Goal: Information Seeking & Learning: Compare options

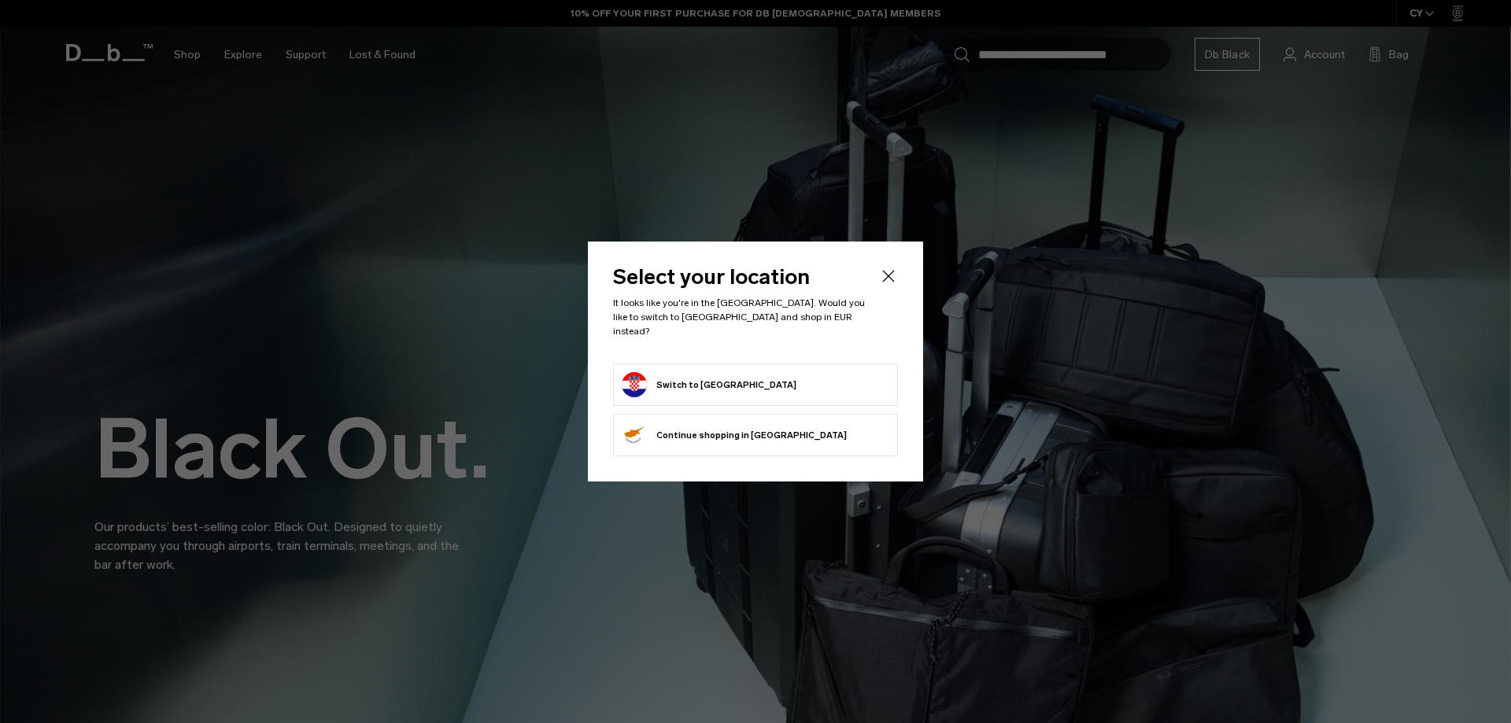
click at [696, 378] on button "Switch to Croatia" at bounding box center [709, 384] width 175 height 25
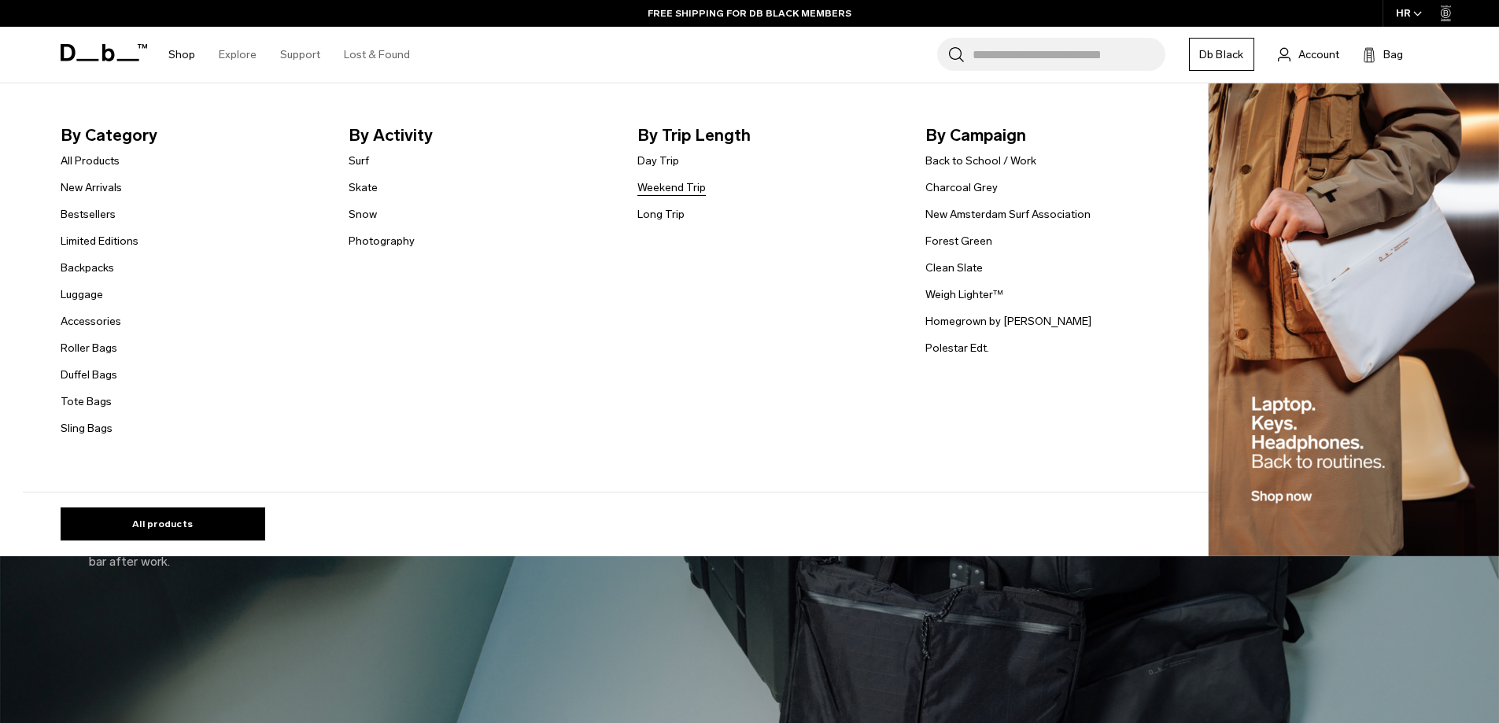
click at [680, 187] on link "Weekend Trip" at bounding box center [671, 187] width 68 height 17
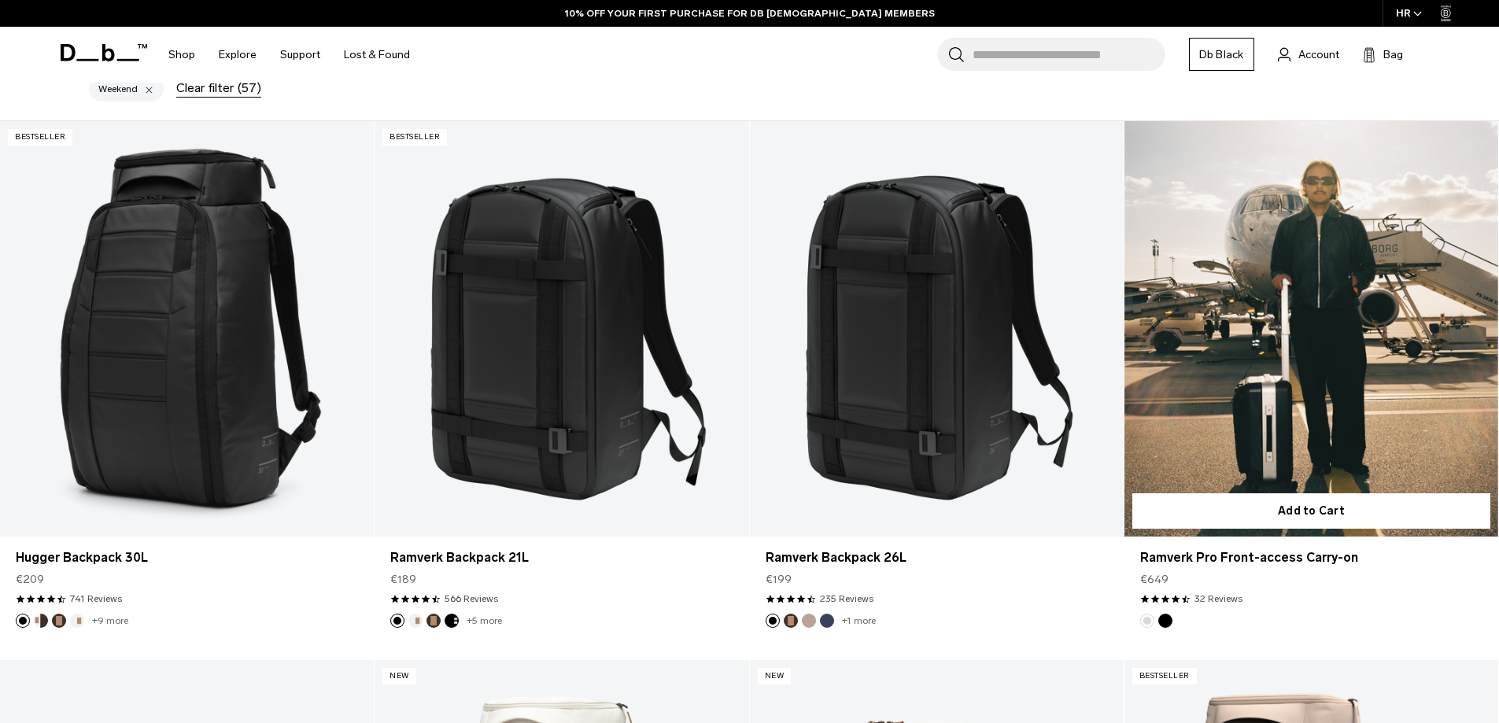
scroll to position [393, 0]
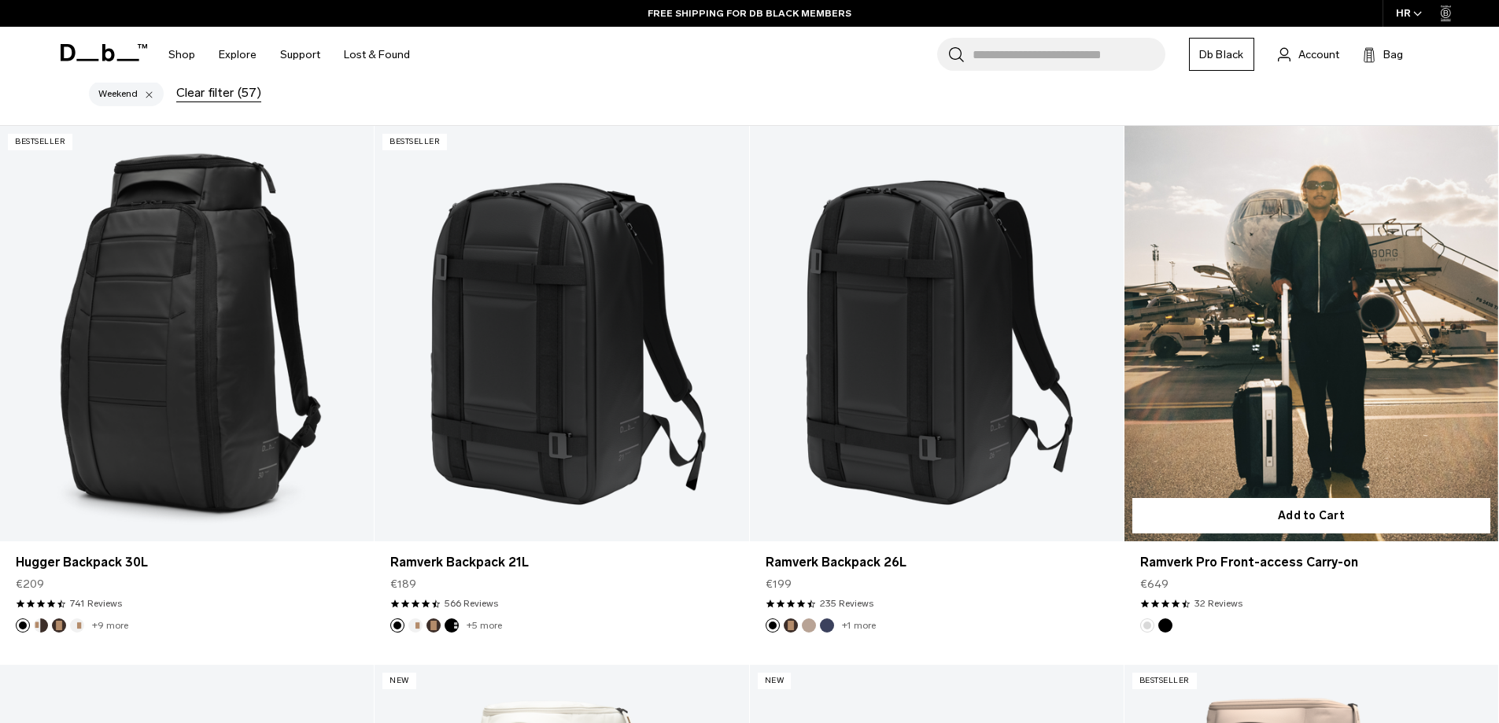
click at [1325, 358] on link "Ramverk Pro Front-access Carry-on" at bounding box center [1311, 333] width 374 height 415
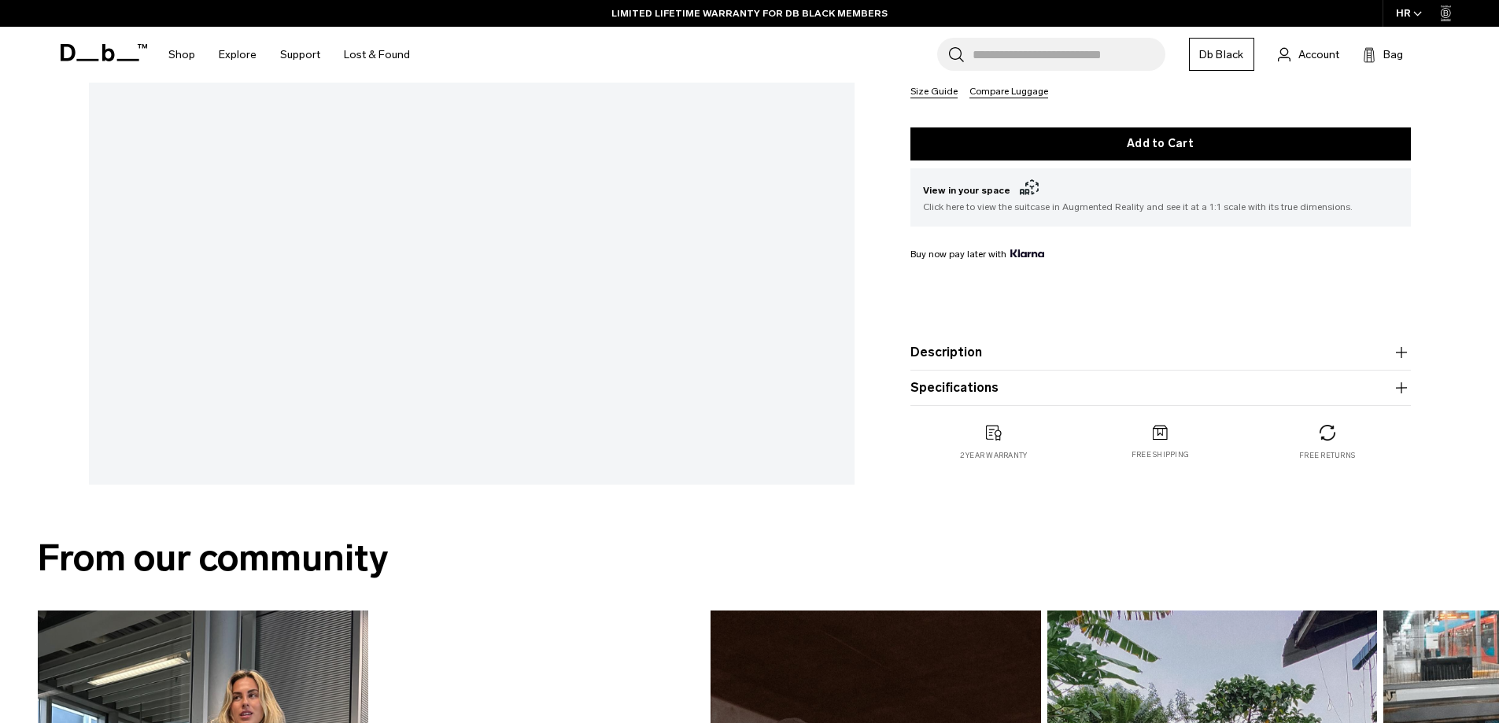
scroll to position [630, 0]
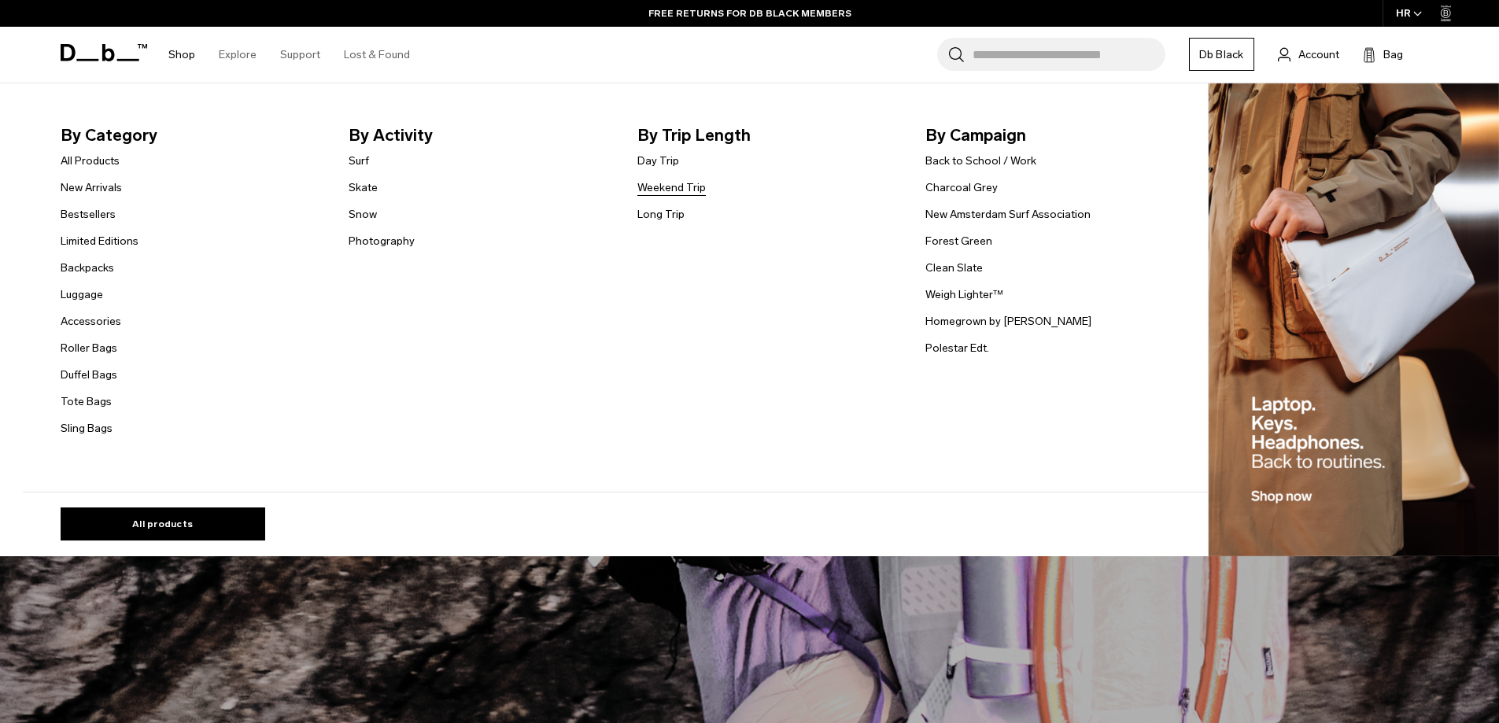
click at [680, 184] on link "Weekend Trip" at bounding box center [671, 187] width 68 height 17
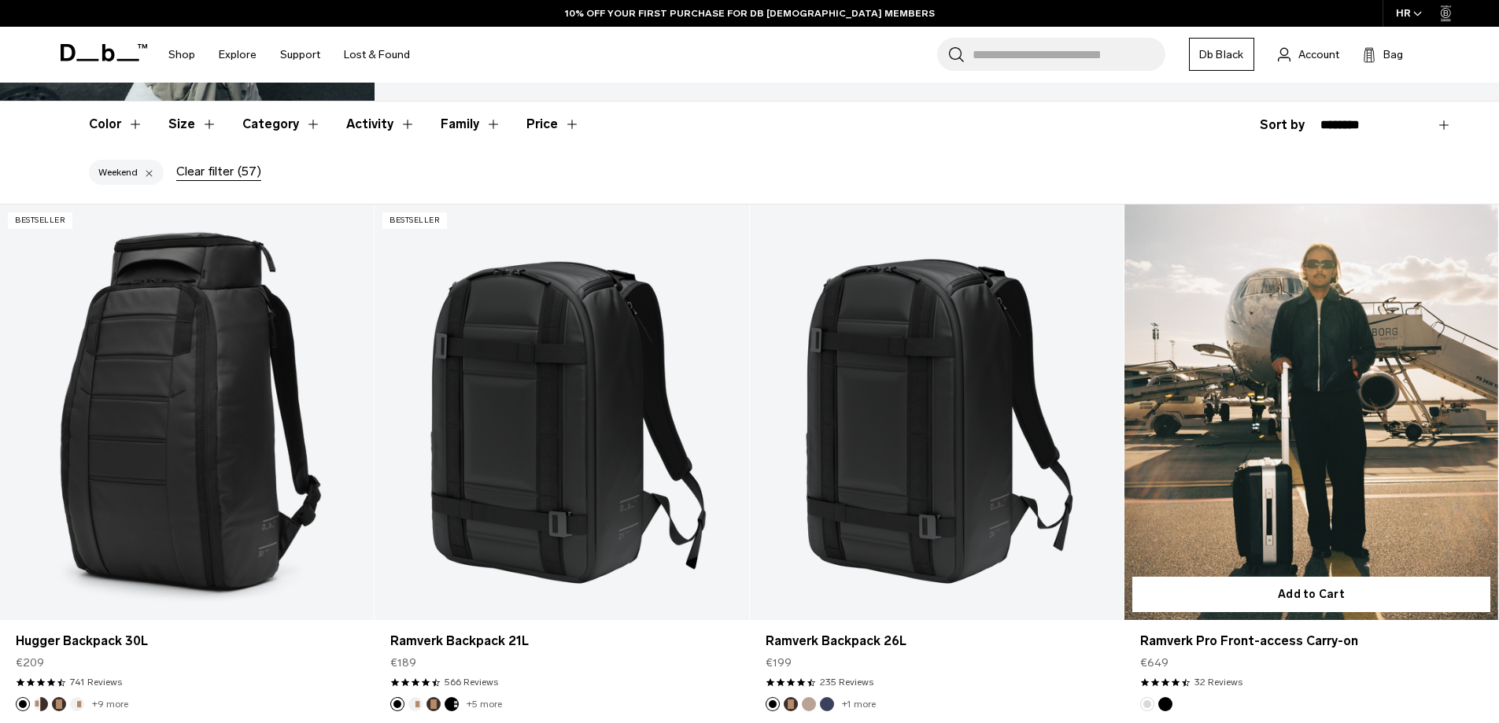
click at [1316, 369] on link "Ramverk Pro Front-access Carry-on" at bounding box center [1311, 412] width 374 height 415
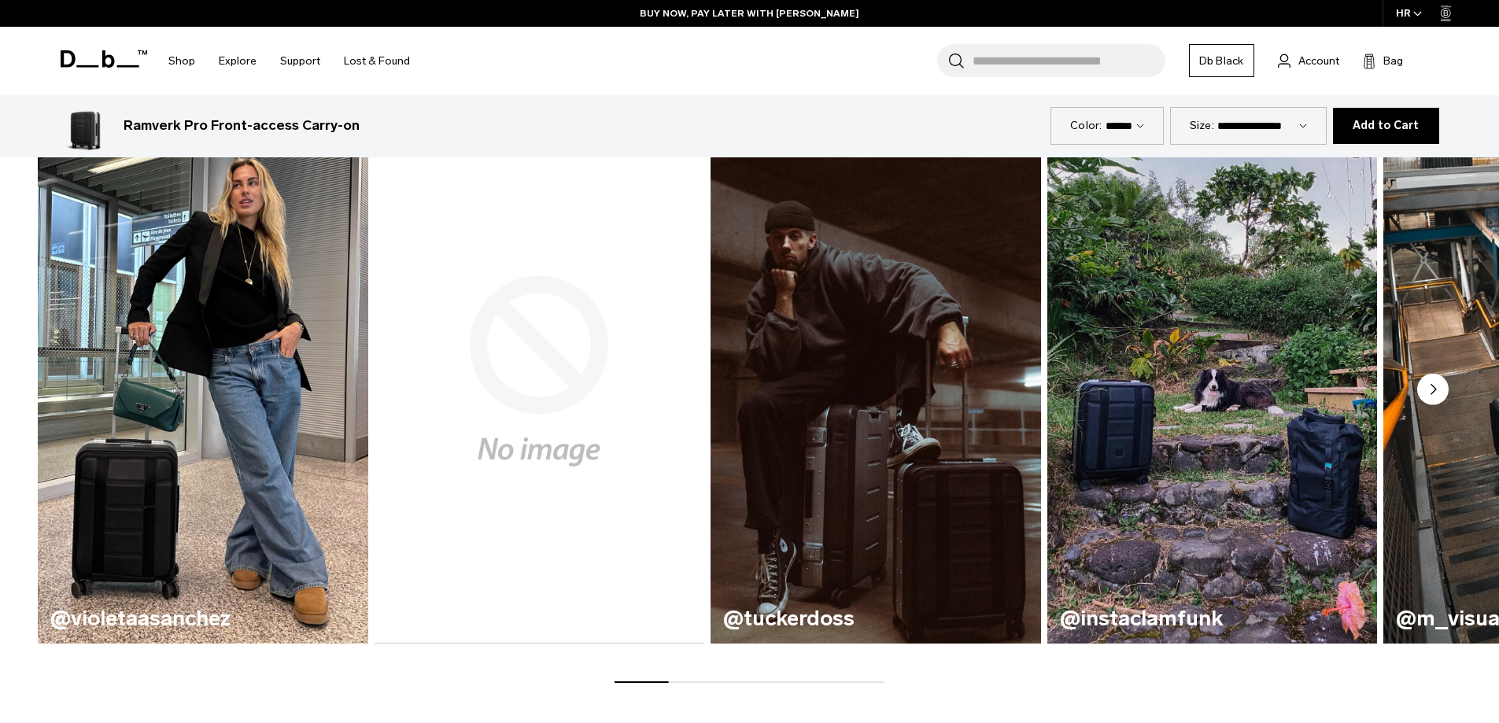
scroll to position [1180, 0]
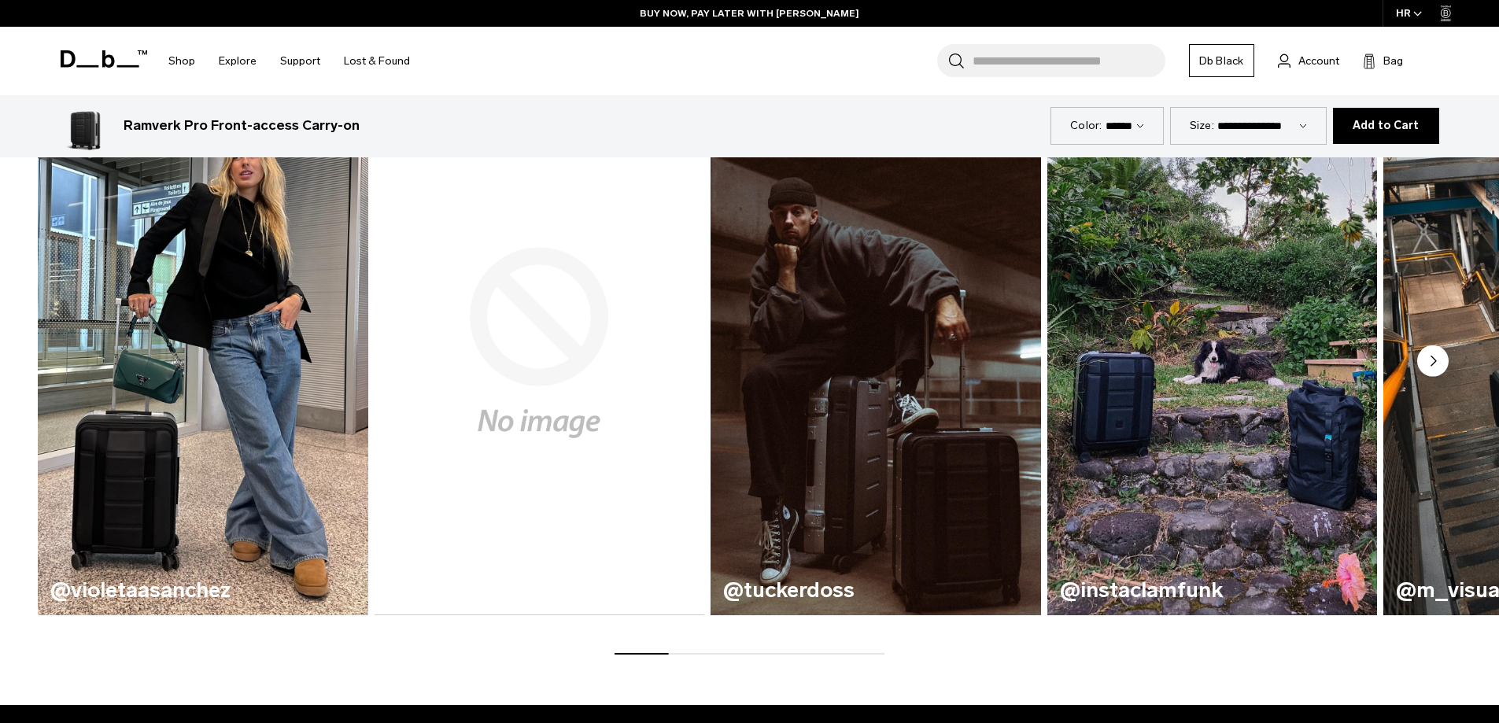
click at [1441, 358] on circle "Next slide" at bounding box center [1432, 360] width 31 height 31
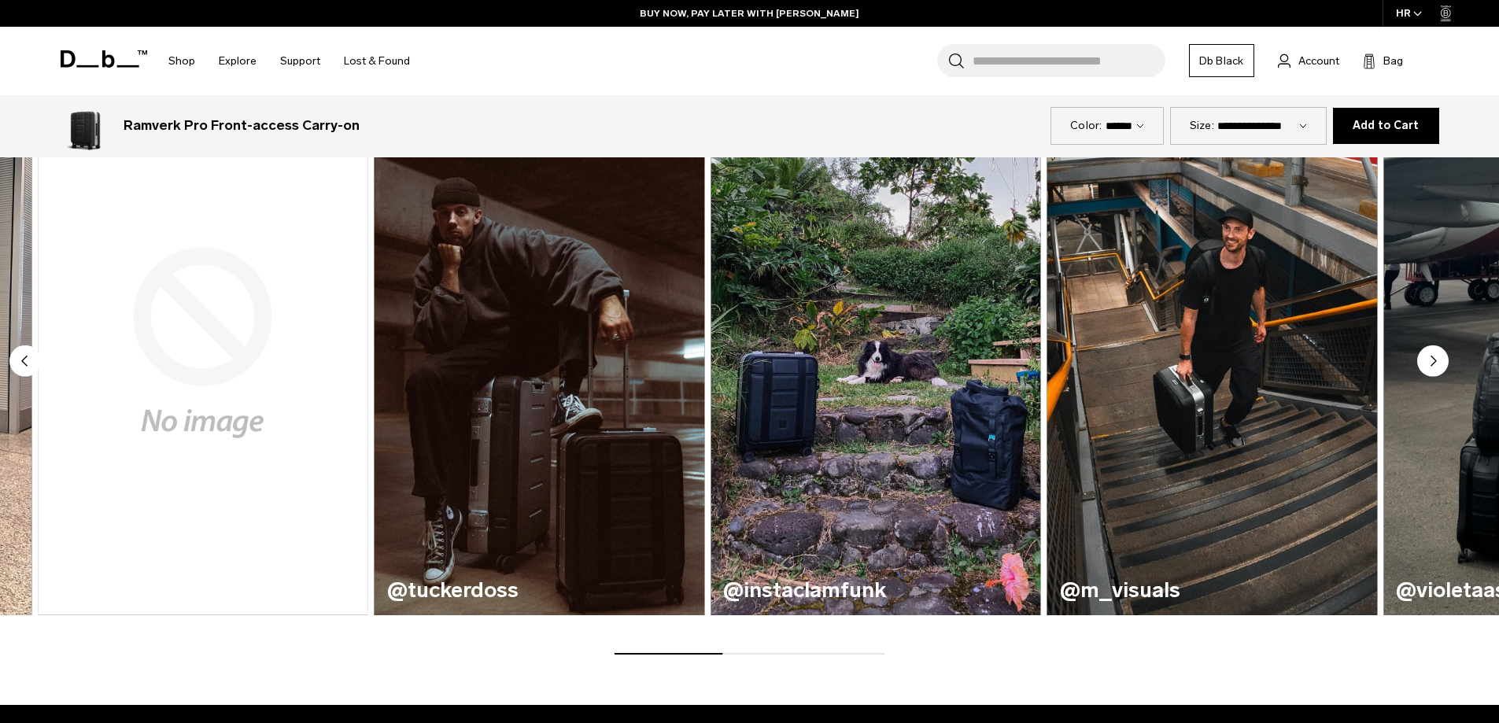
click at [1440, 358] on circle "Next slide" at bounding box center [1432, 360] width 31 height 31
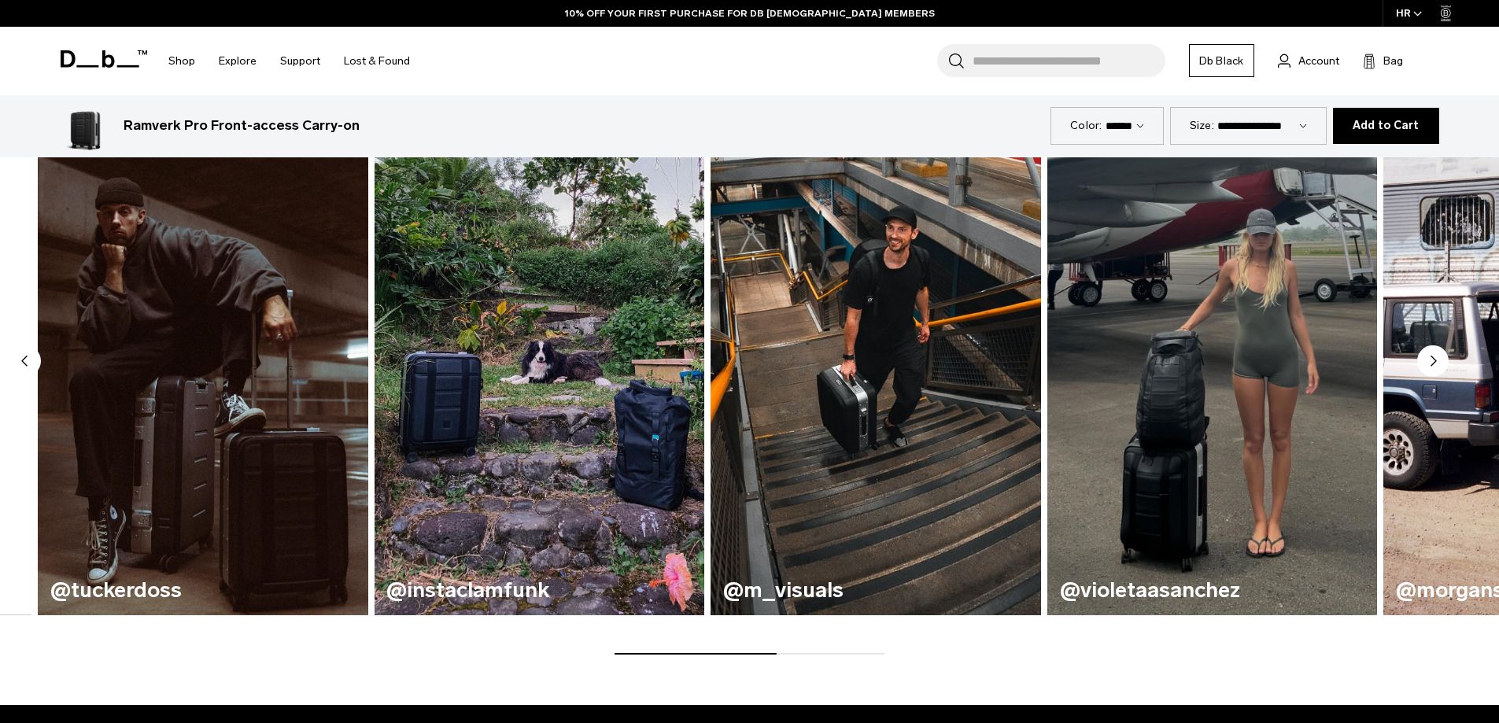
click at [1440, 358] on circle "Next slide" at bounding box center [1432, 360] width 31 height 31
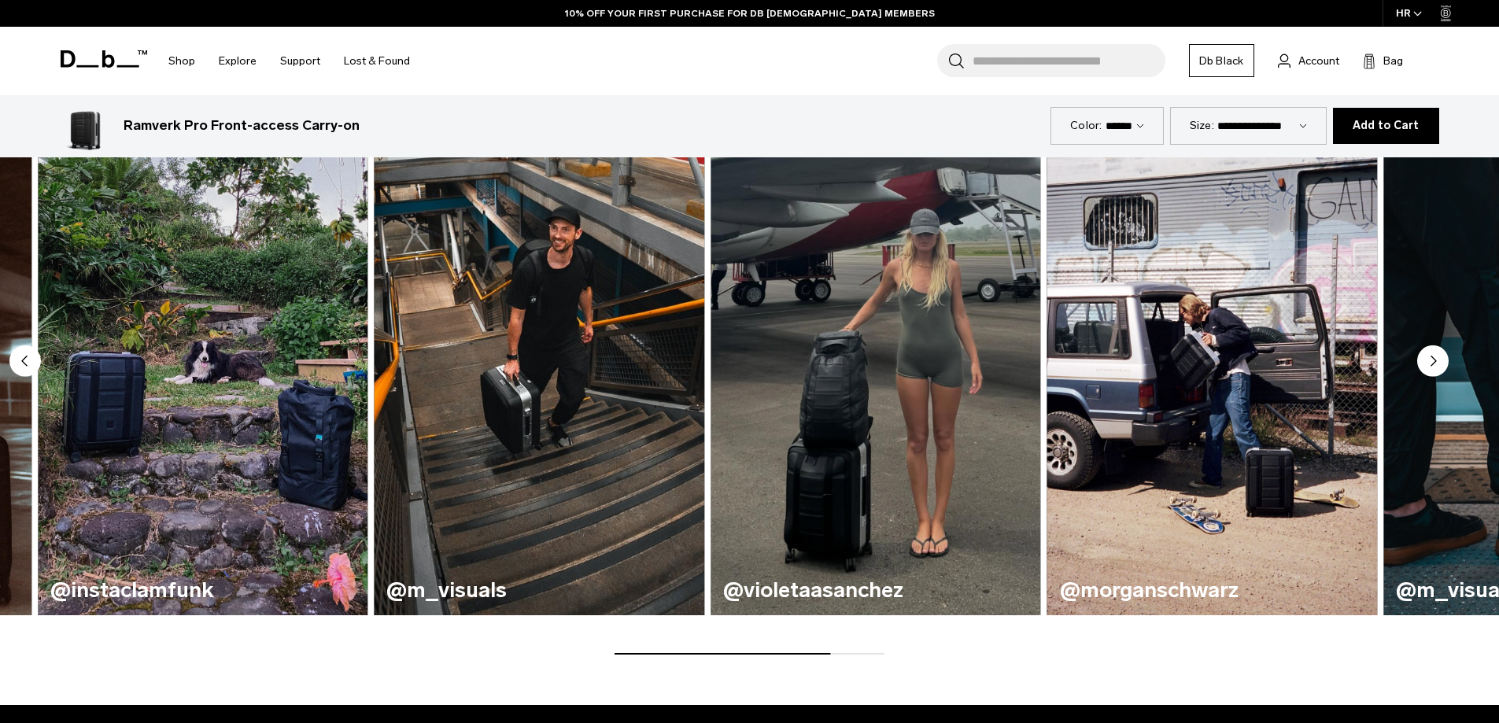
click at [1438, 359] on circle "Next slide" at bounding box center [1432, 360] width 31 height 31
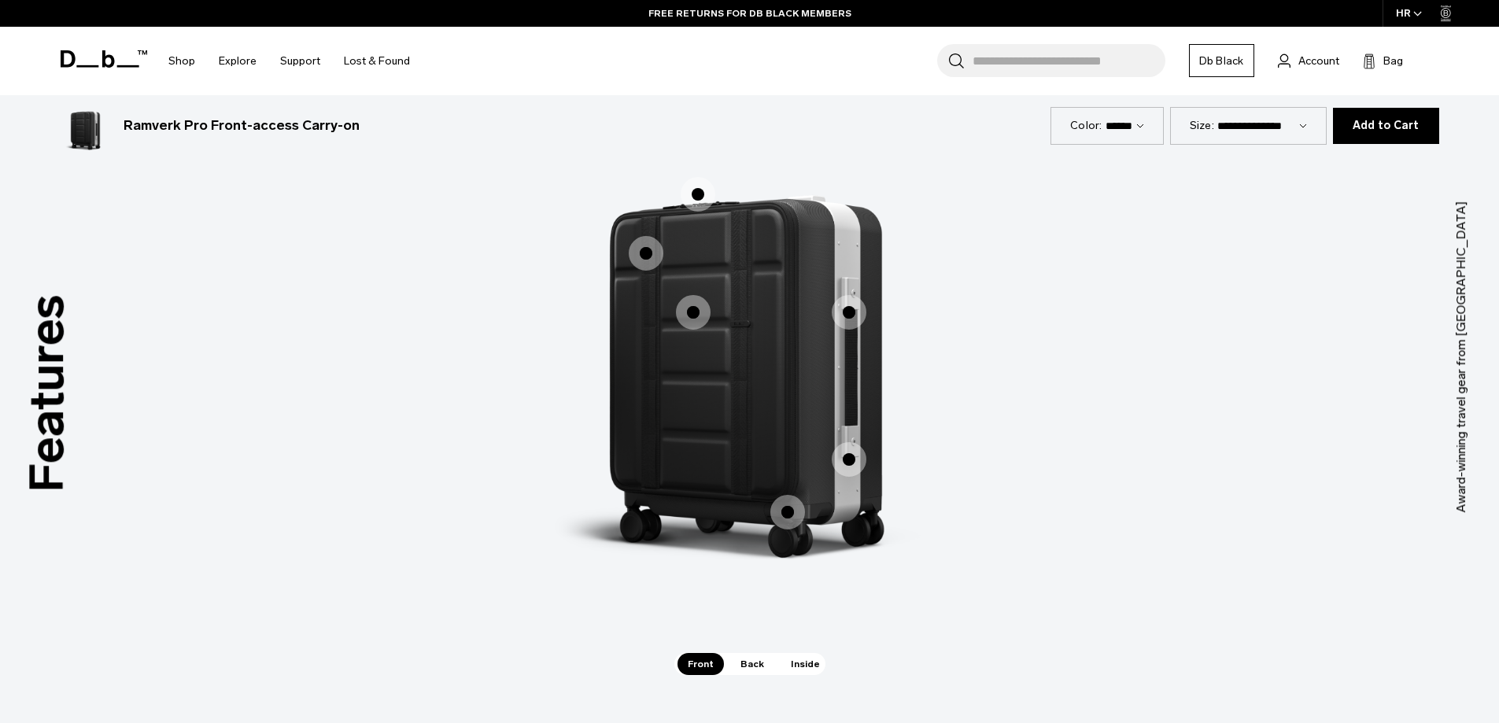
scroll to position [2518, 0]
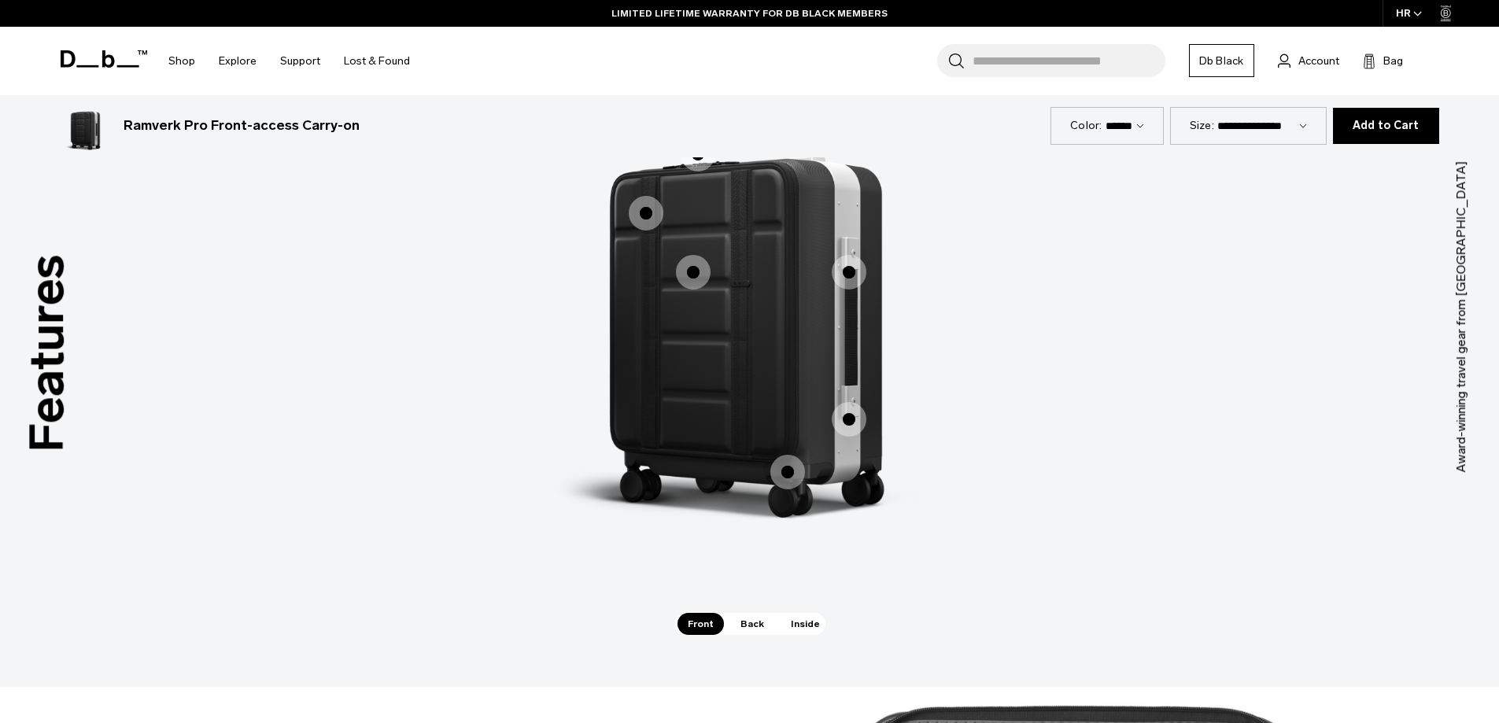
click at [796, 623] on span "Inside" at bounding box center [806, 624] width 50 height 22
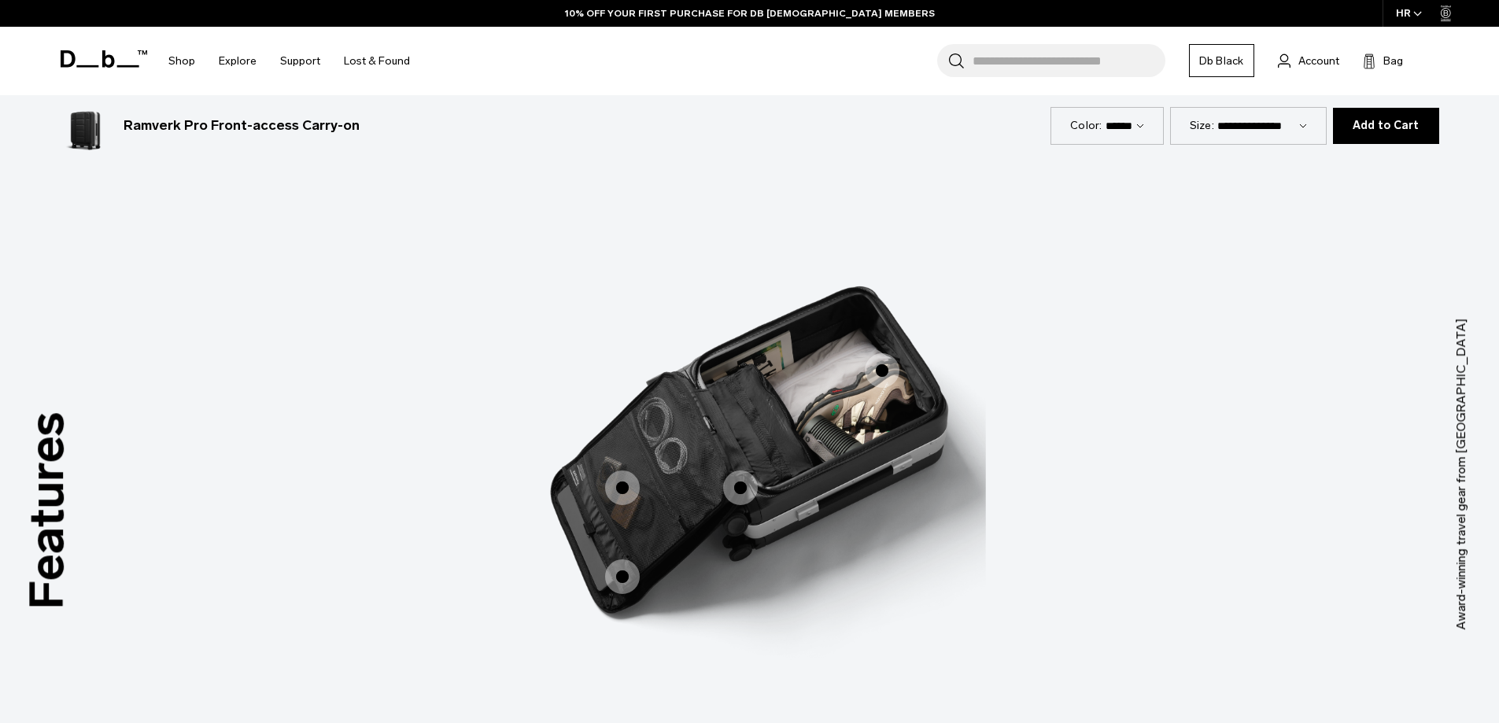
scroll to position [2439, 0]
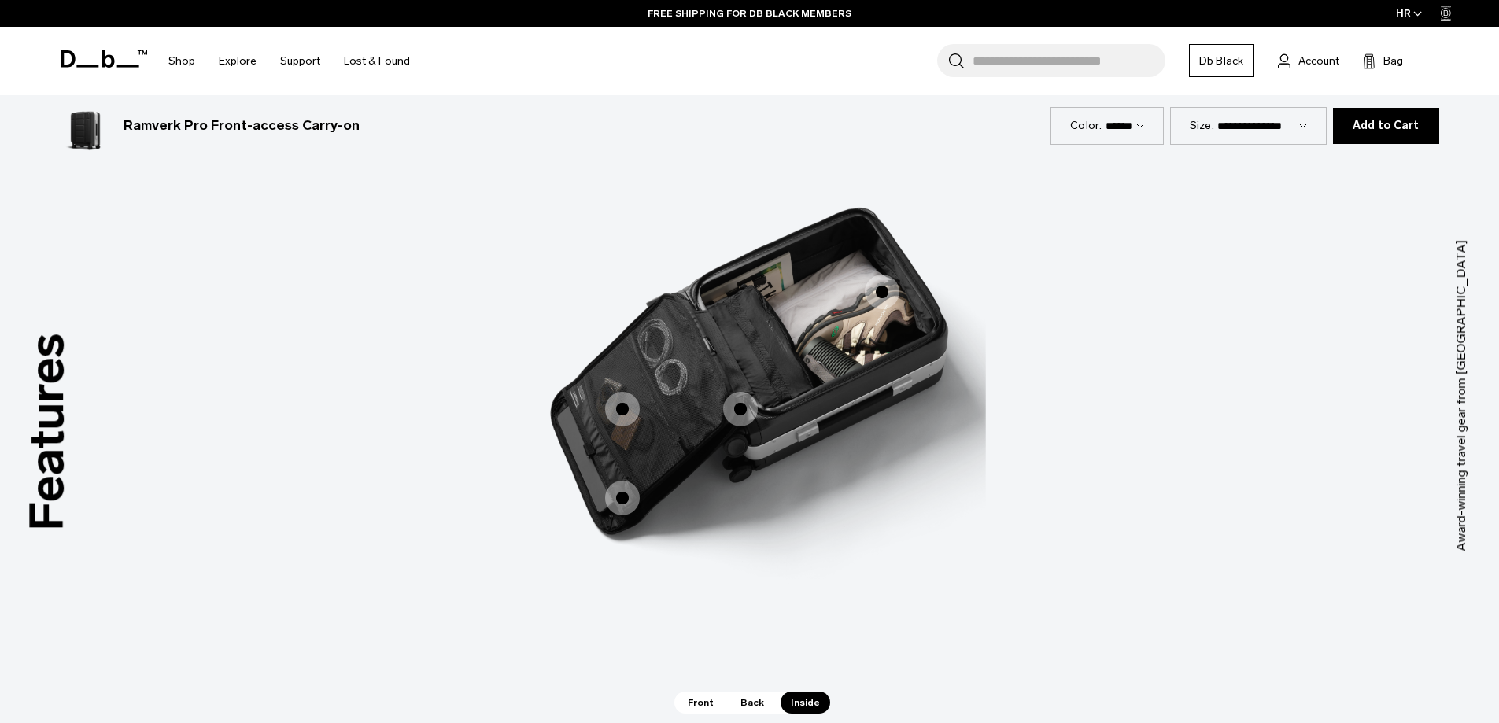
click at [740, 405] on span "3 / 3" at bounding box center [740, 409] width 35 height 35
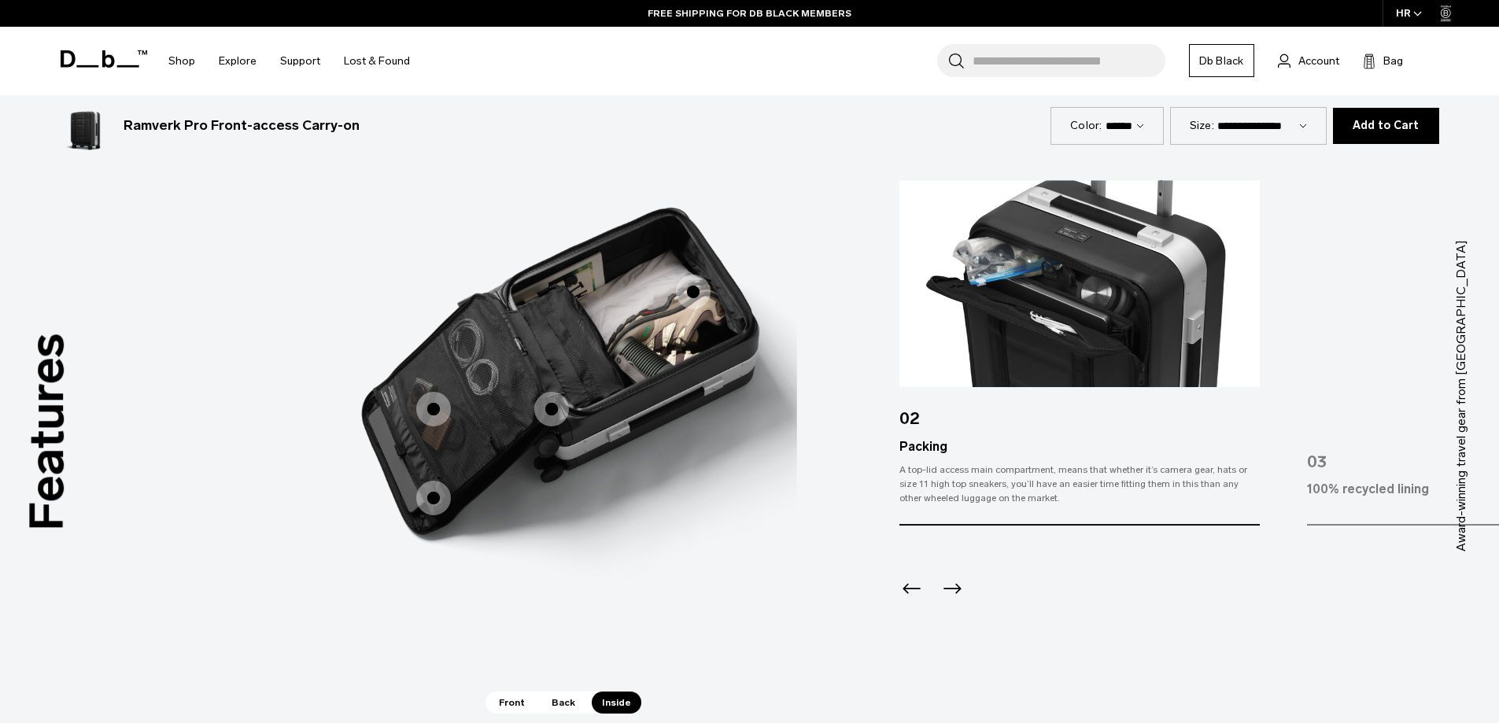
click at [434, 408] on span "3 / 3" at bounding box center [433, 409] width 35 height 35
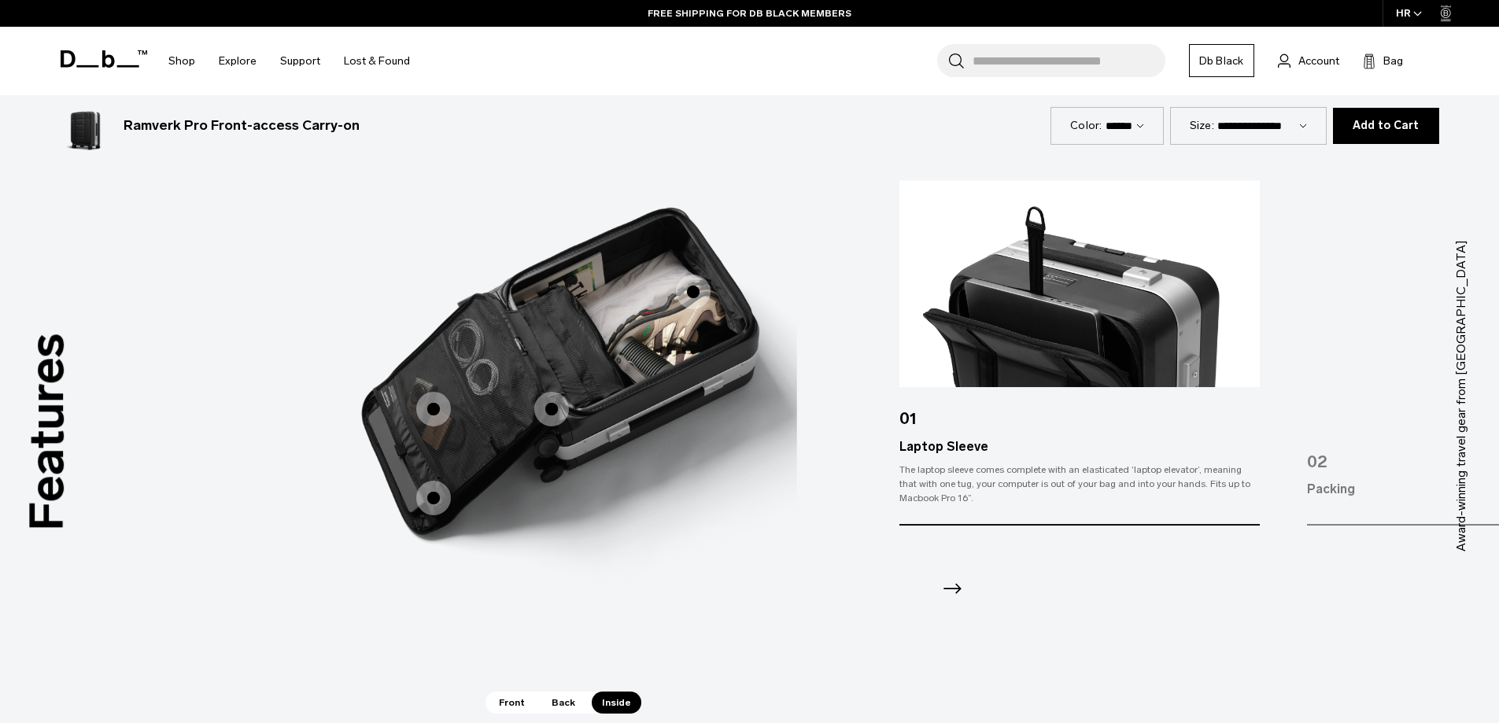
click at [430, 503] on span "3 / 3" at bounding box center [433, 498] width 35 height 35
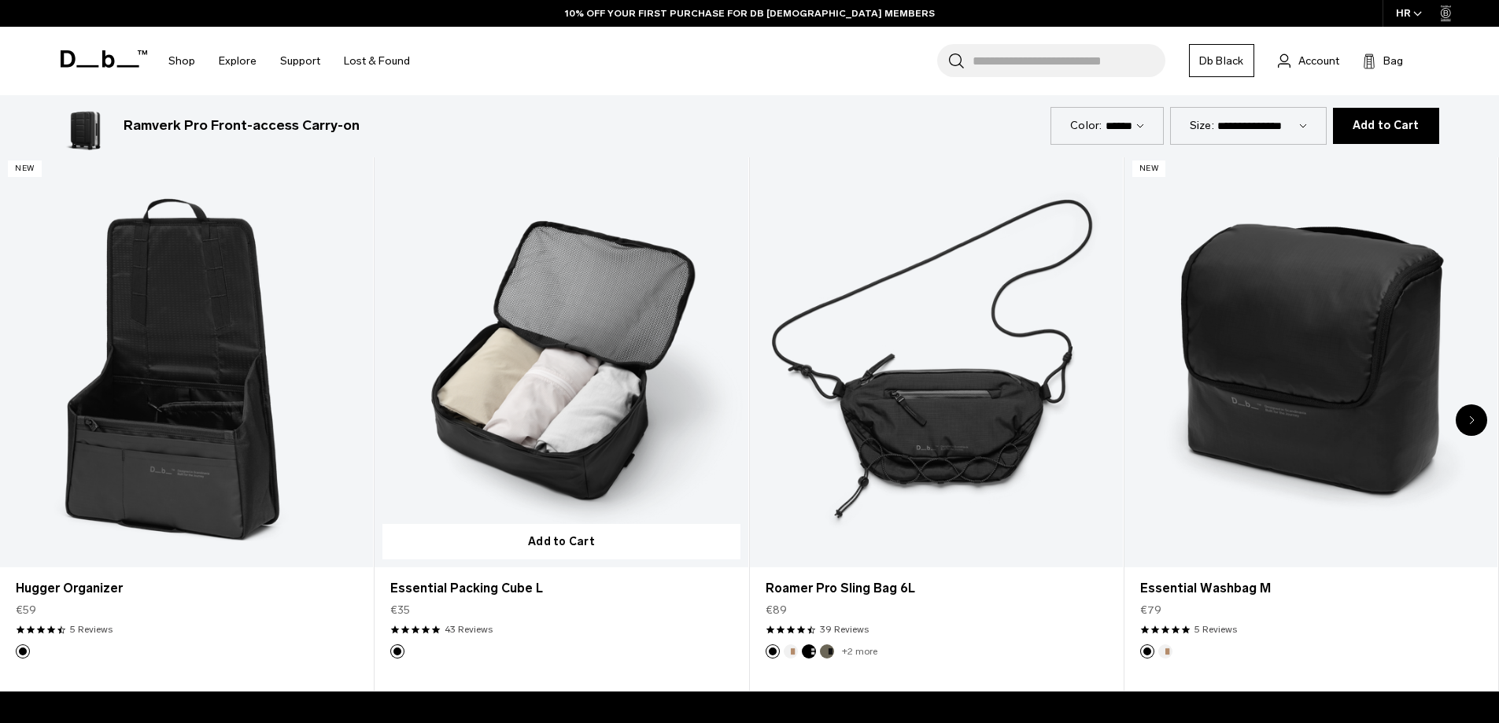
scroll to position [4643, 0]
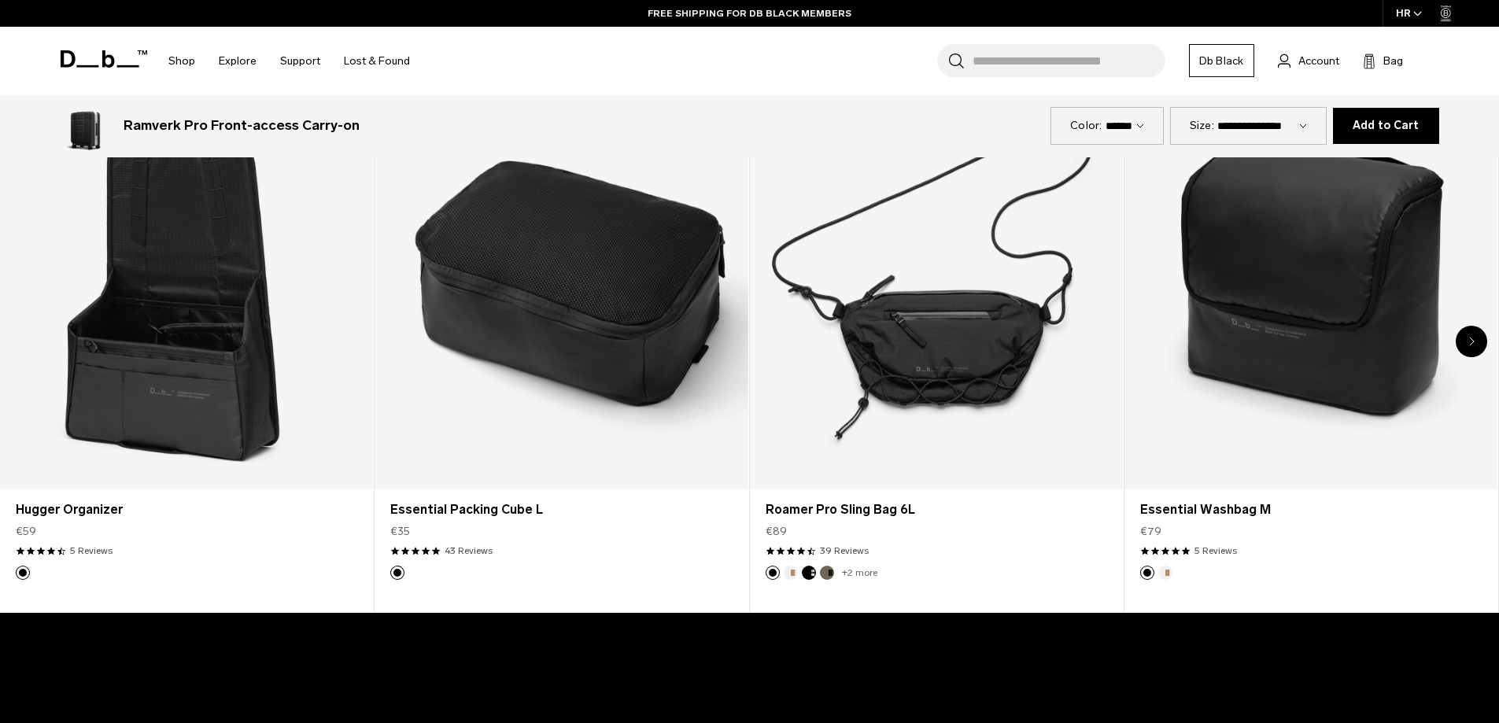
click at [1480, 347] on div "Next slide" at bounding box center [1471, 341] width 31 height 31
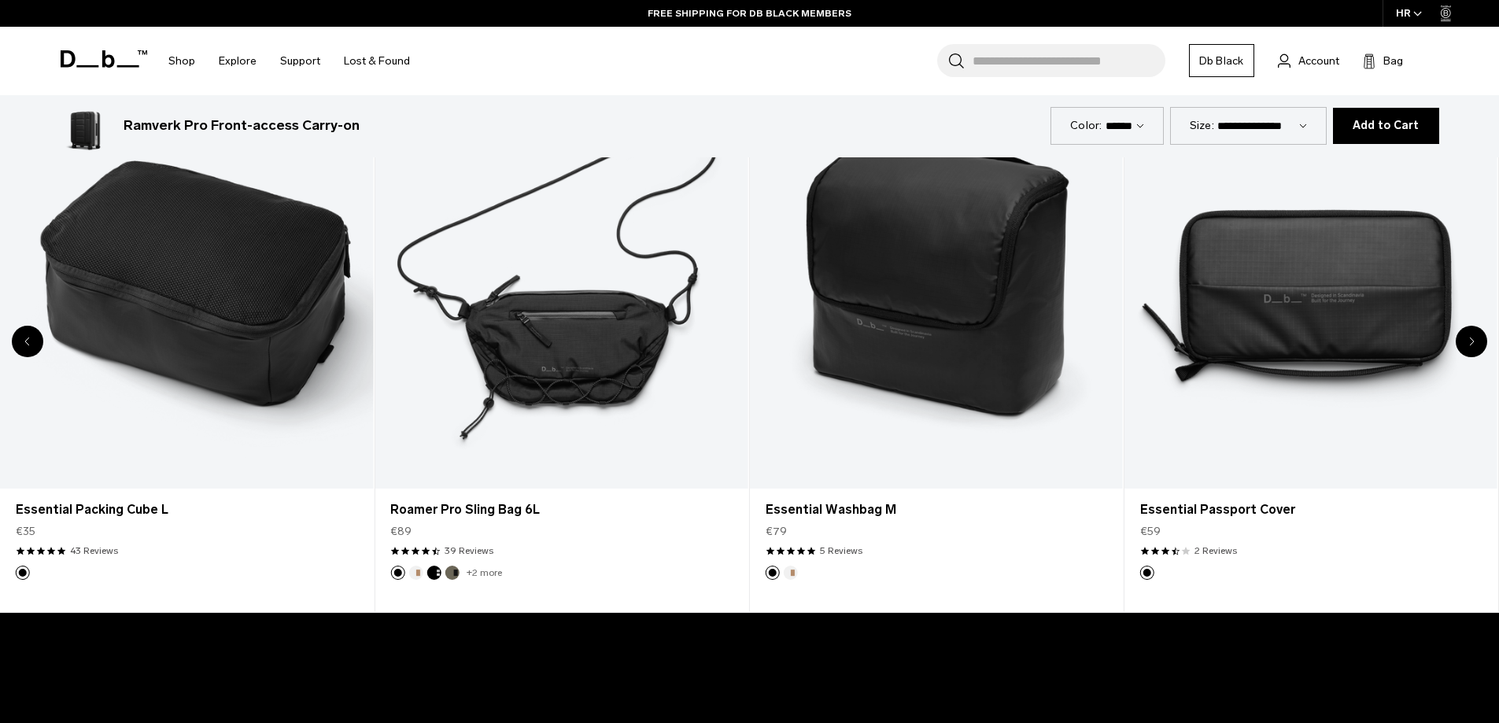
click at [1478, 344] on div "Next slide" at bounding box center [1471, 341] width 31 height 31
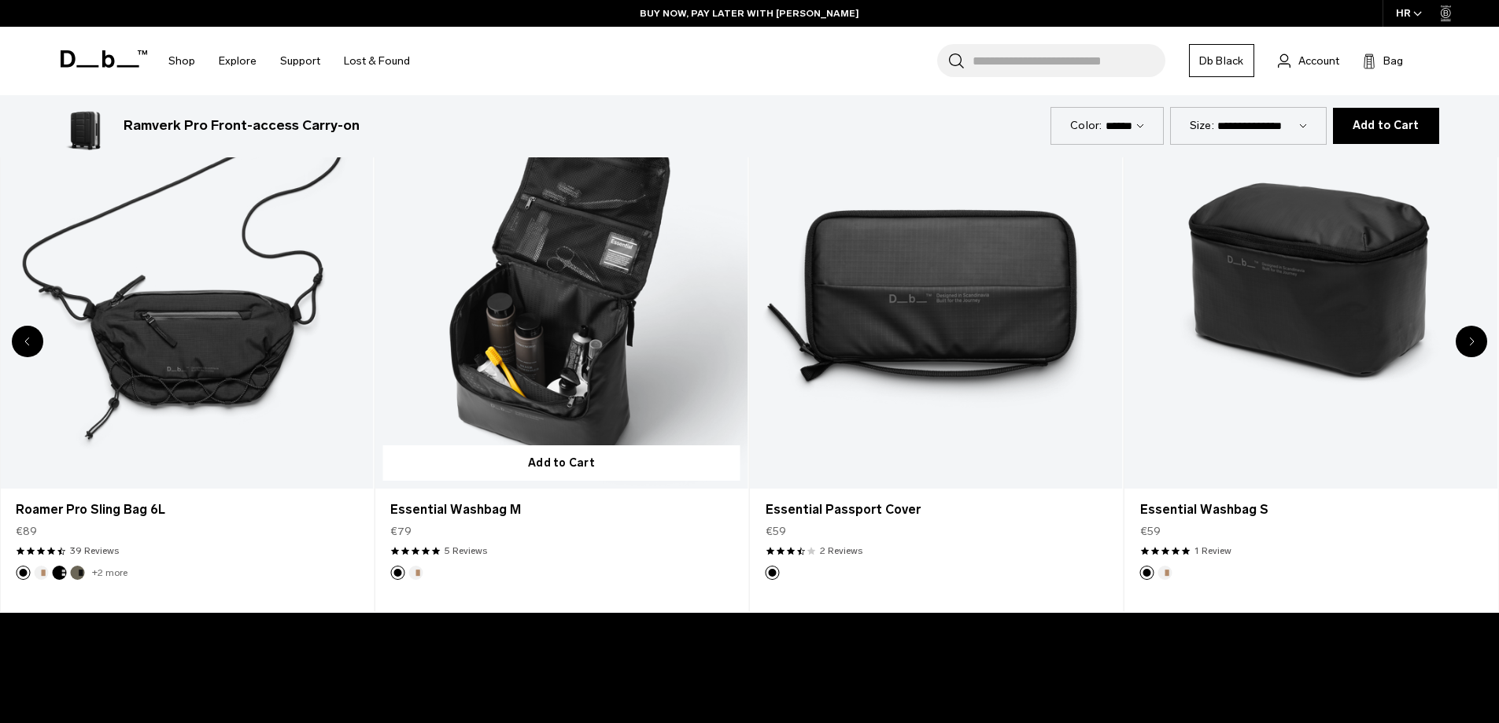
click at [590, 310] on link "Essential Washbag M" at bounding box center [561, 281] width 373 height 415
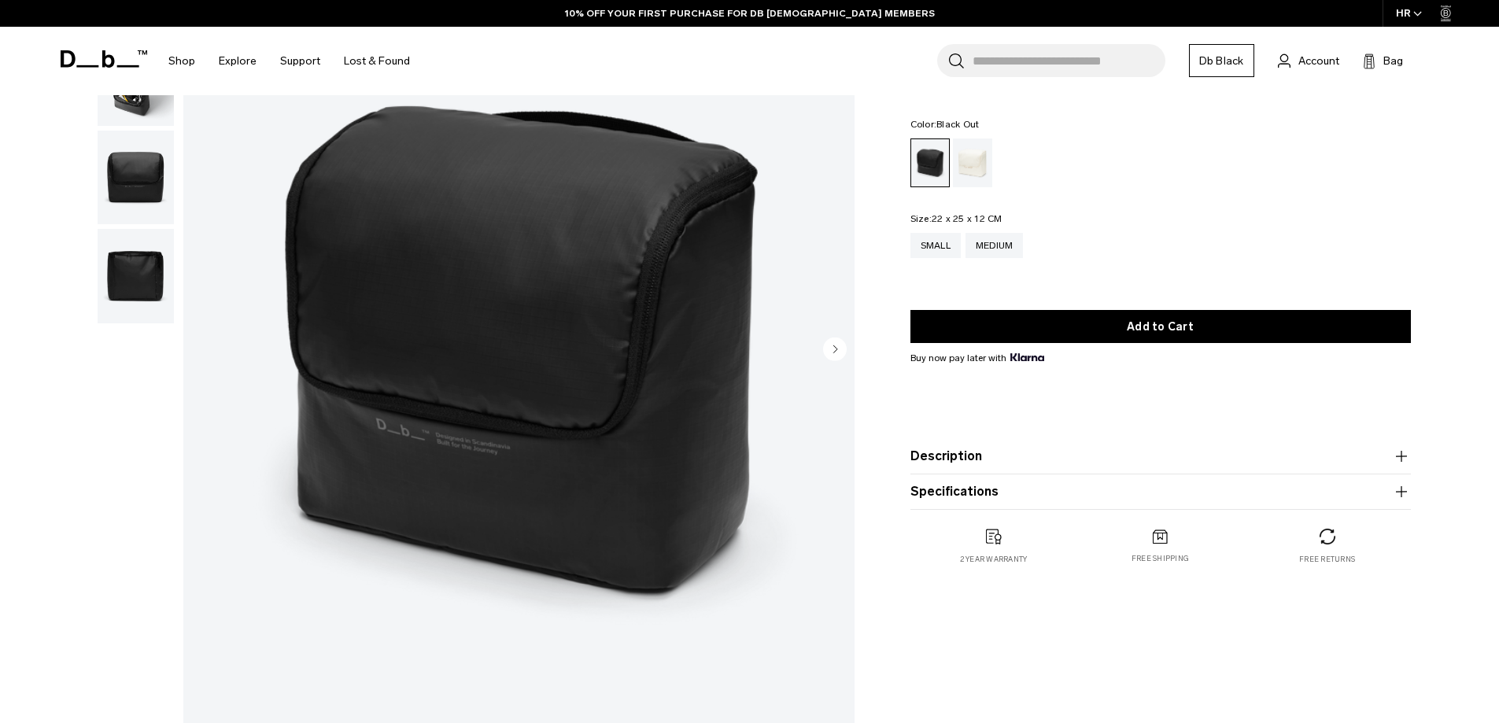
scroll to position [157, 0]
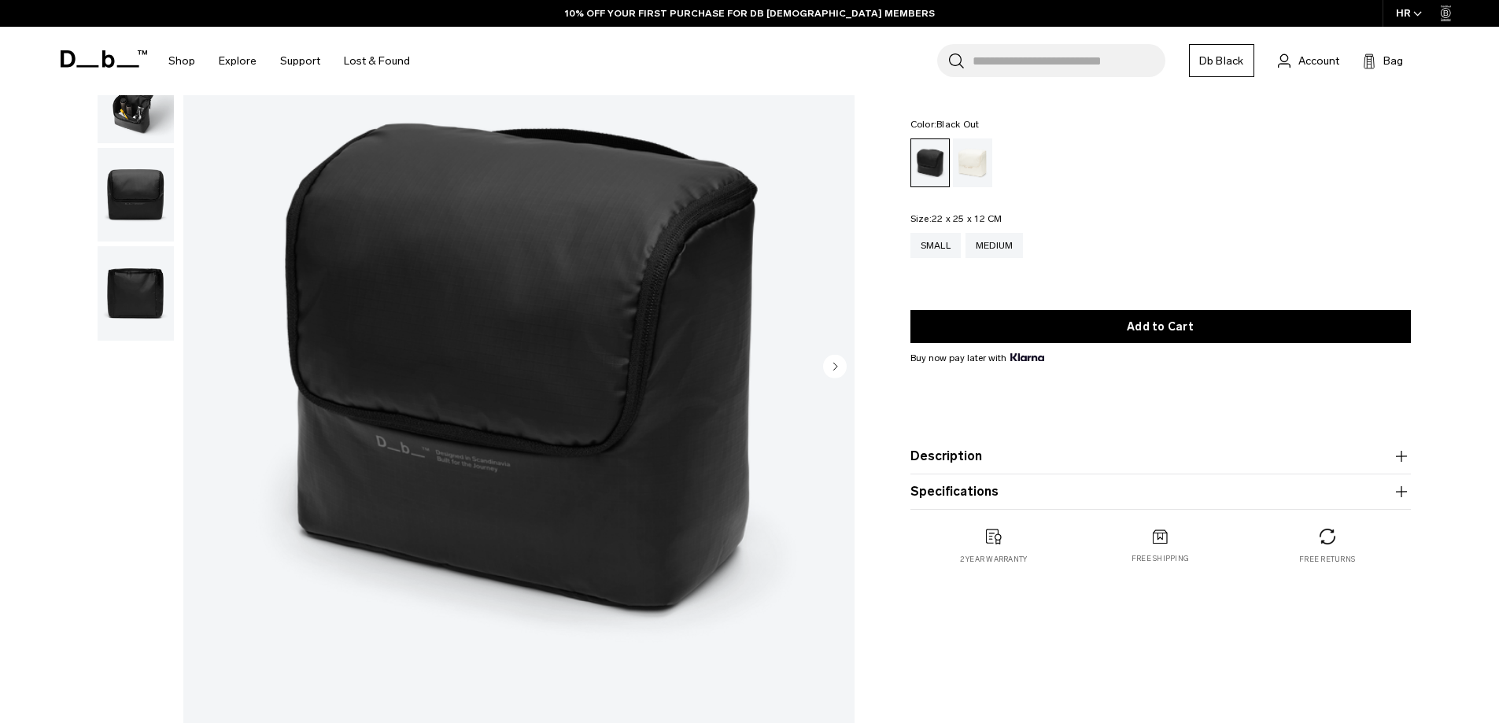
click at [833, 364] on icon "Next slide" at bounding box center [835, 366] width 4 height 7
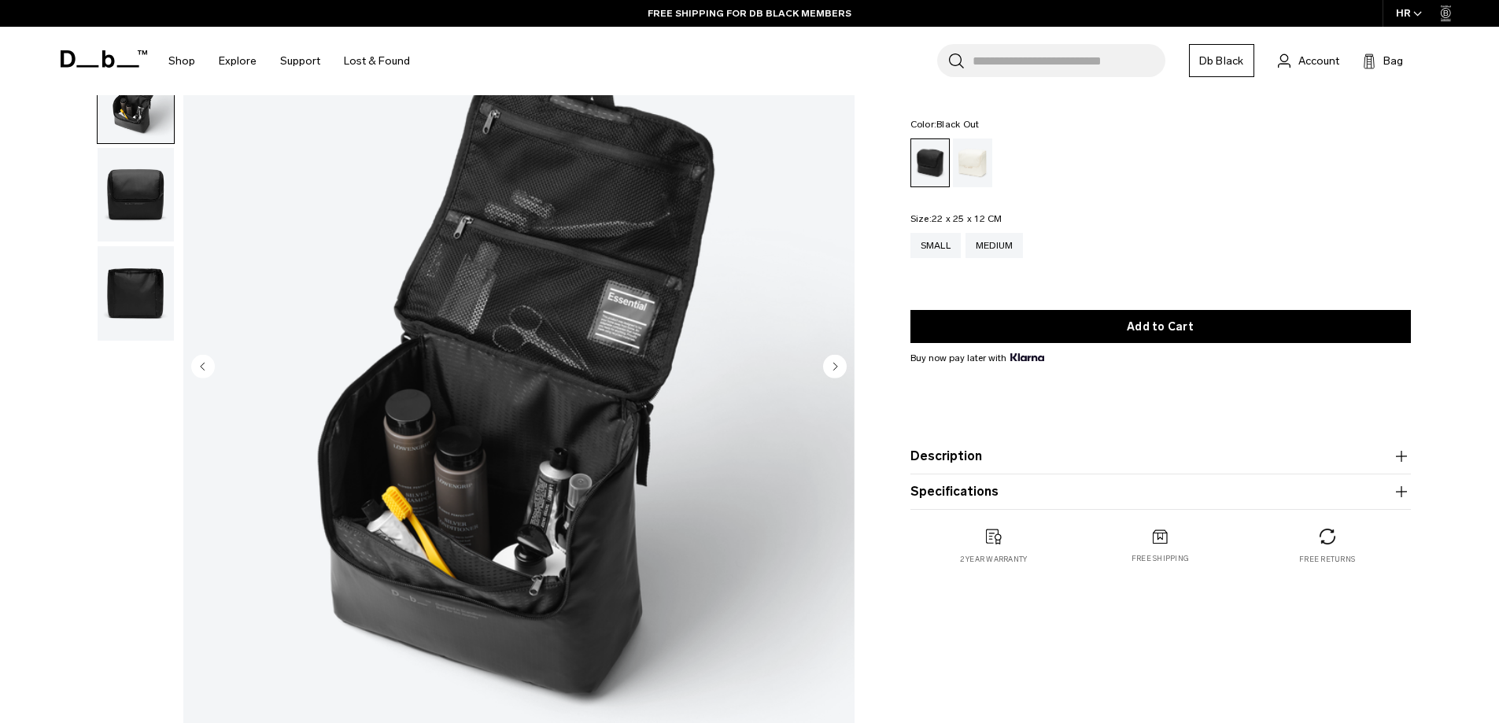
click at [834, 365] on icon "Next slide" at bounding box center [835, 366] width 4 height 7
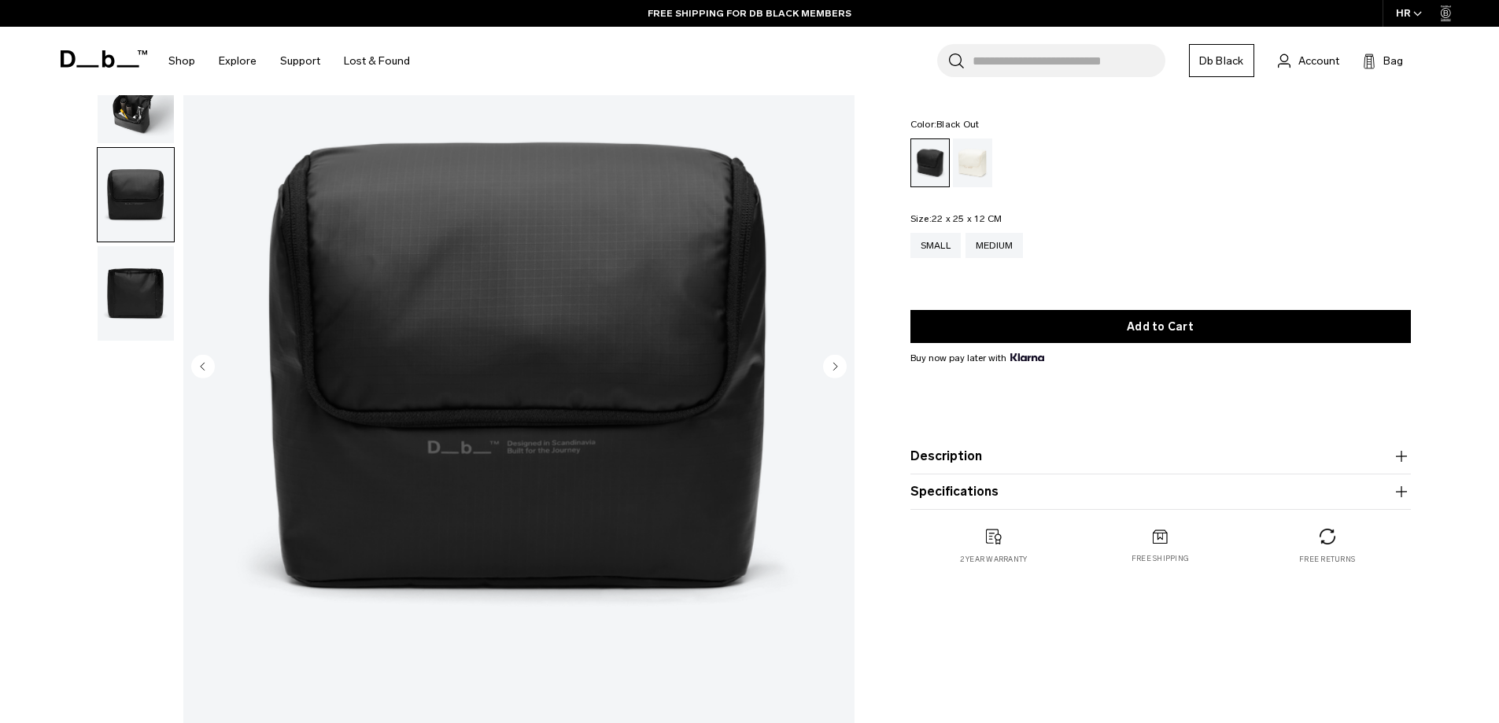
click at [834, 365] on icon "Next slide" at bounding box center [835, 366] width 4 height 7
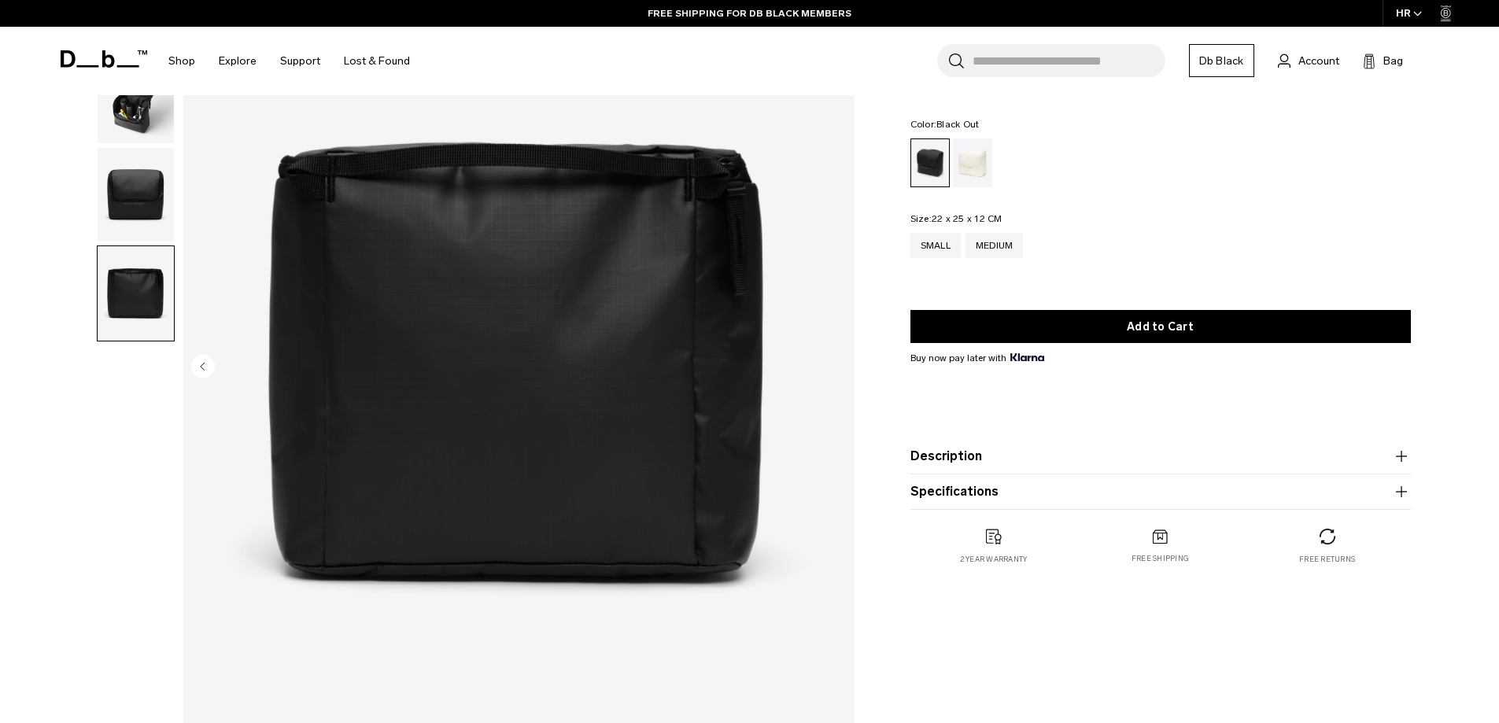
click at [834, 365] on img "4 / 4" at bounding box center [518, 368] width 671 height 838
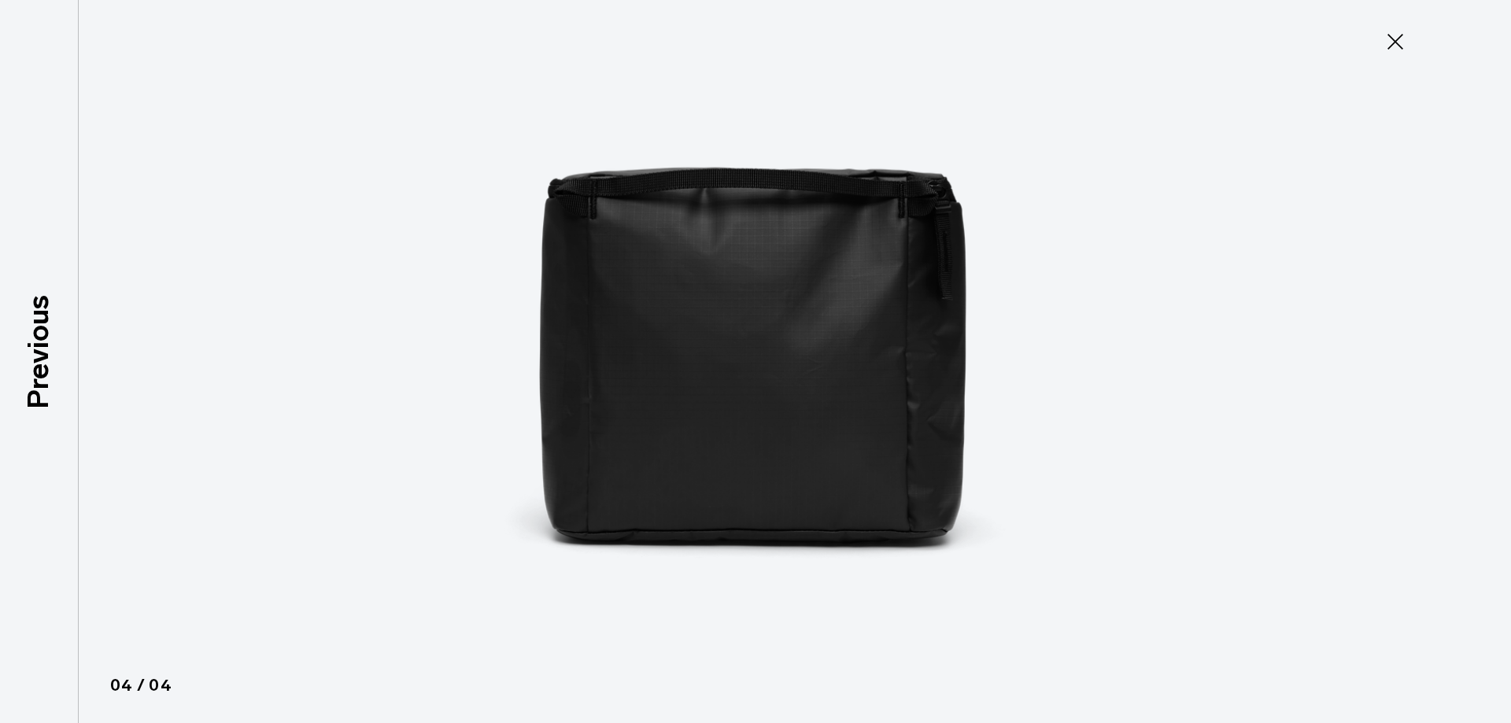
click at [1394, 39] on icon at bounding box center [1395, 42] width 16 height 16
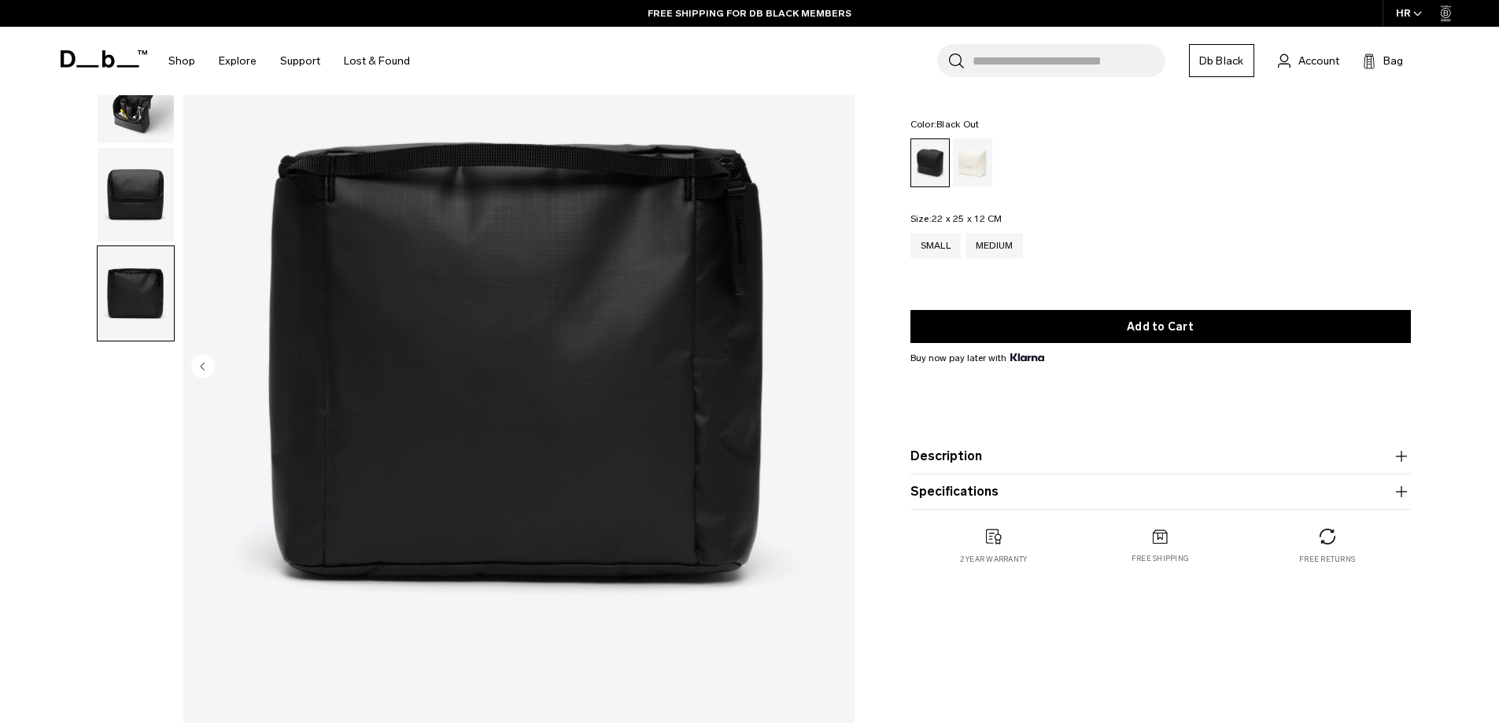
click at [142, 197] on img "button" at bounding box center [136, 195] width 76 height 94
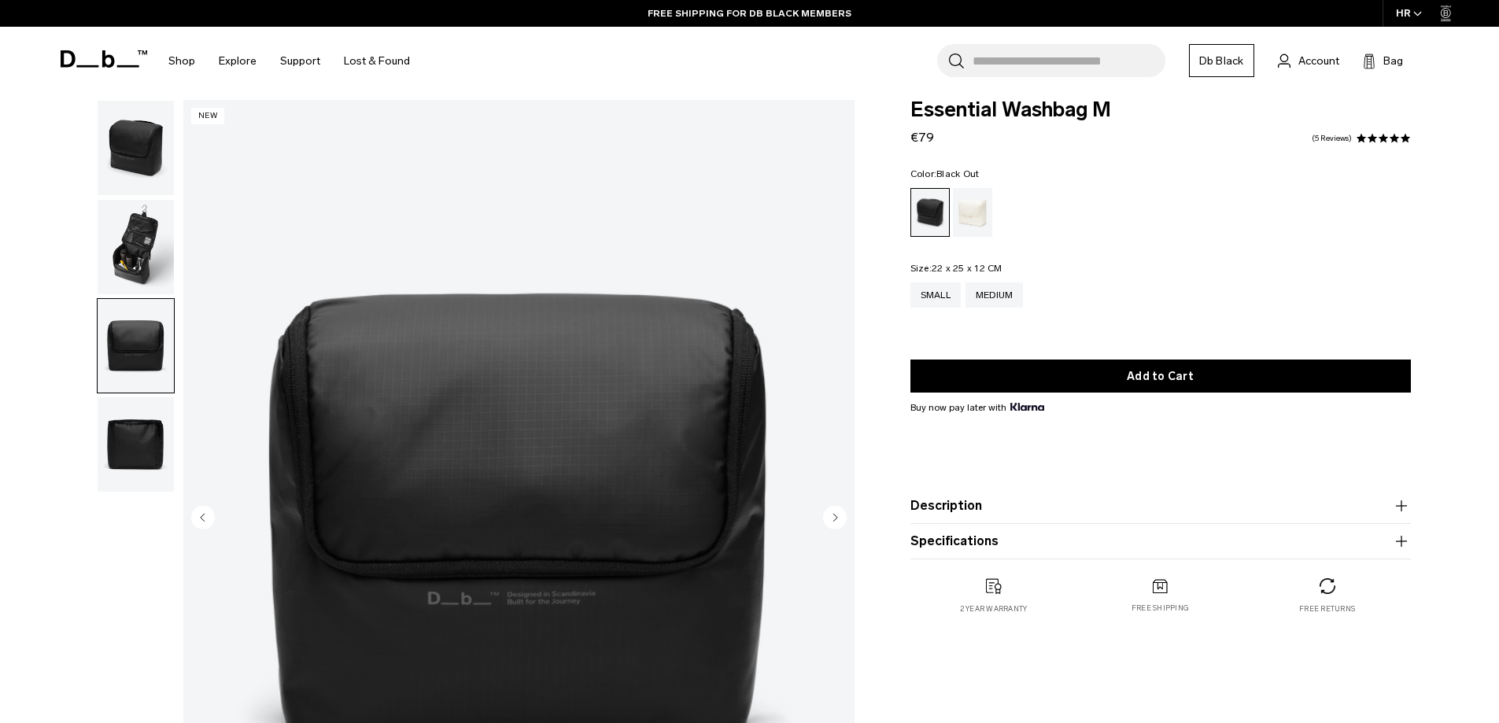
scroll to position [0, 0]
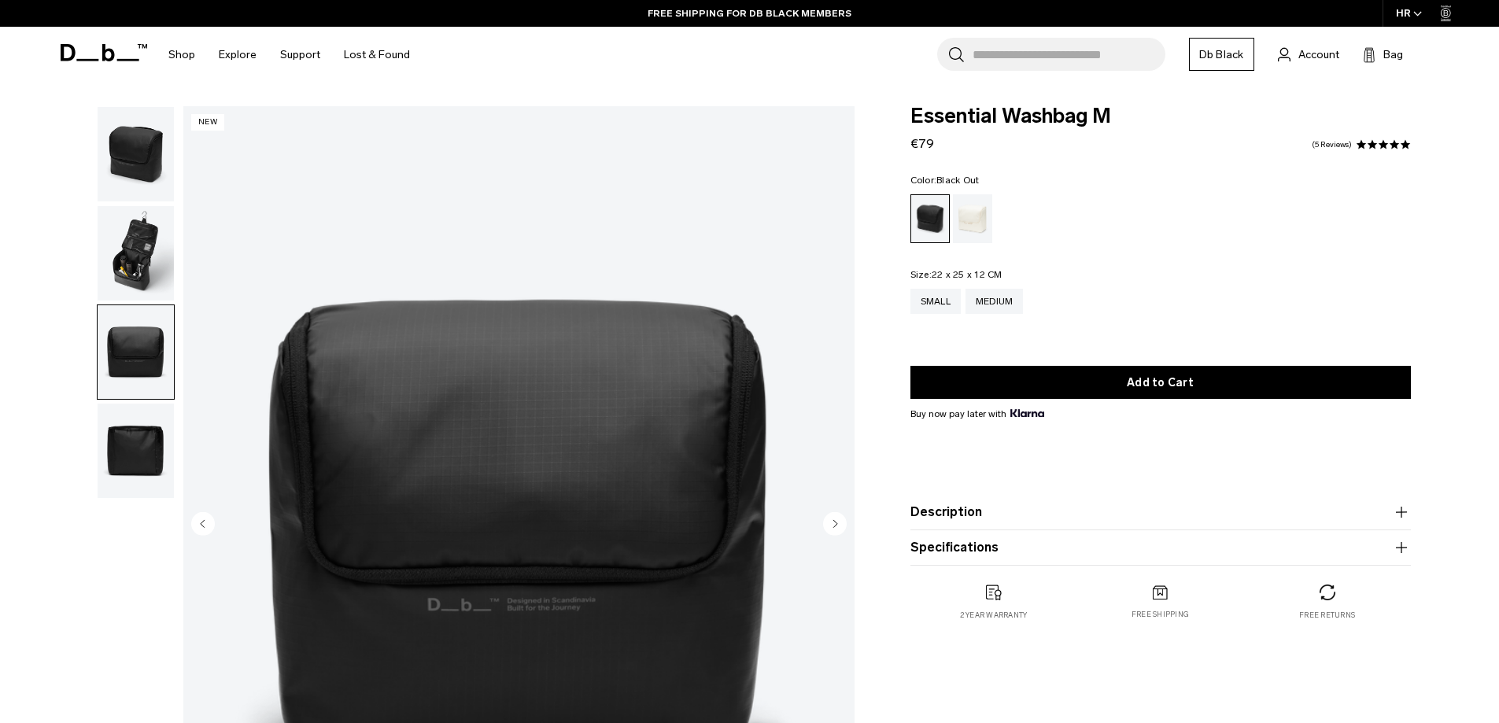
click at [137, 262] on img "button" at bounding box center [136, 253] width 76 height 94
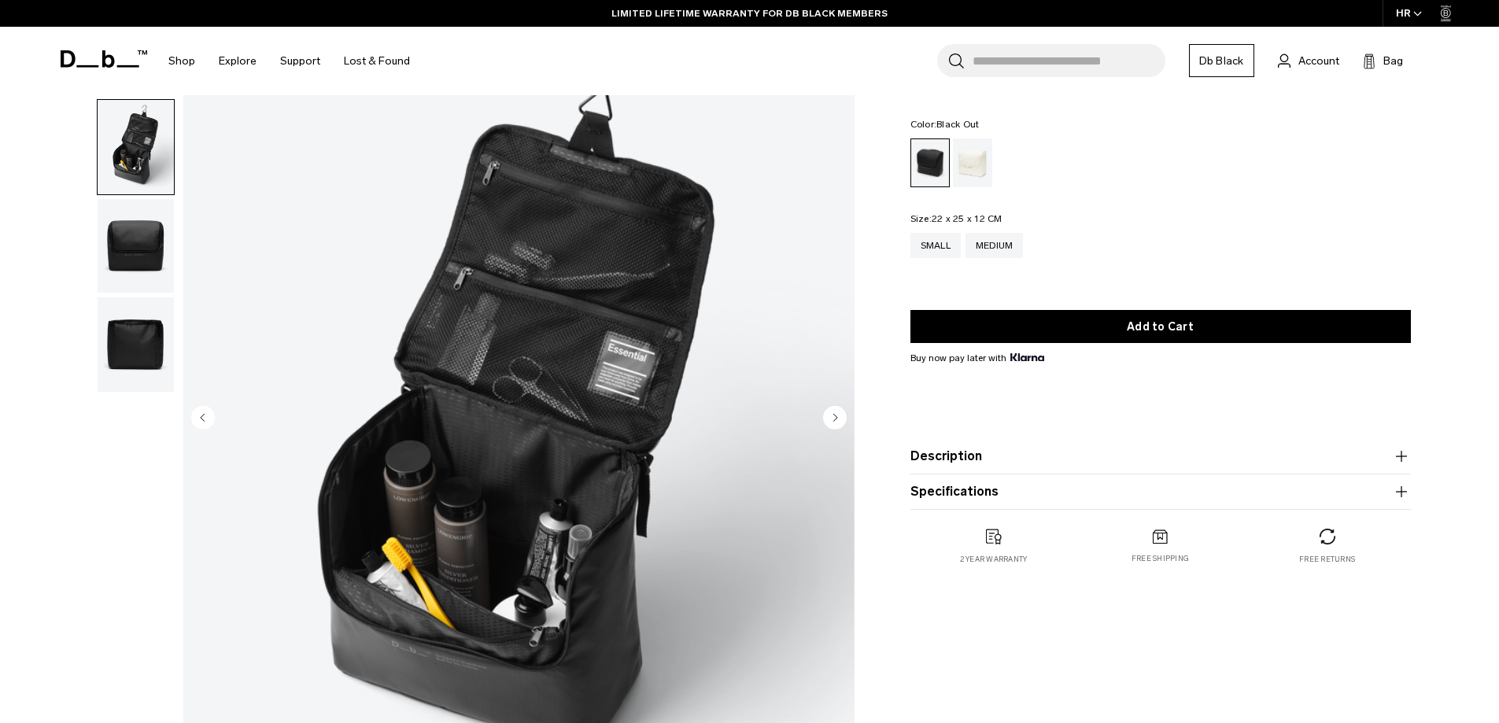
scroll to position [79, 0]
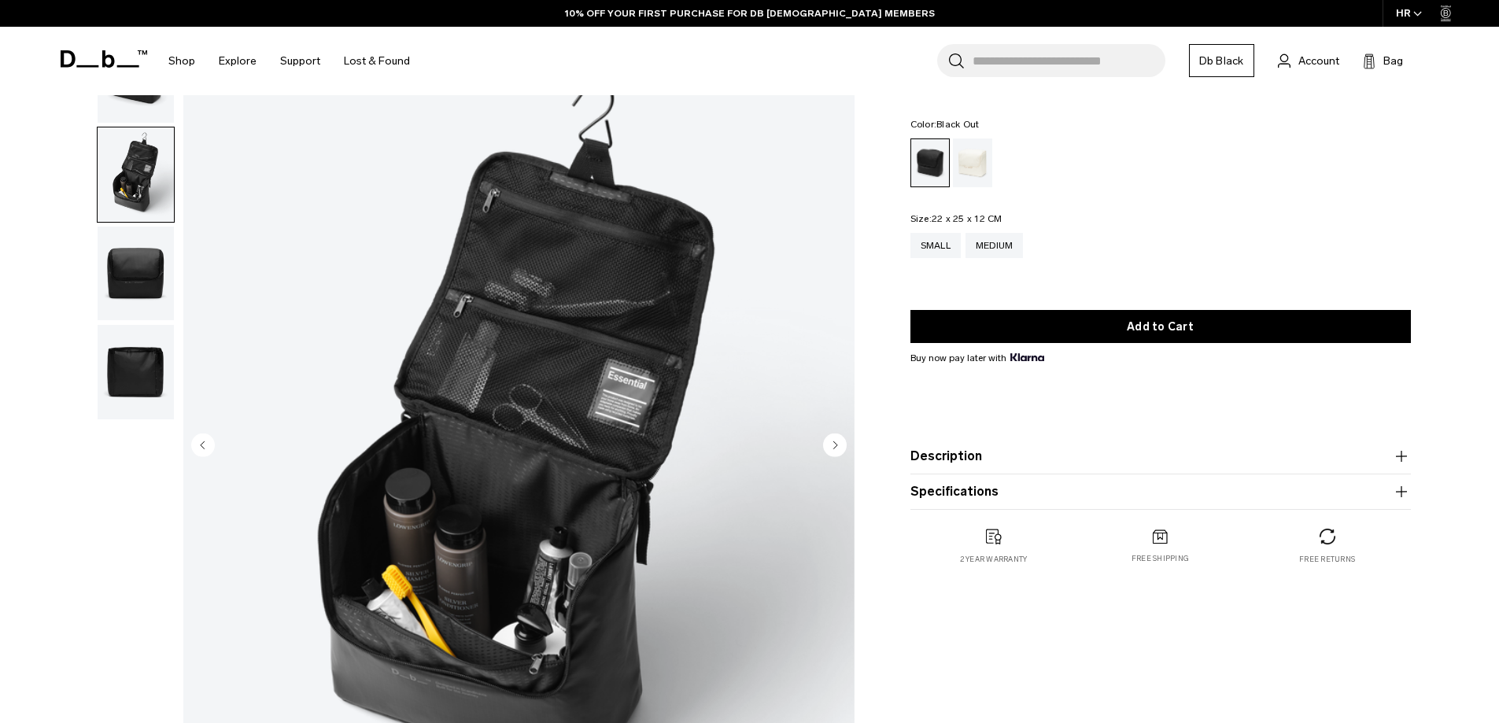
click at [832, 447] on circle "Next slide" at bounding box center [835, 445] width 24 height 24
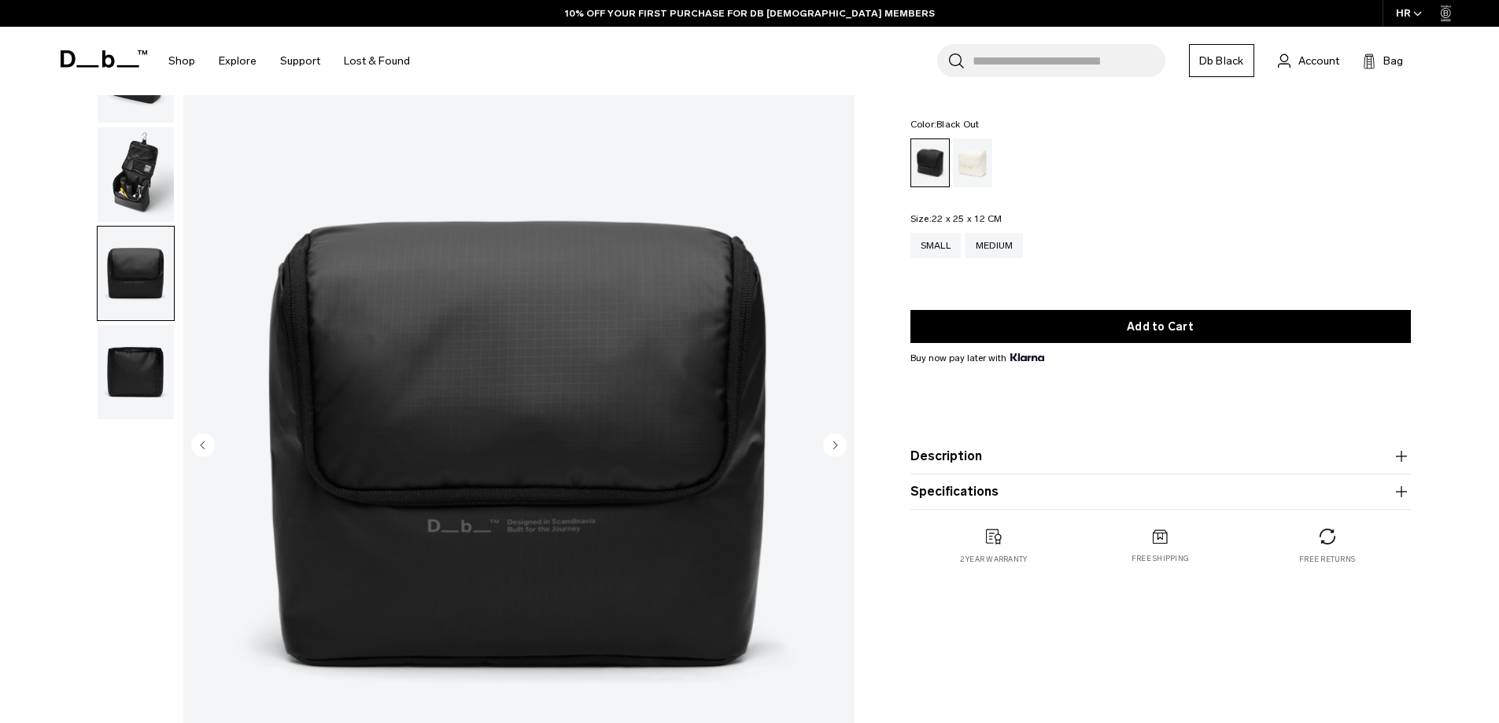
click at [832, 447] on circle "Next slide" at bounding box center [835, 445] width 24 height 24
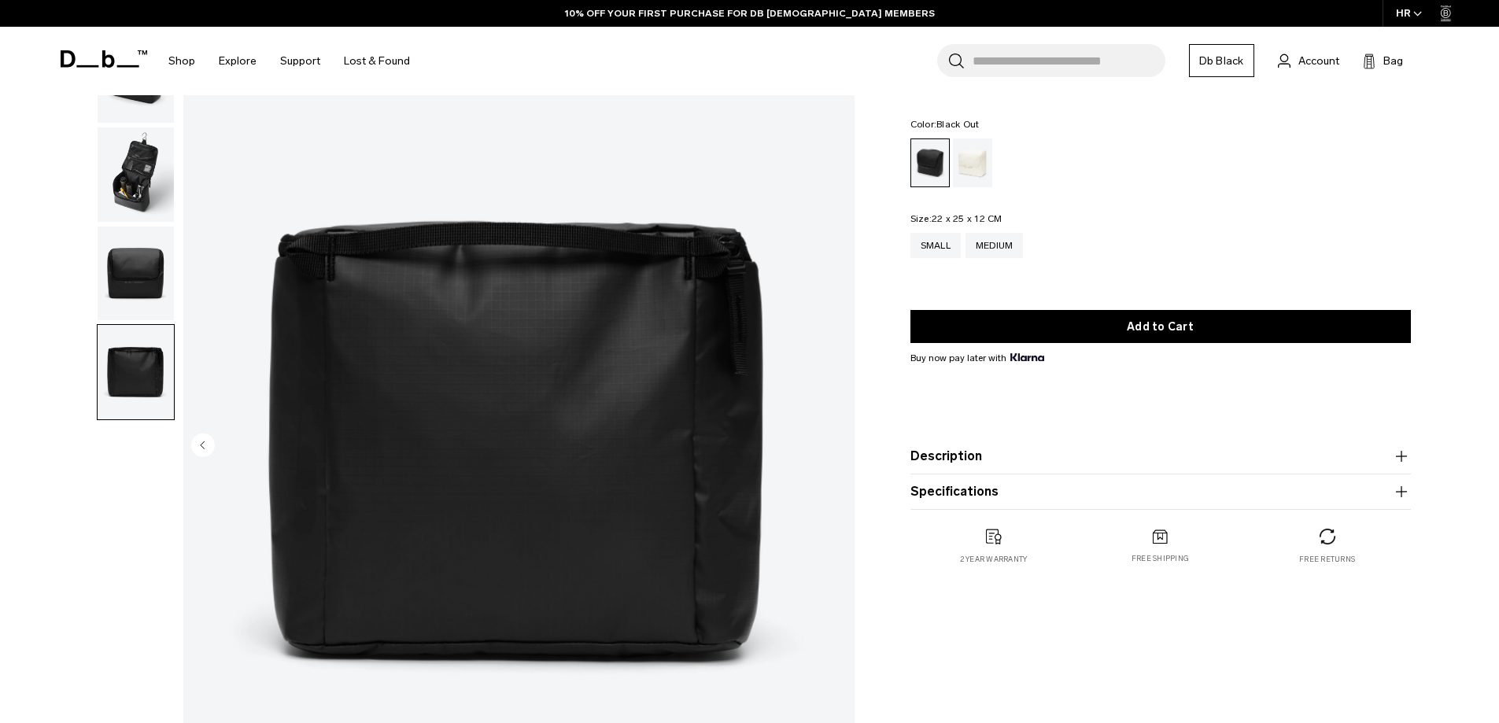
click at [832, 447] on img "4 / 4" at bounding box center [518, 447] width 671 height 838
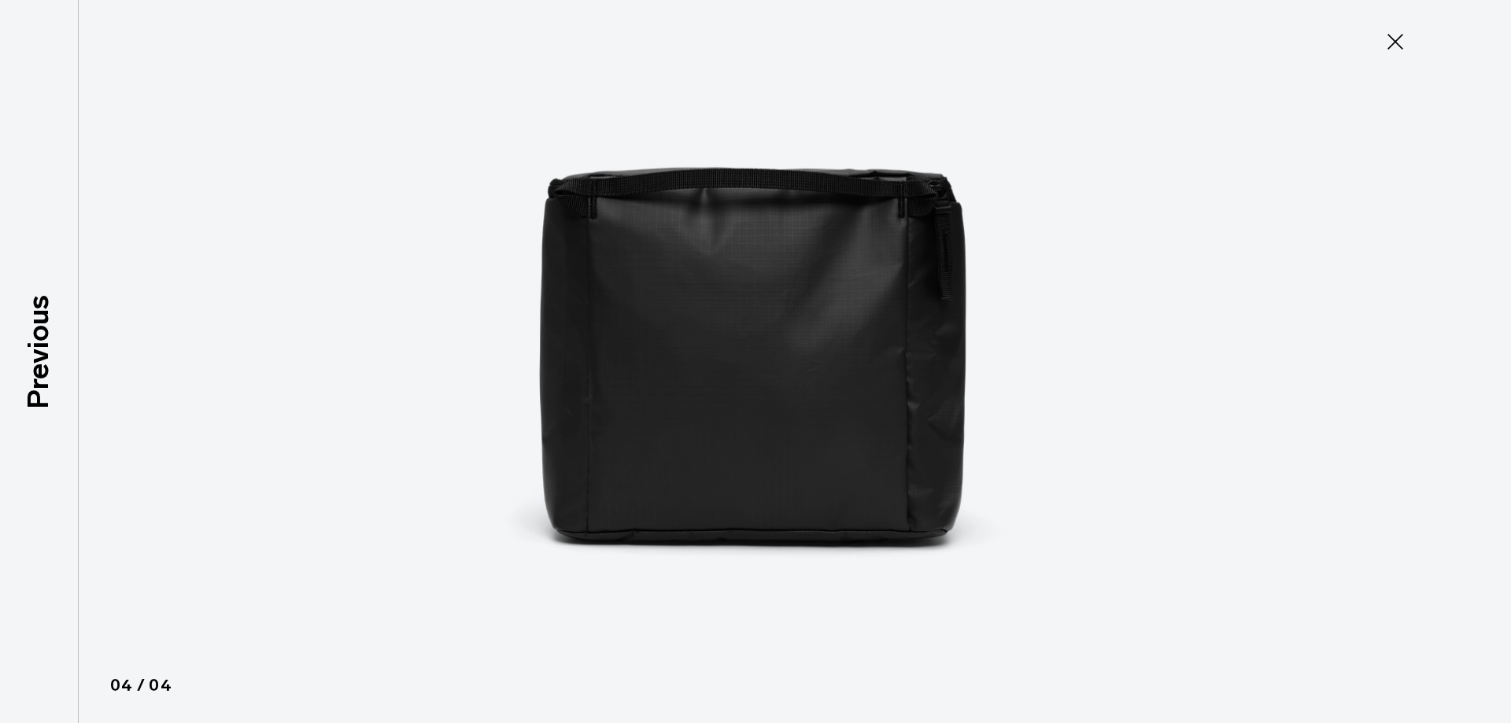
click at [832, 447] on img at bounding box center [755, 361] width 708 height 723
click at [1398, 39] on icon at bounding box center [1395, 42] width 16 height 16
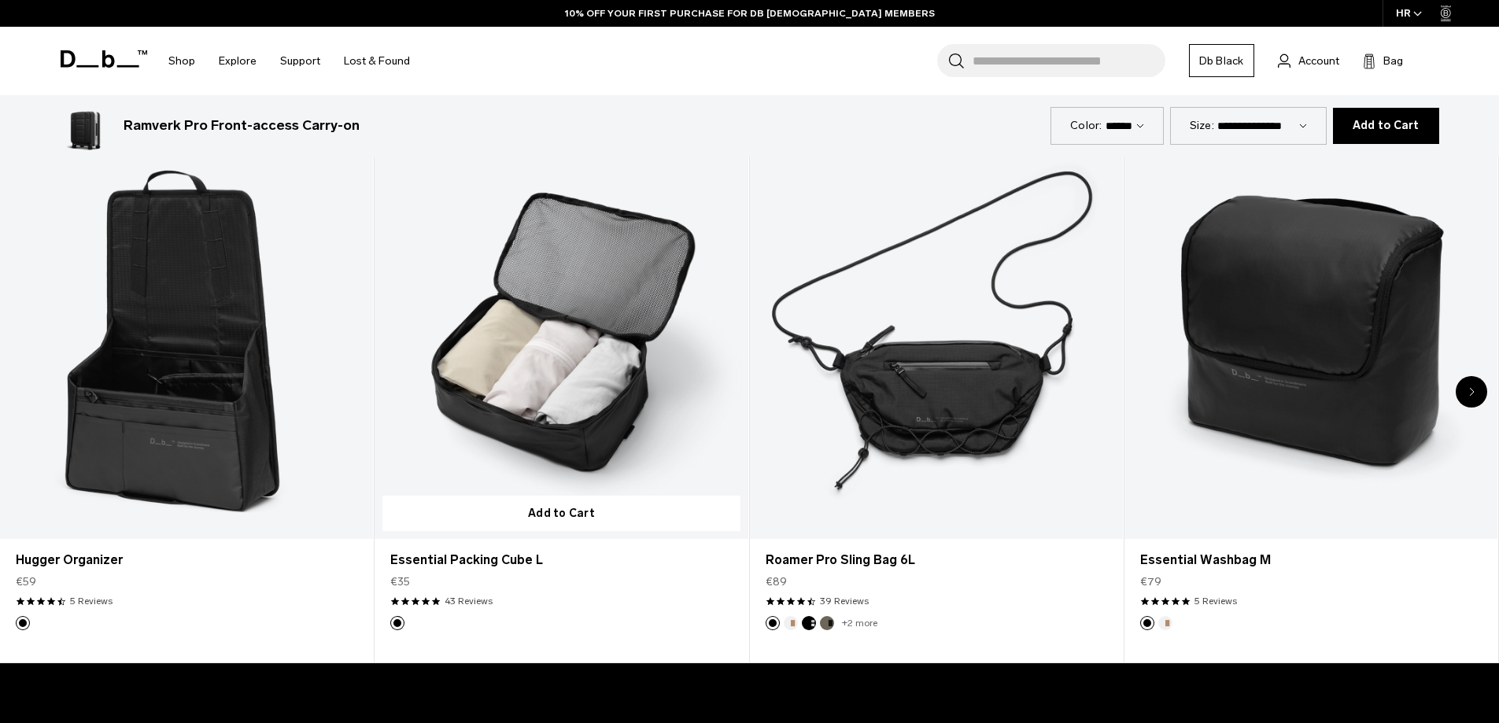
scroll to position [4592, 0]
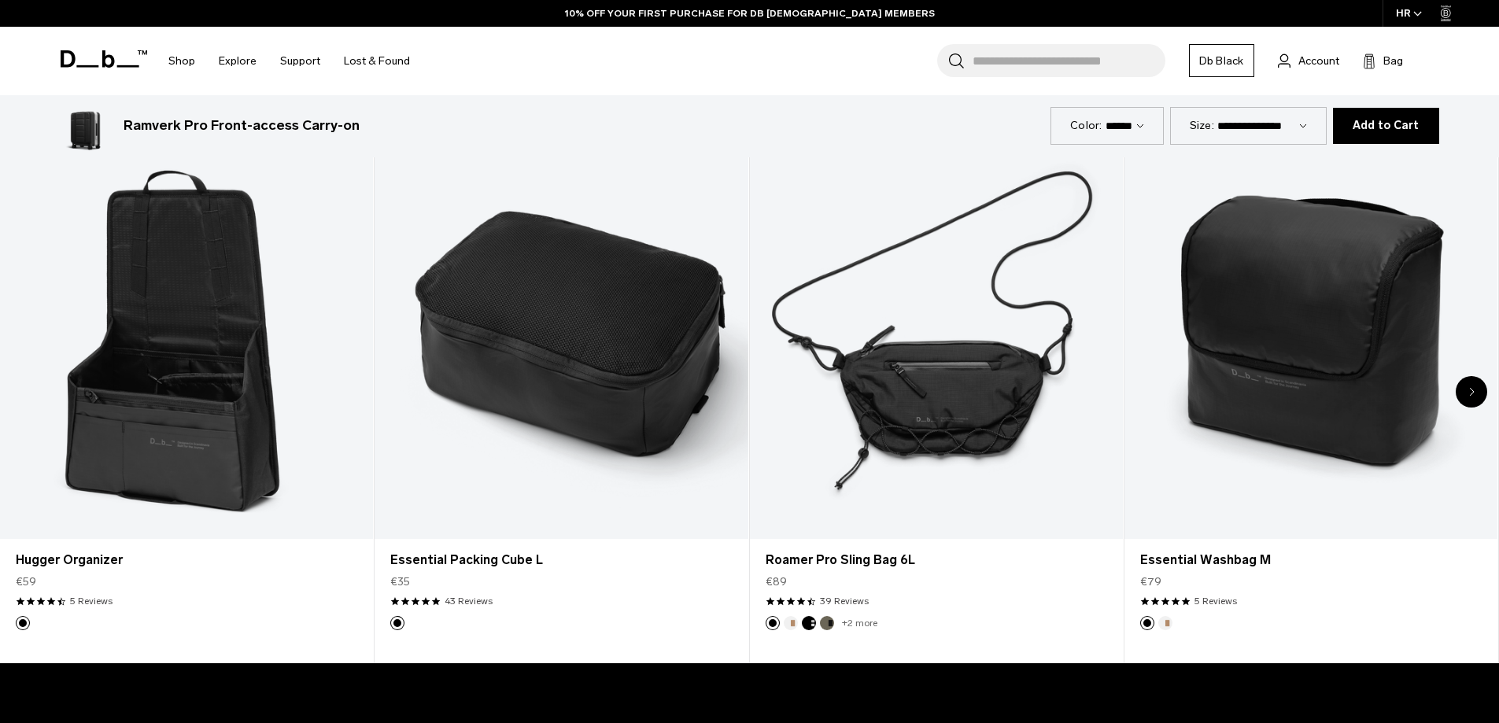
click at [1469, 387] on icon "Next slide" at bounding box center [1472, 391] width 6 height 9
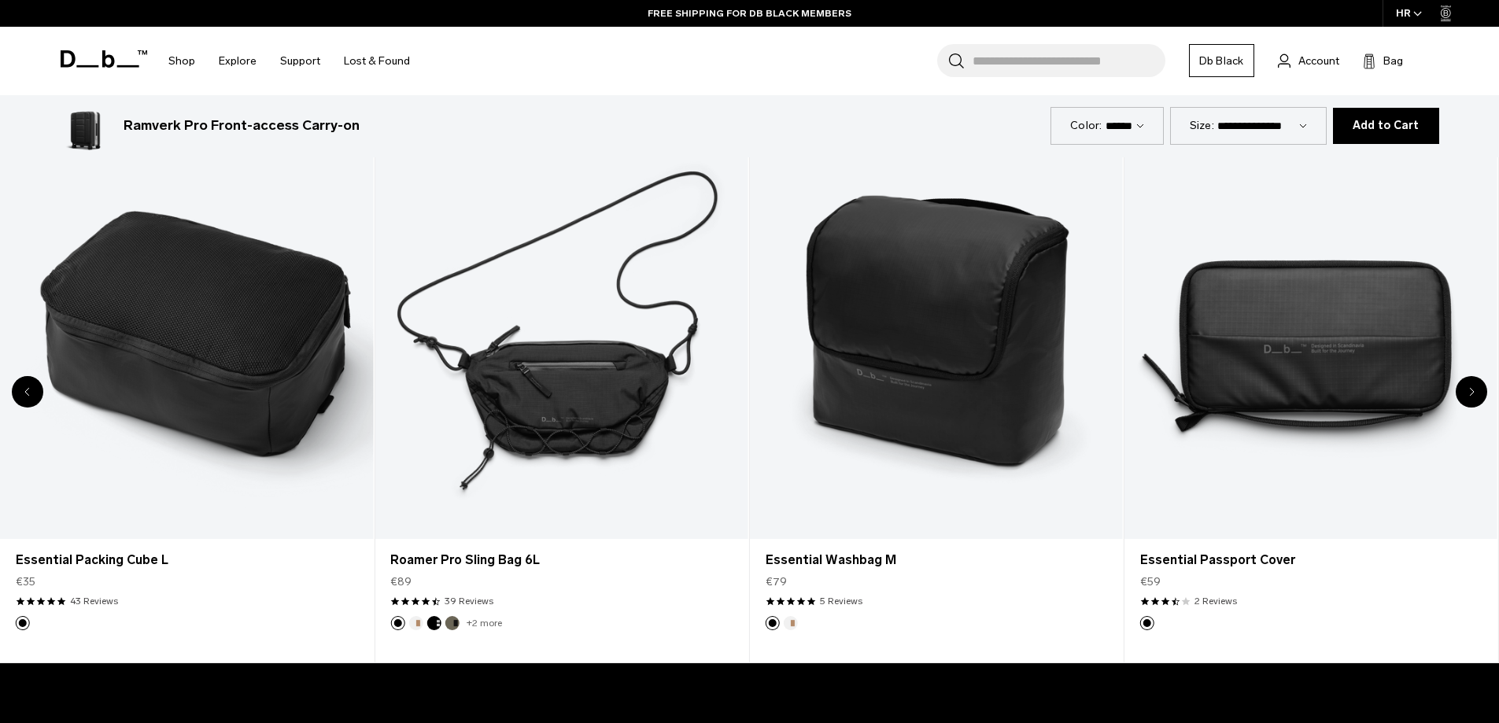
click at [1466, 376] on div "Next slide" at bounding box center [1471, 391] width 31 height 31
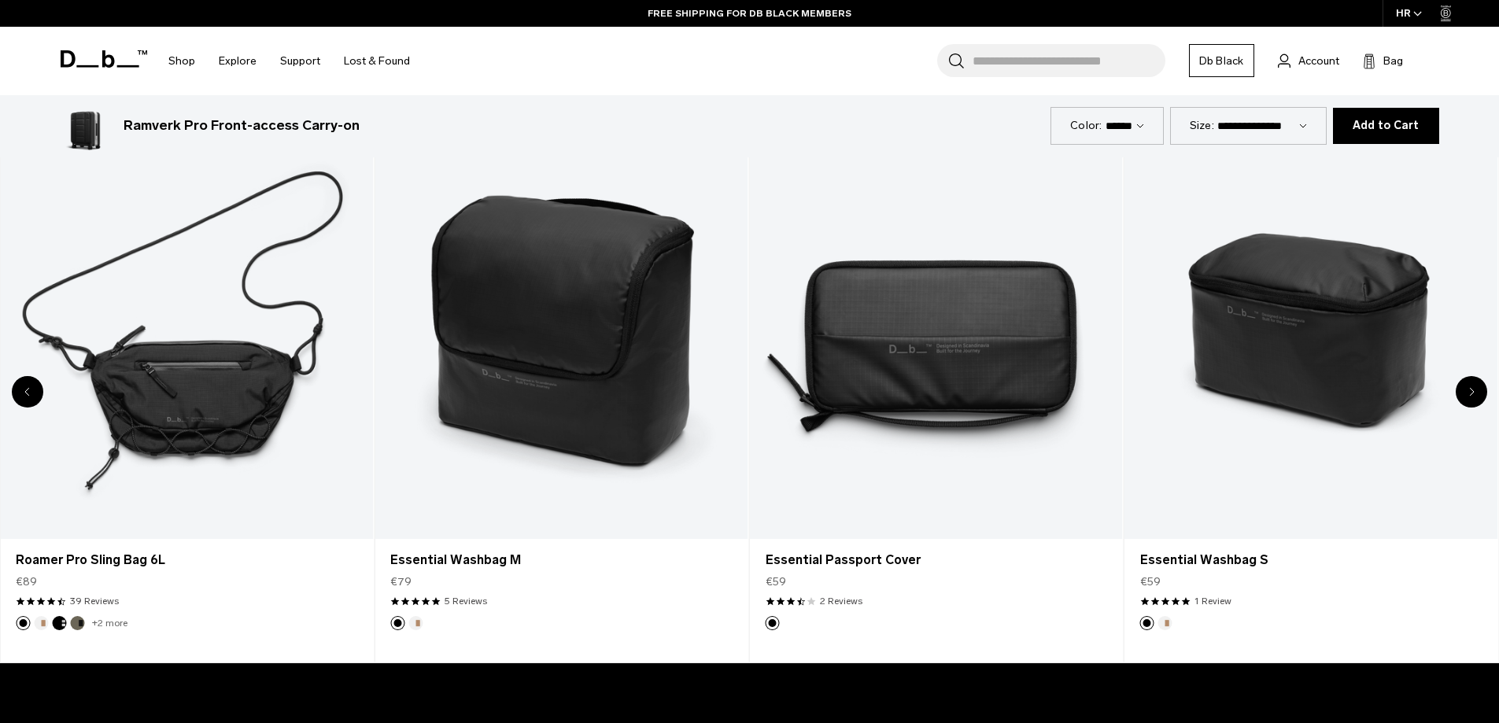
click at [1464, 376] on div "Next slide" at bounding box center [1471, 391] width 31 height 31
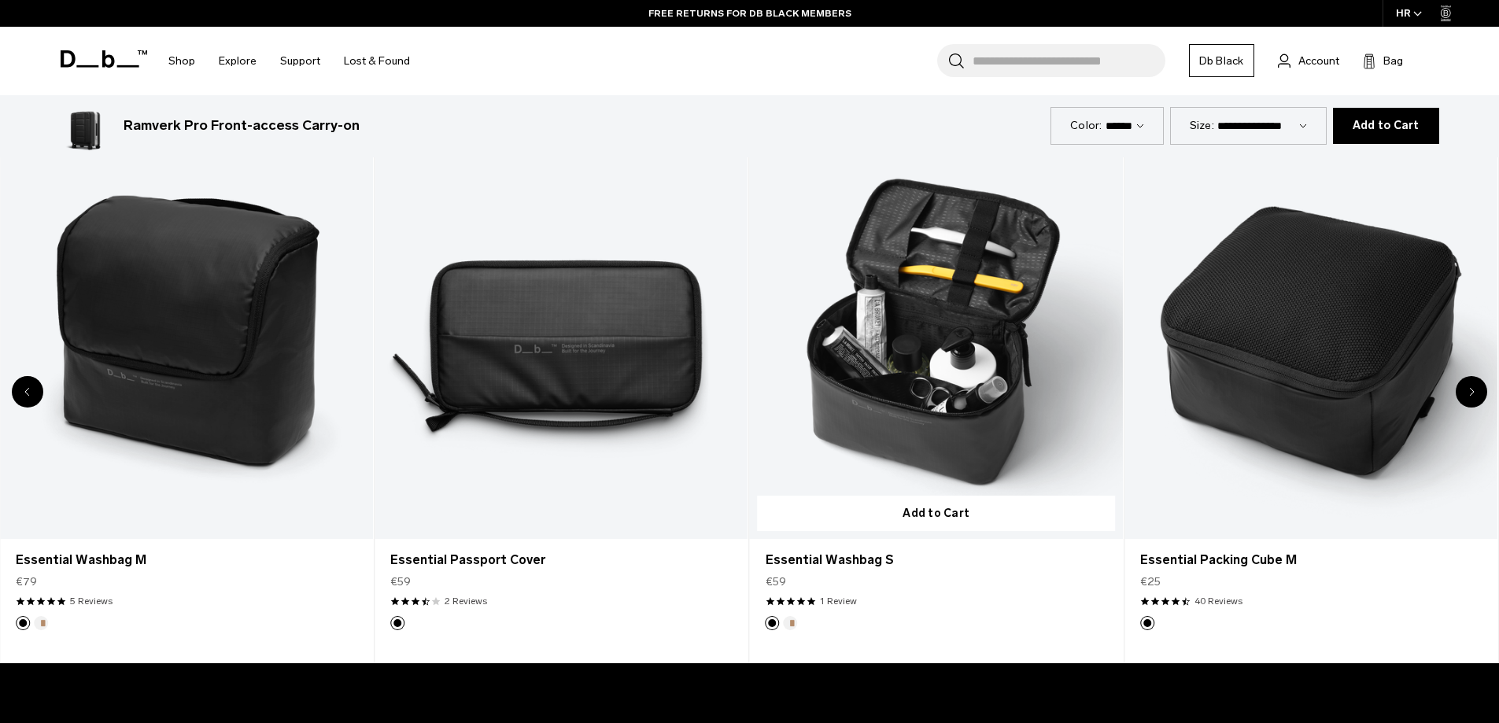
click at [964, 319] on link "Essential Washbag S" at bounding box center [936, 331] width 373 height 415
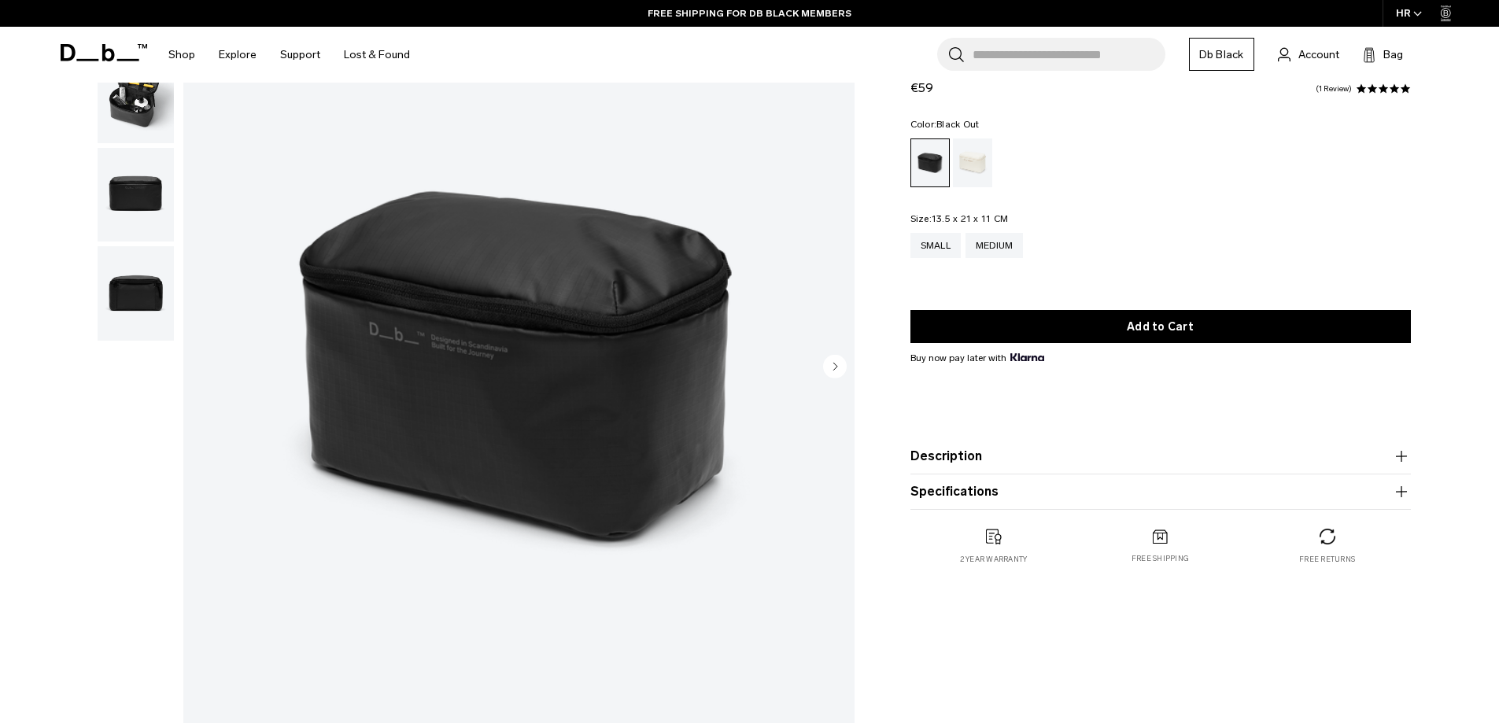
click at [129, 99] on img "button" at bounding box center [136, 96] width 76 height 94
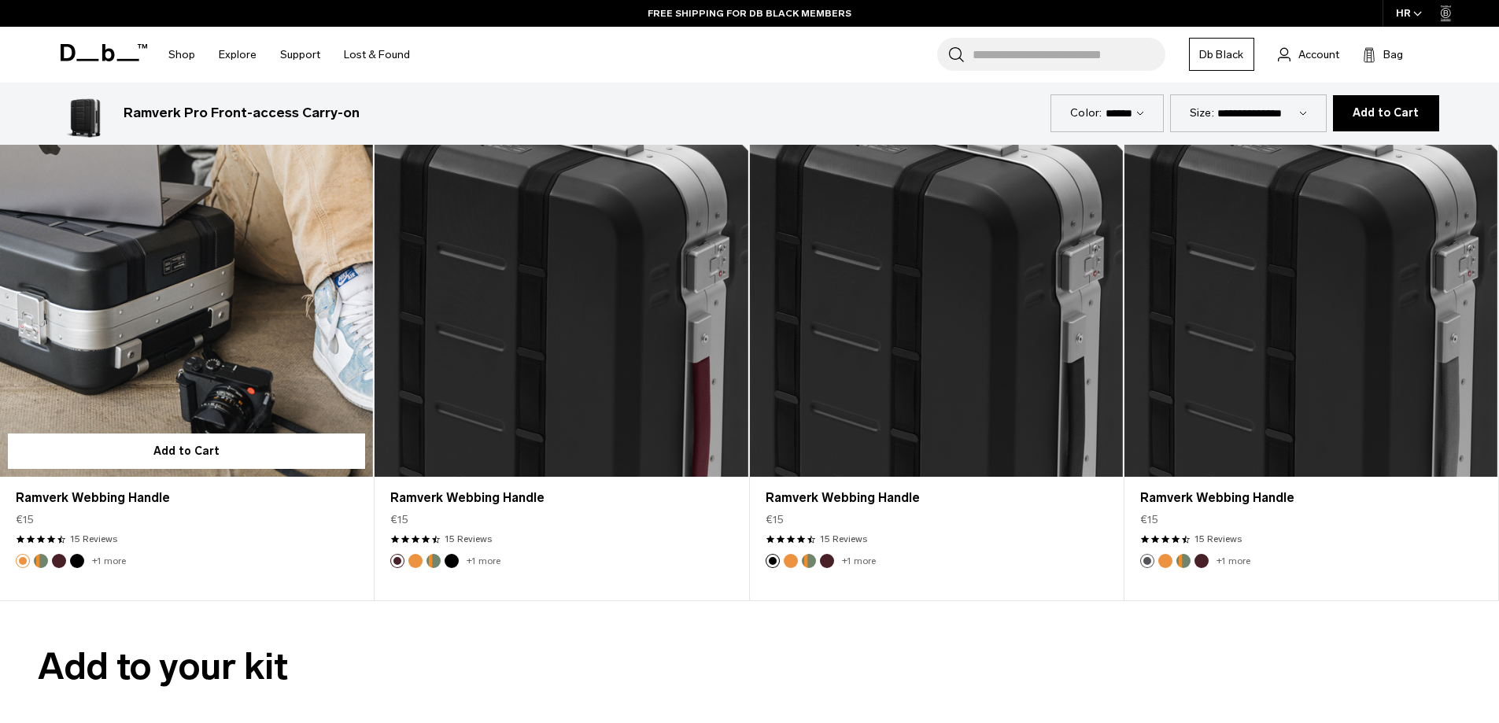
scroll to position [3957, 0]
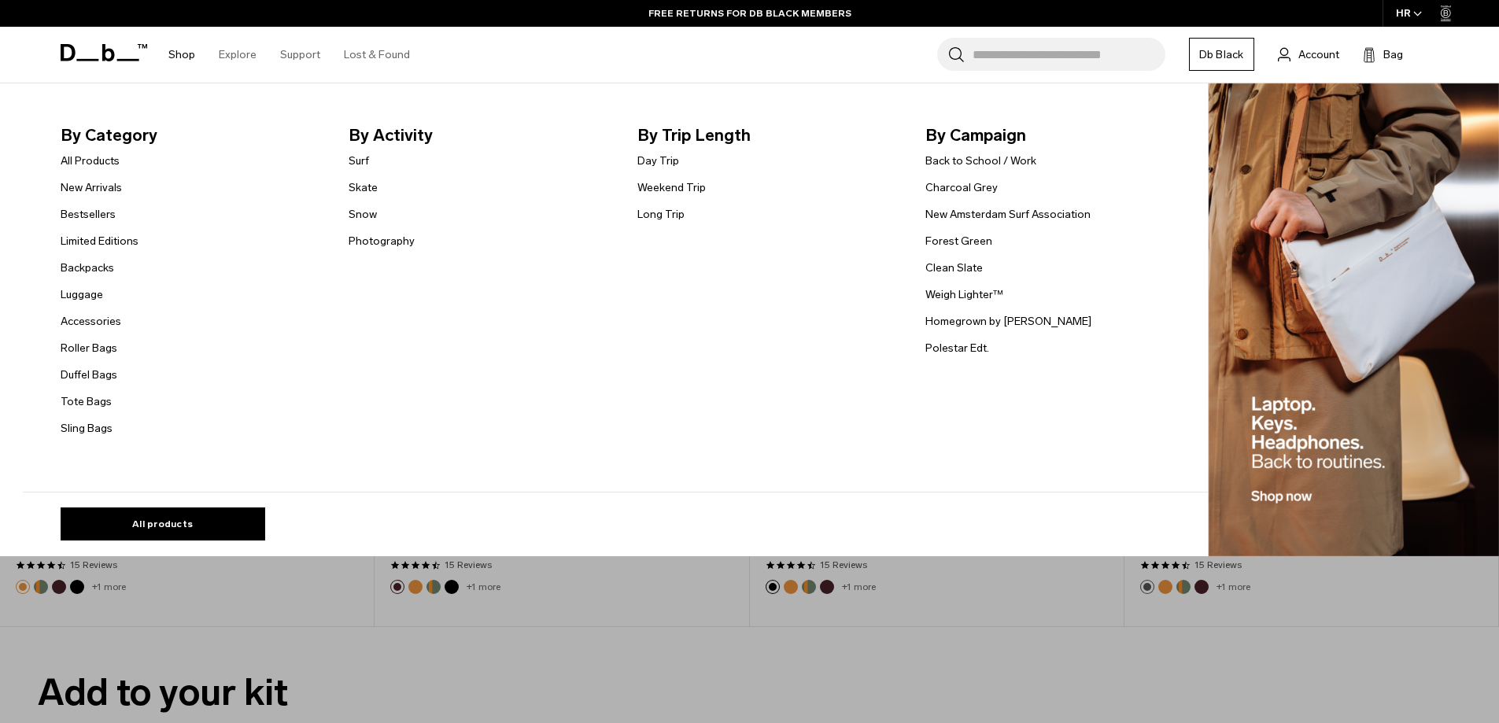
click at [185, 56] on link "Shop" at bounding box center [181, 55] width 27 height 56
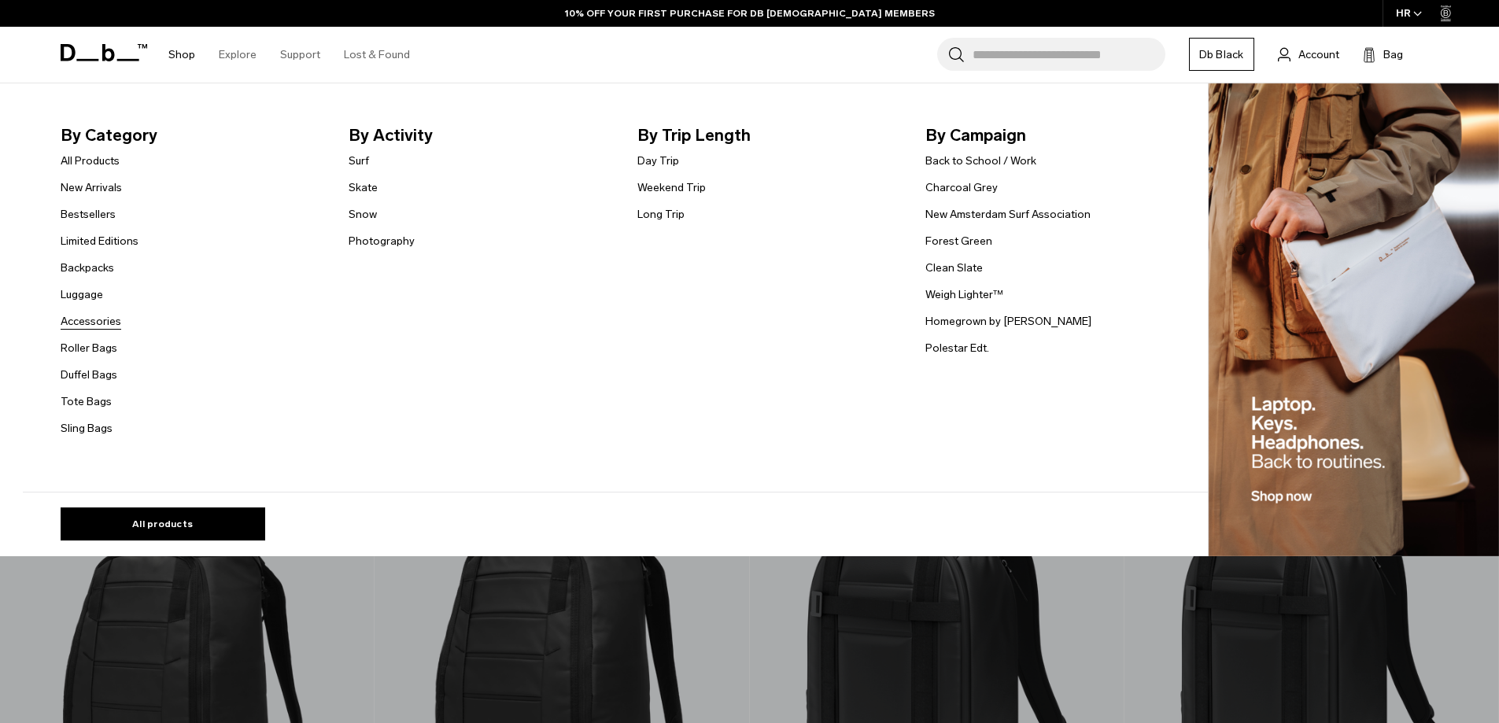
click at [107, 320] on link "Accessories" at bounding box center [91, 321] width 61 height 17
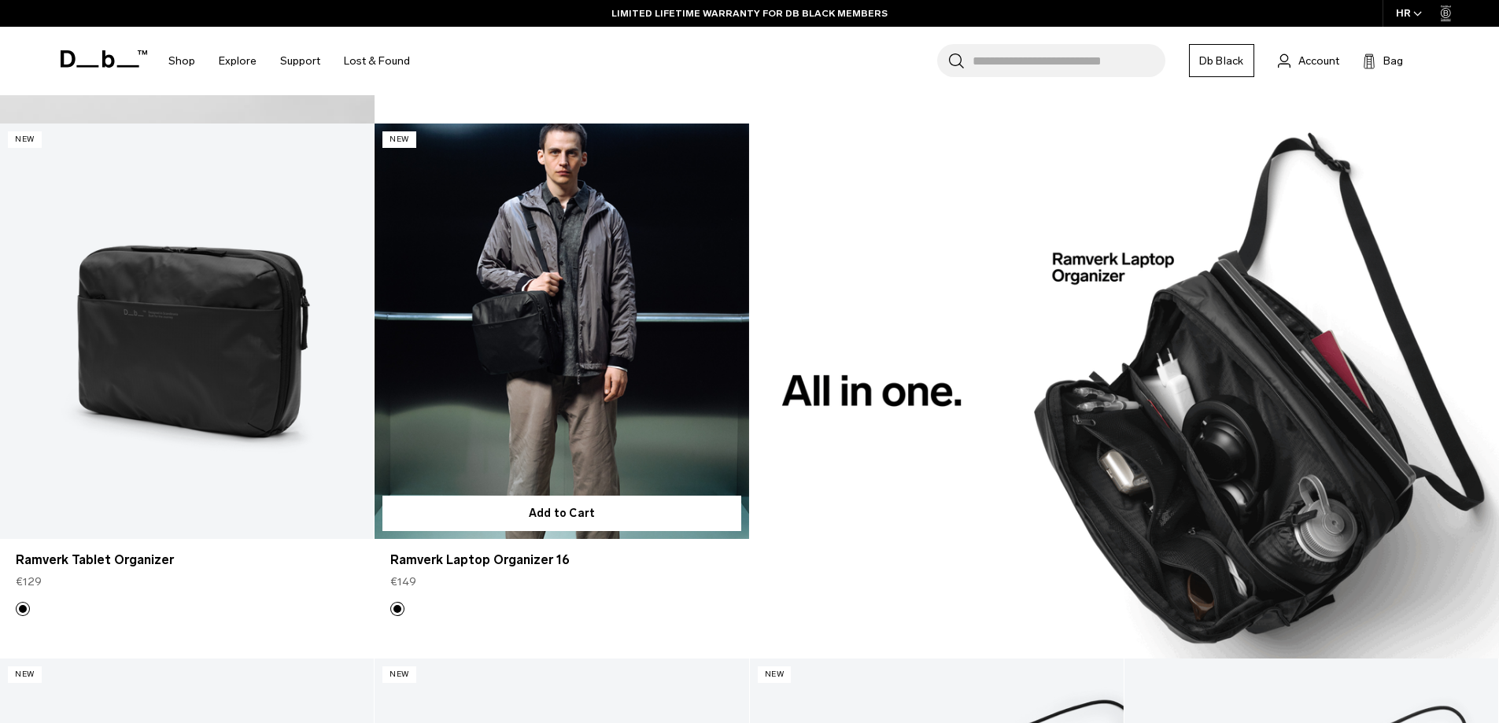
scroll to position [1416, 0]
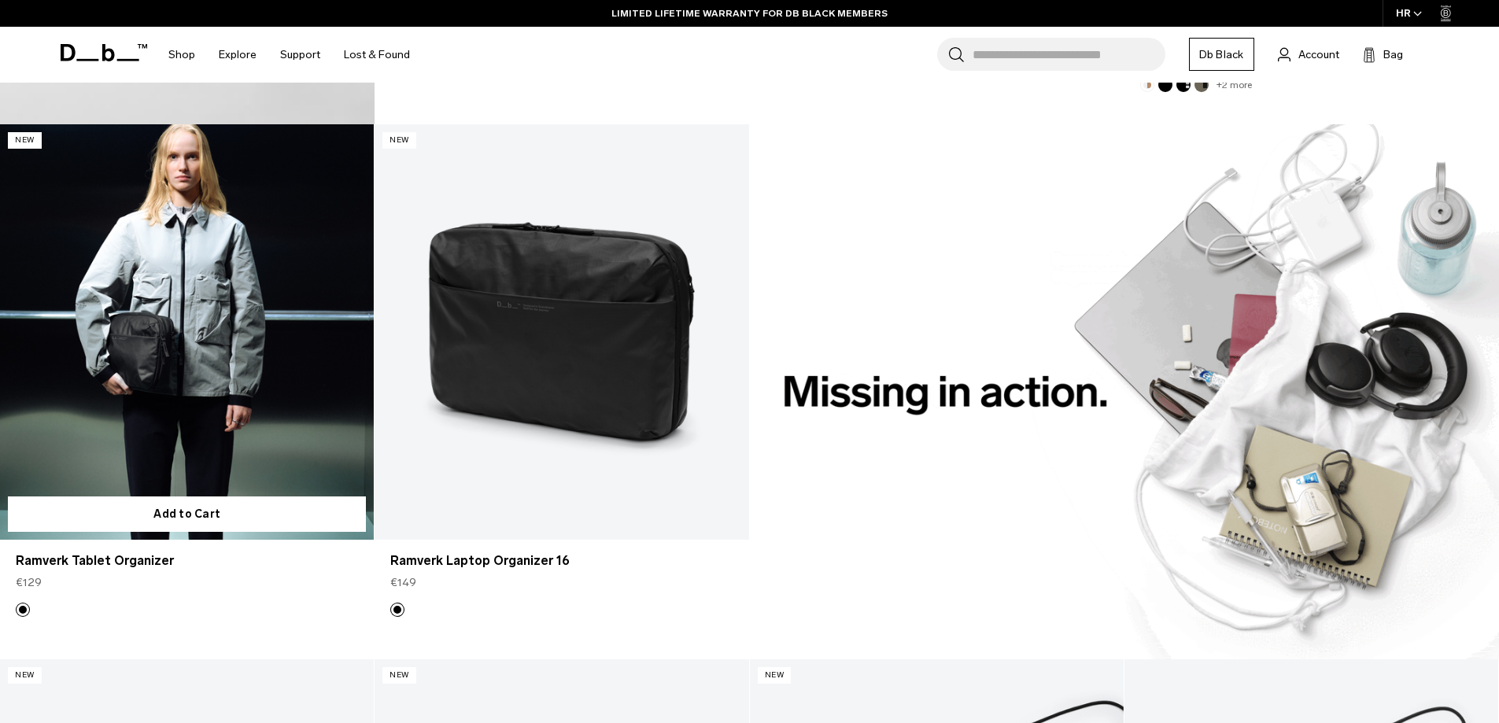
click at [198, 331] on link "Ramverk Tablet Organizer" at bounding box center [187, 331] width 374 height 415
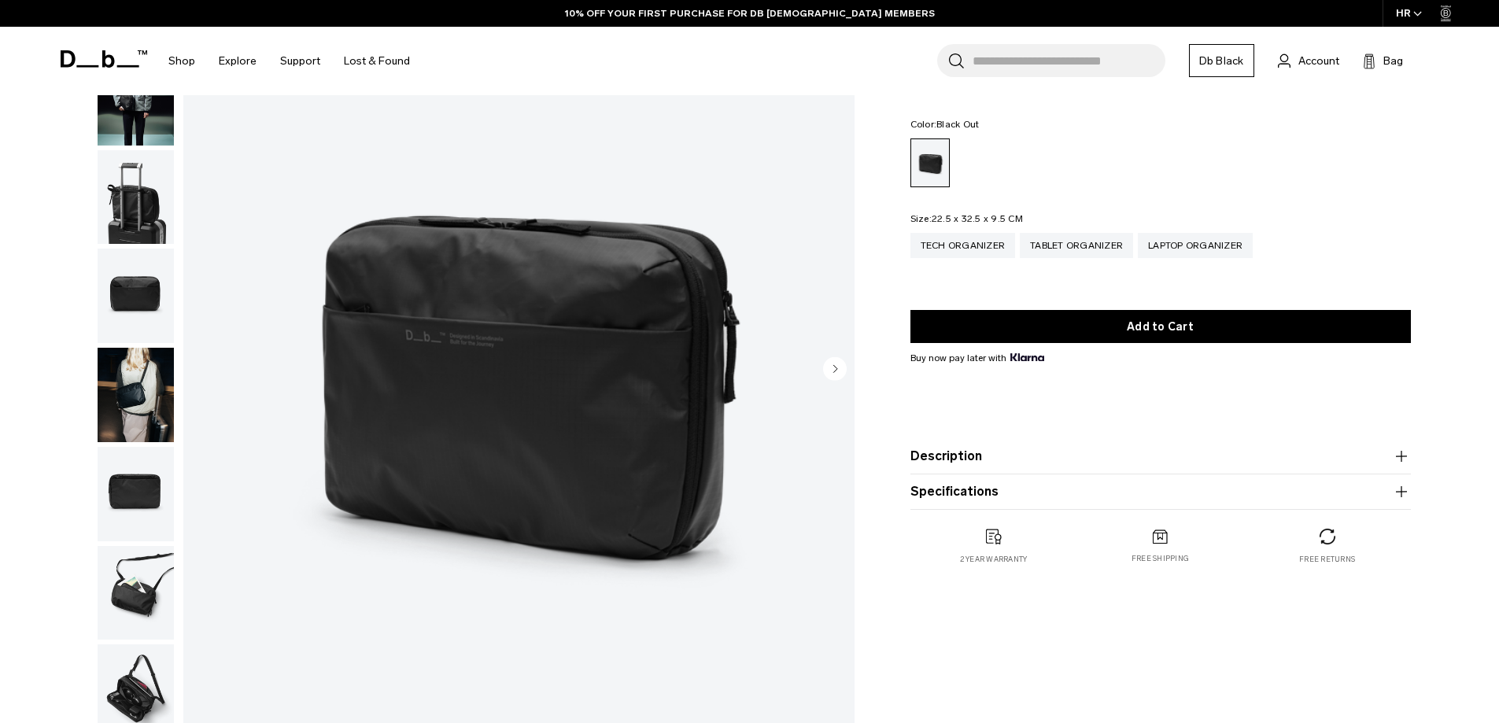
scroll to position [157, 0]
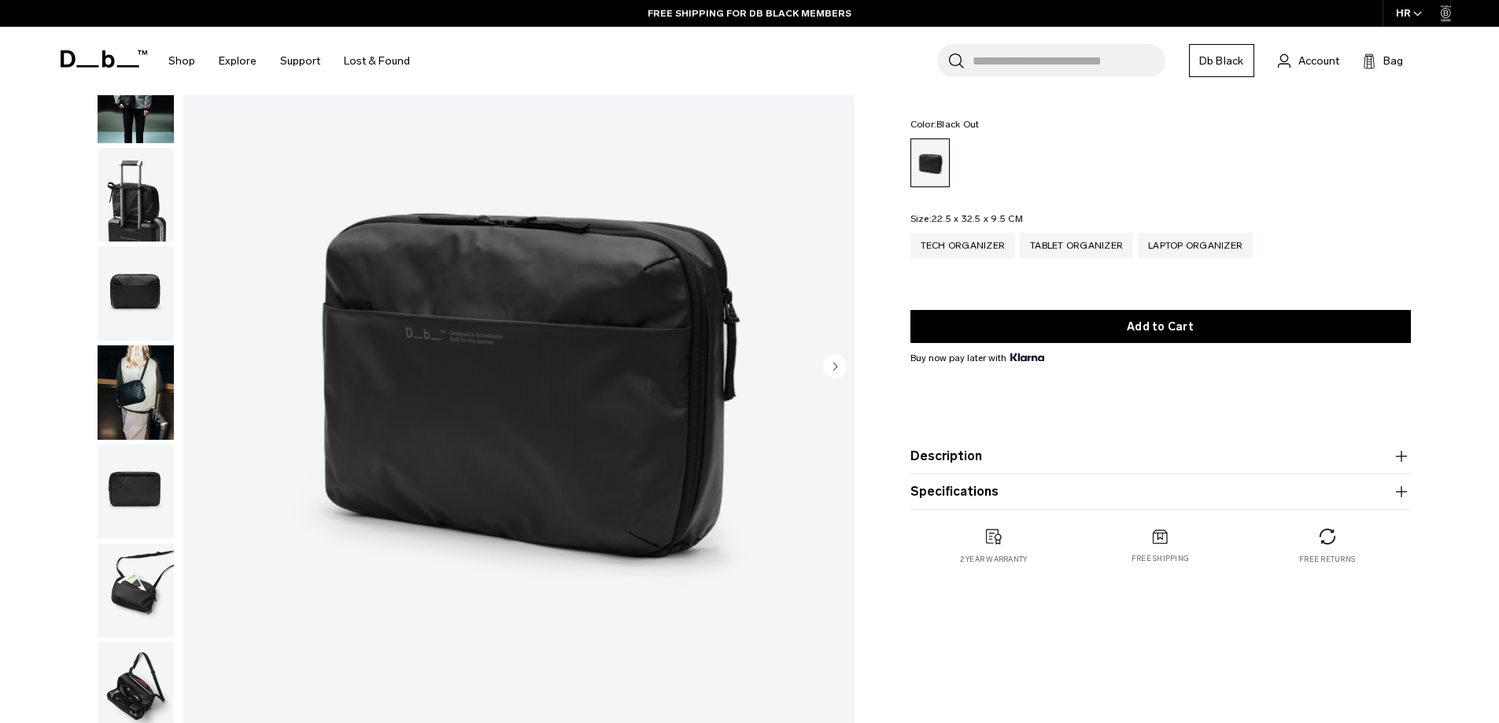
click at [838, 368] on circle "Next slide" at bounding box center [835, 366] width 24 height 24
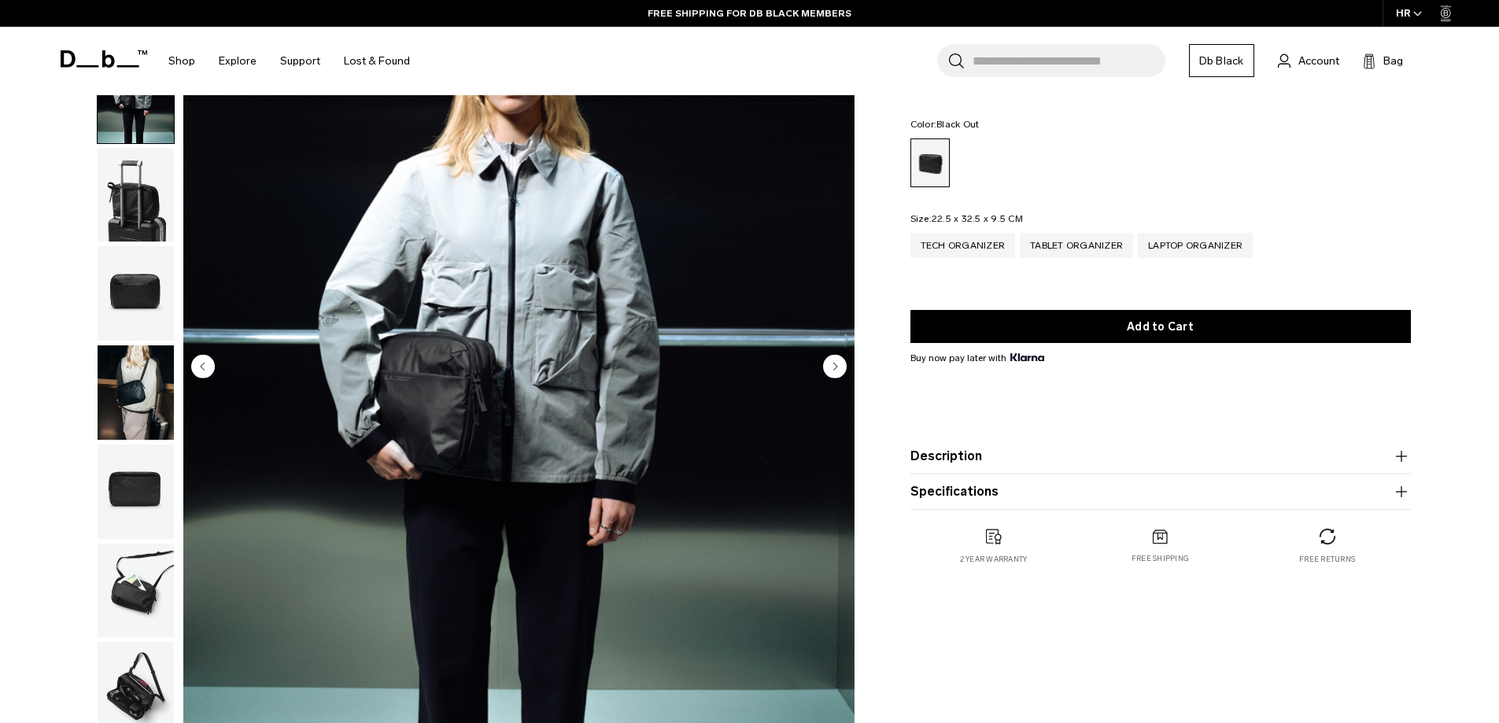
click at [838, 368] on circle "Next slide" at bounding box center [835, 366] width 24 height 24
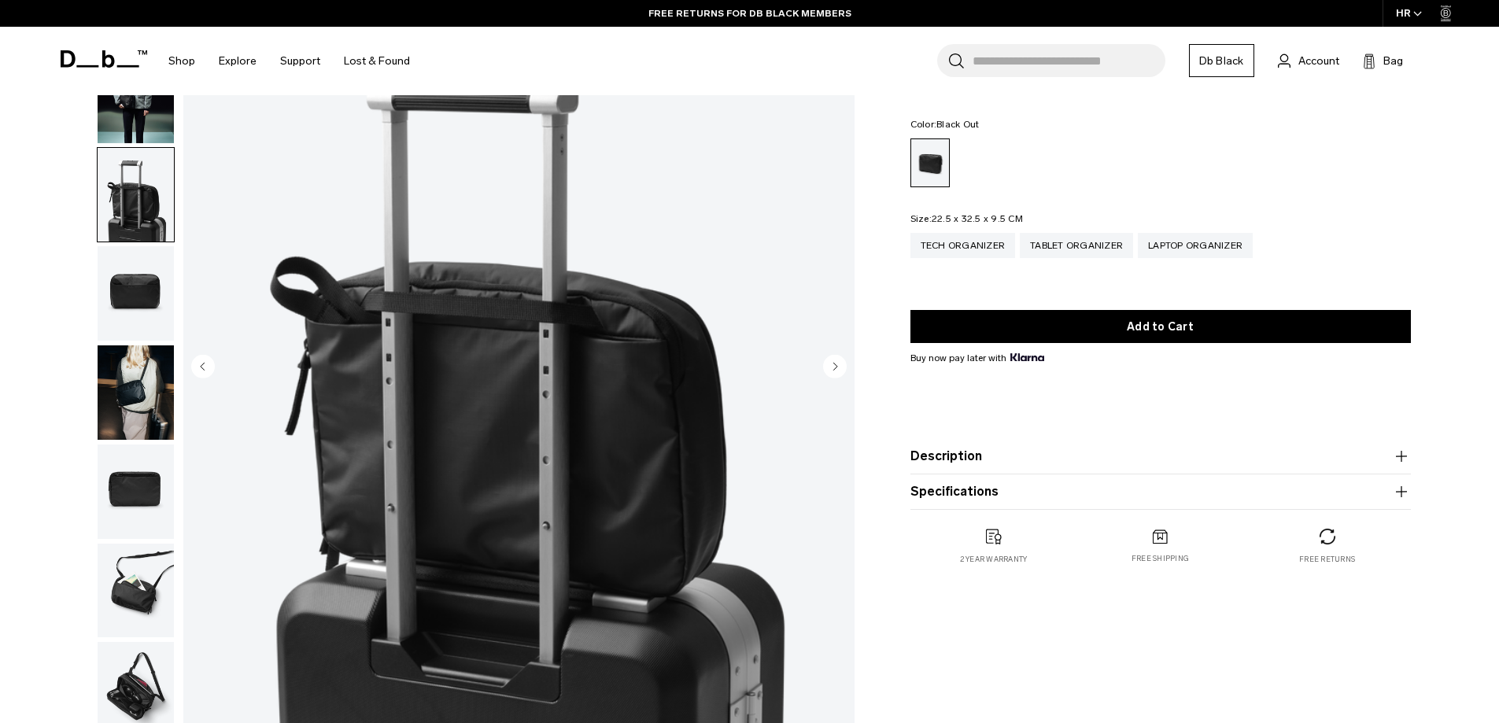
click at [835, 367] on icon "Next slide" at bounding box center [835, 366] width 4 height 7
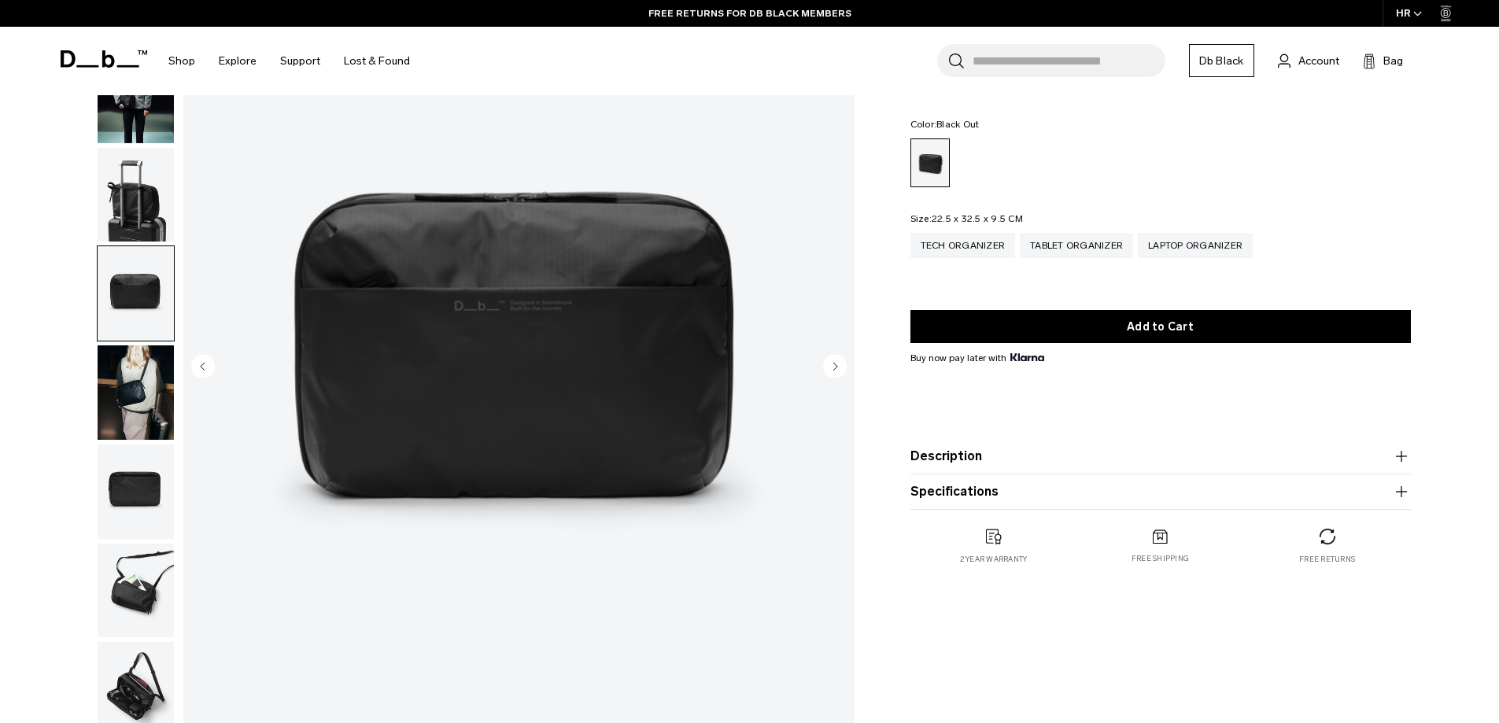
click at [835, 367] on icon "Next slide" at bounding box center [835, 366] width 4 height 7
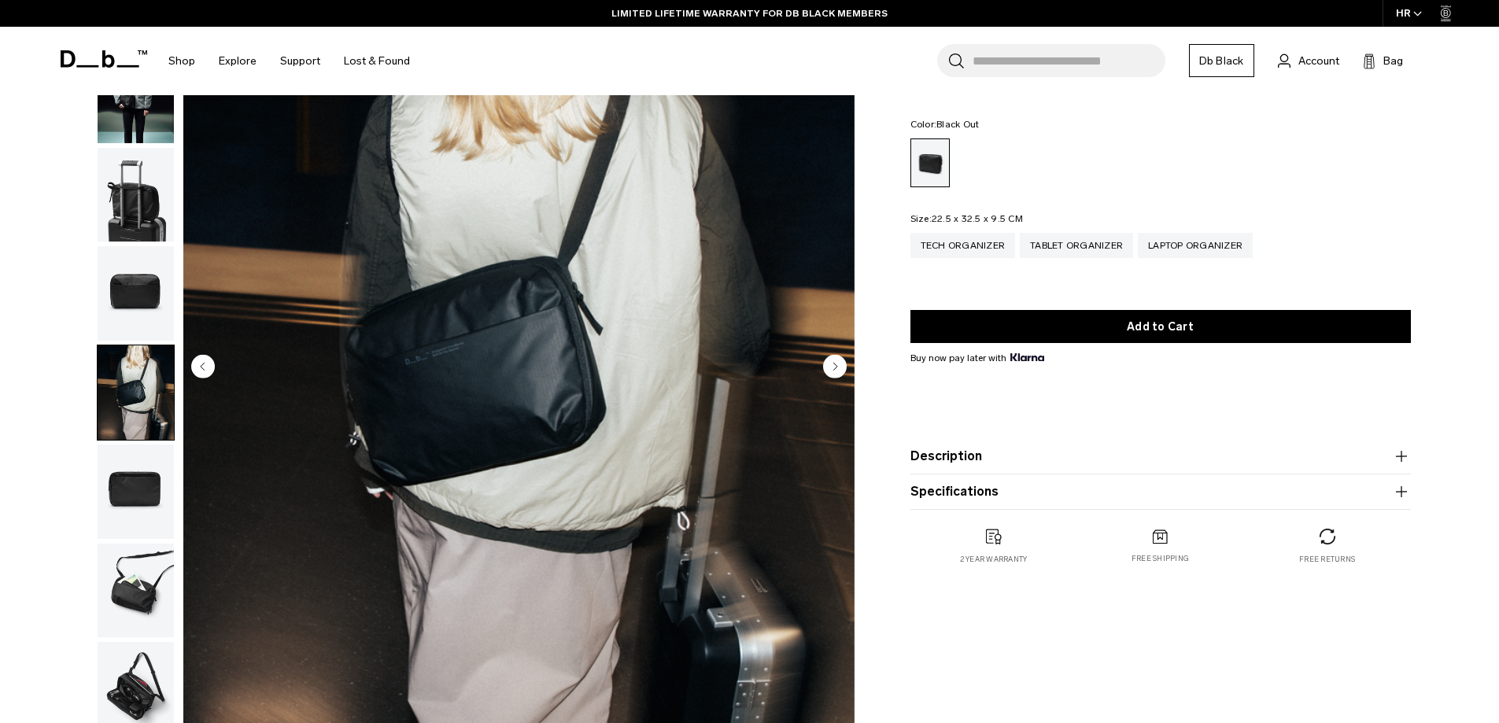
click at [835, 367] on icon "Next slide" at bounding box center [835, 366] width 4 height 7
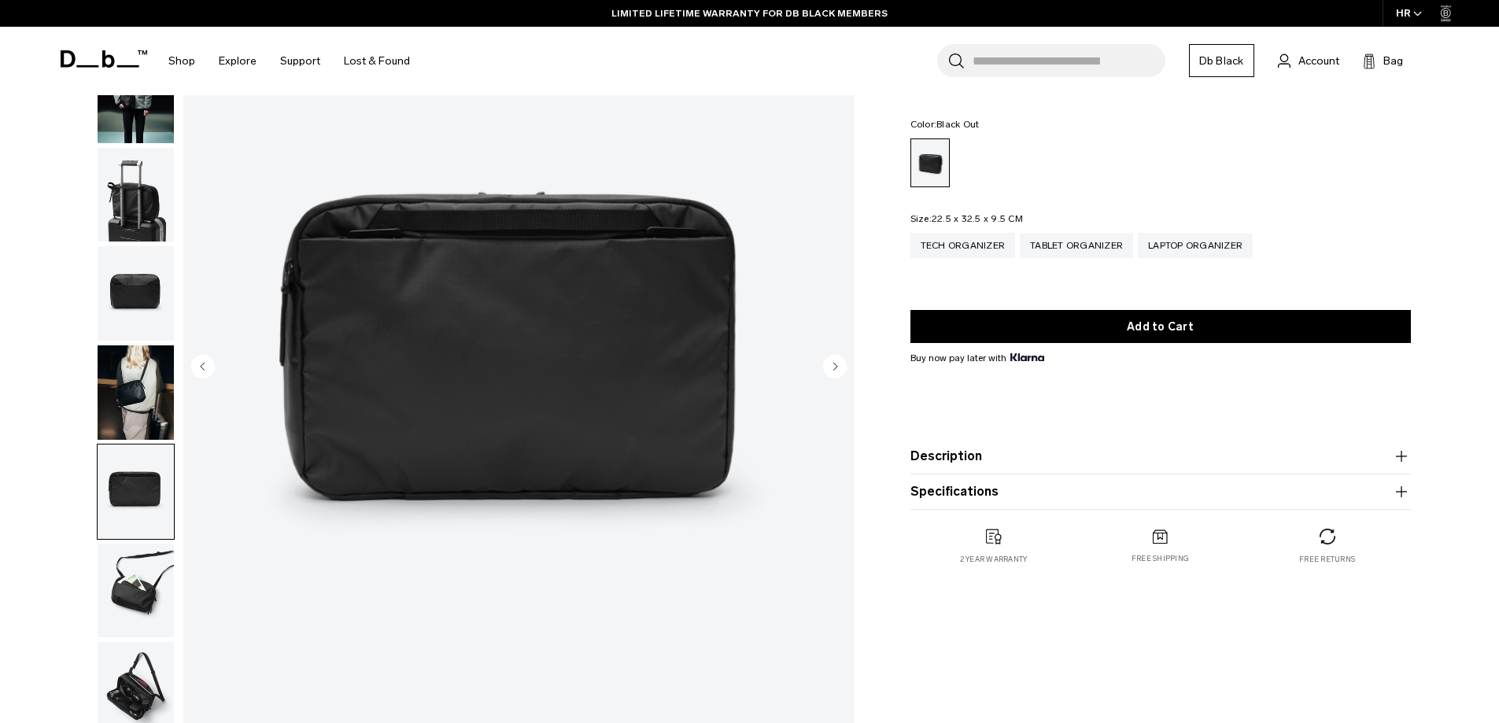
click at [835, 367] on icon "Next slide" at bounding box center [835, 366] width 4 height 7
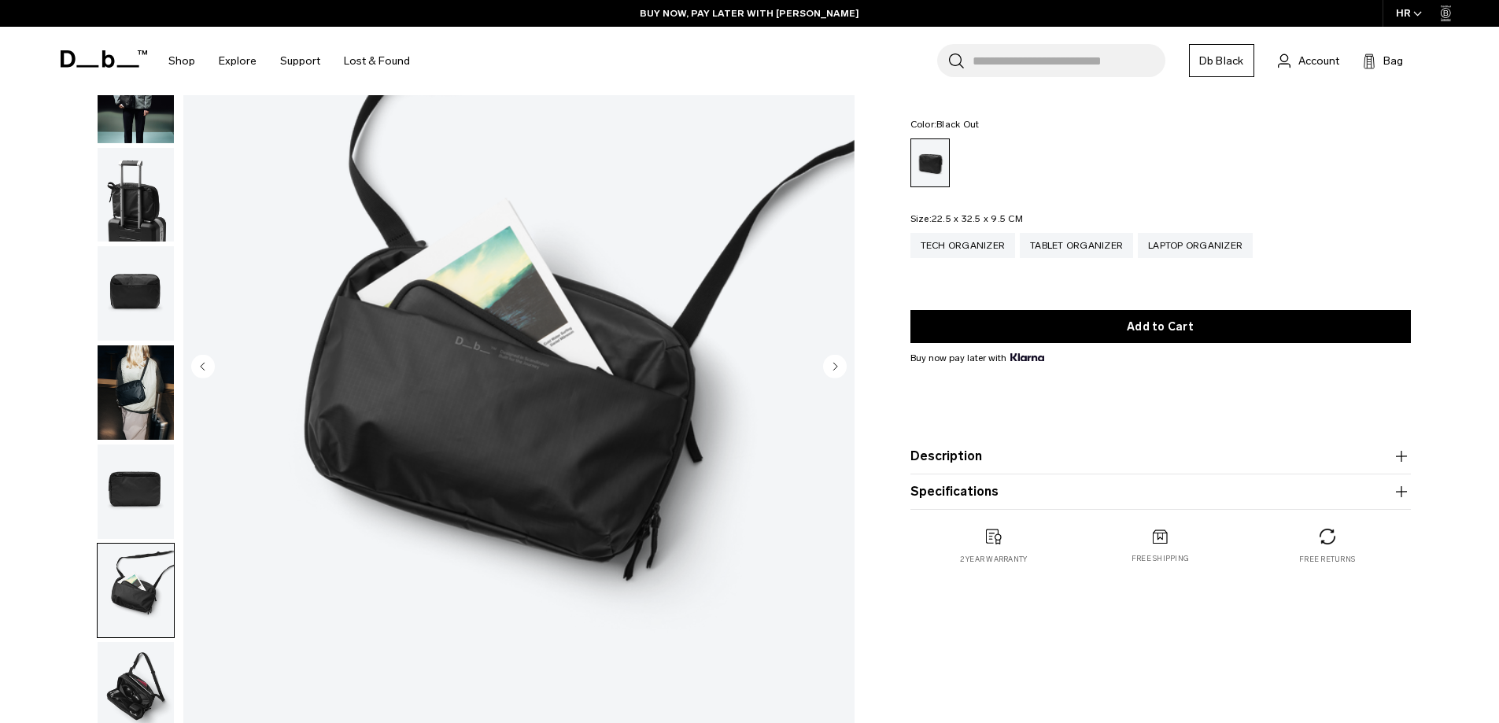
click at [835, 367] on icon "Next slide" at bounding box center [835, 366] width 4 height 7
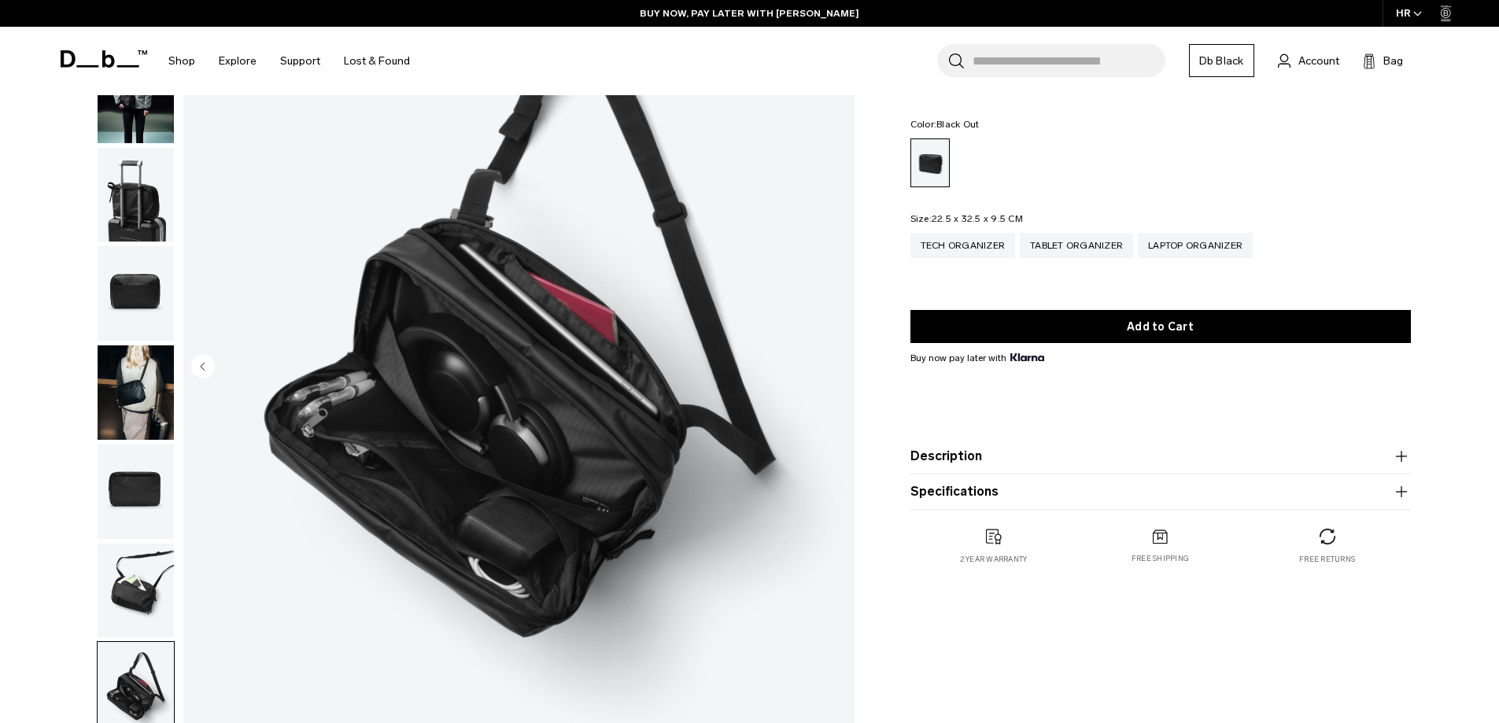
click at [835, 367] on img "8 / 8" at bounding box center [518, 368] width 671 height 838
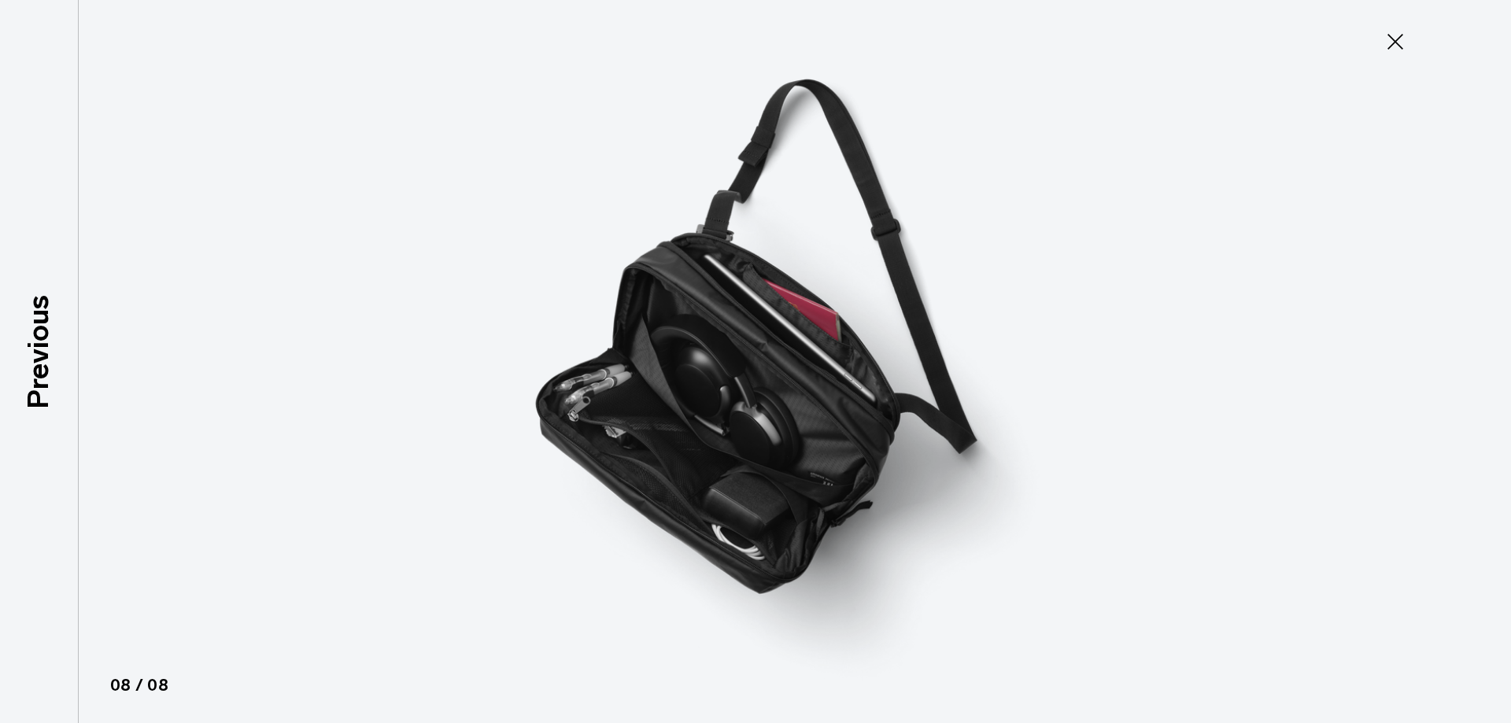
click at [1394, 46] on icon at bounding box center [1395, 41] width 25 height 25
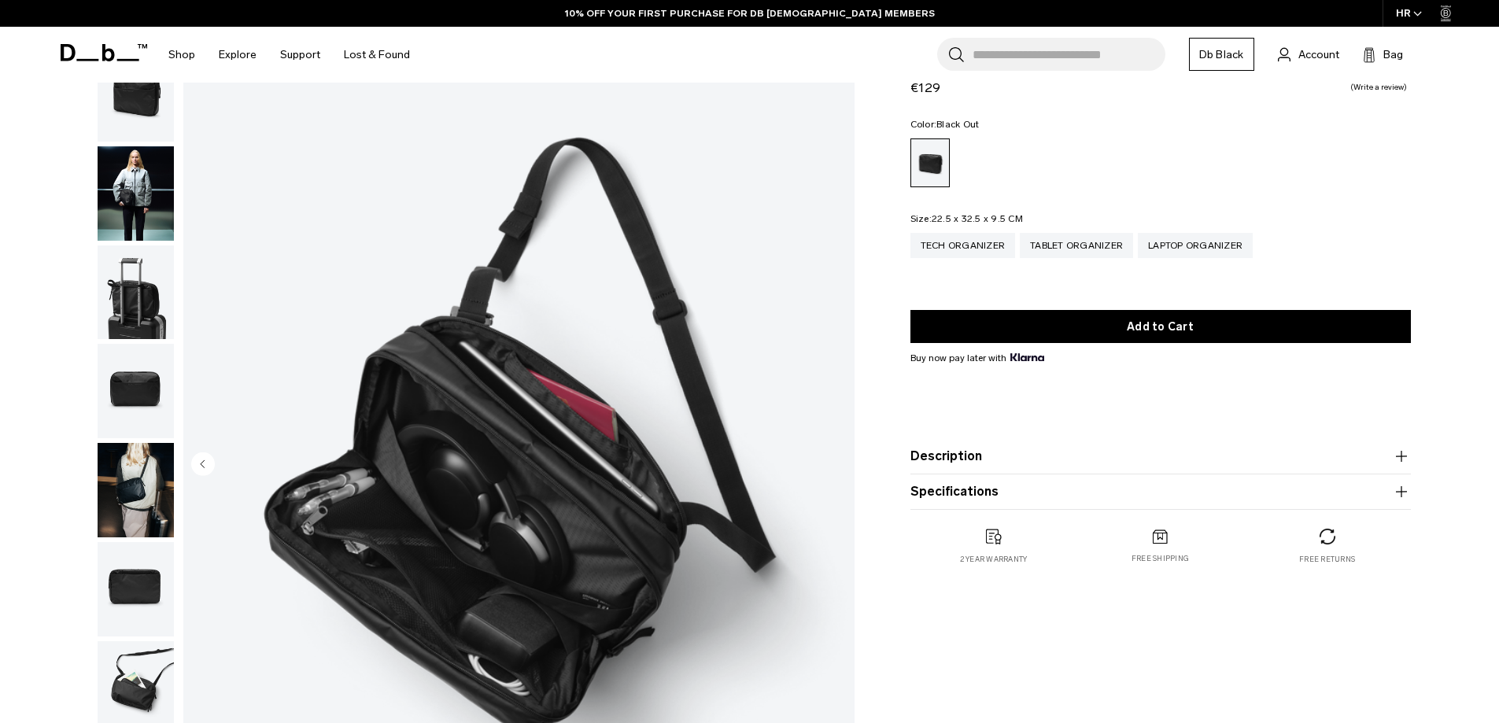
scroll to position [0, 0]
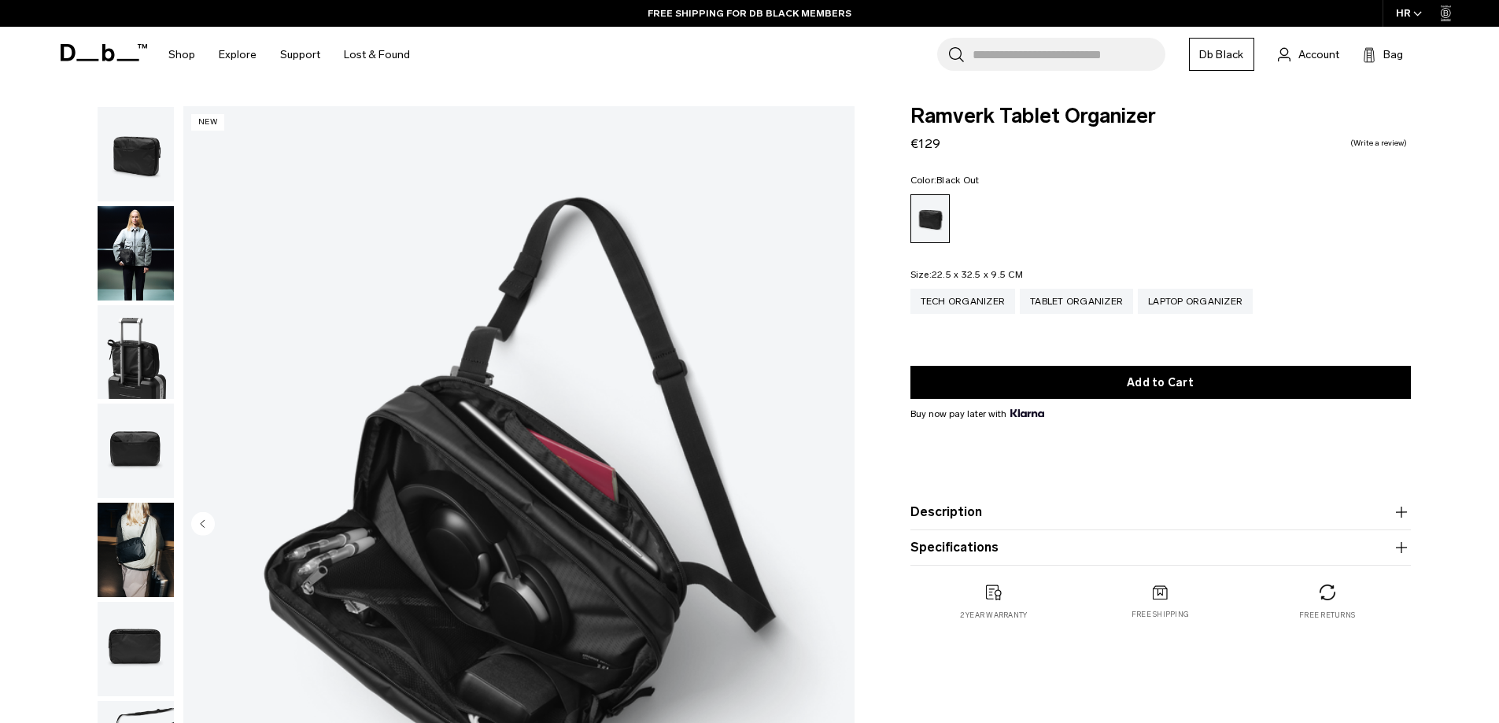
click at [128, 364] on img "button" at bounding box center [136, 352] width 76 height 94
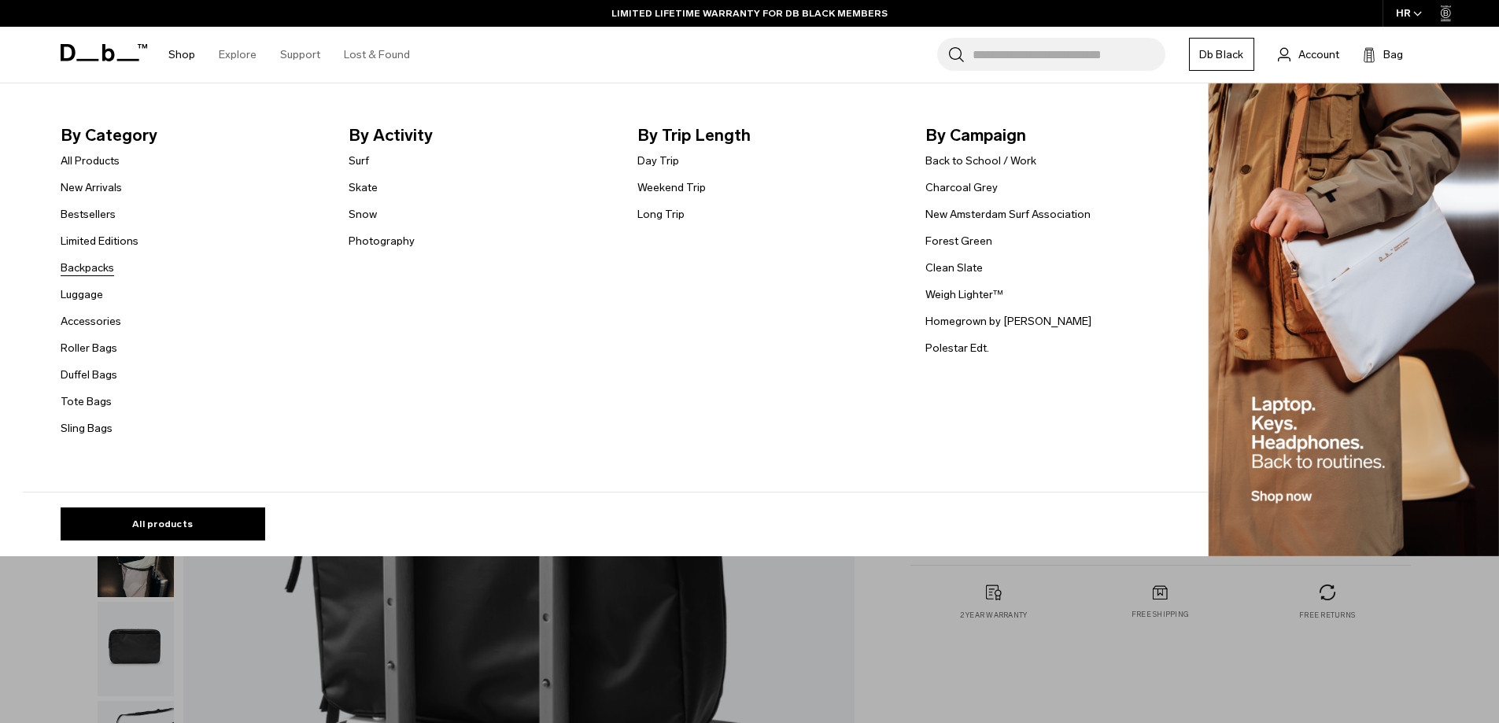
click at [109, 271] on link "Backpacks" at bounding box center [88, 268] width 54 height 17
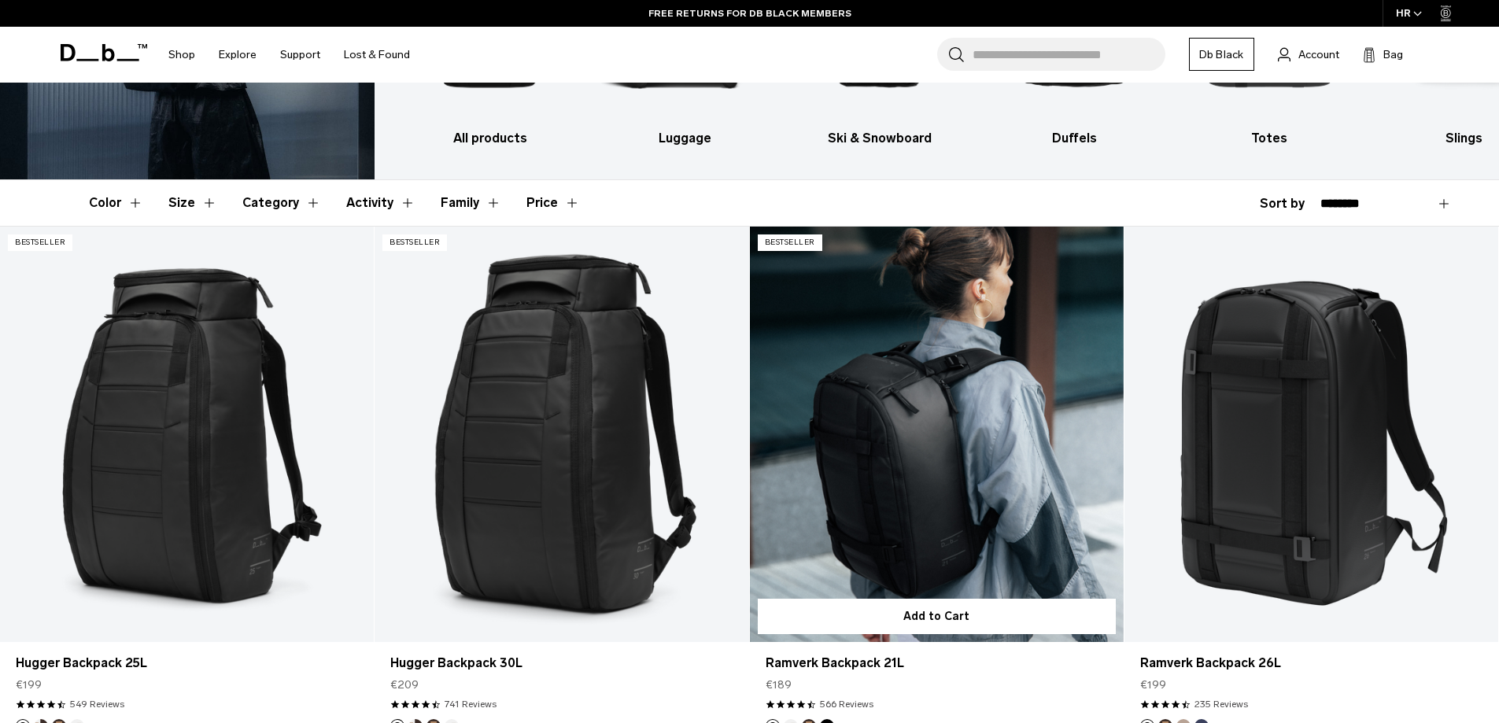
scroll to position [315, 0]
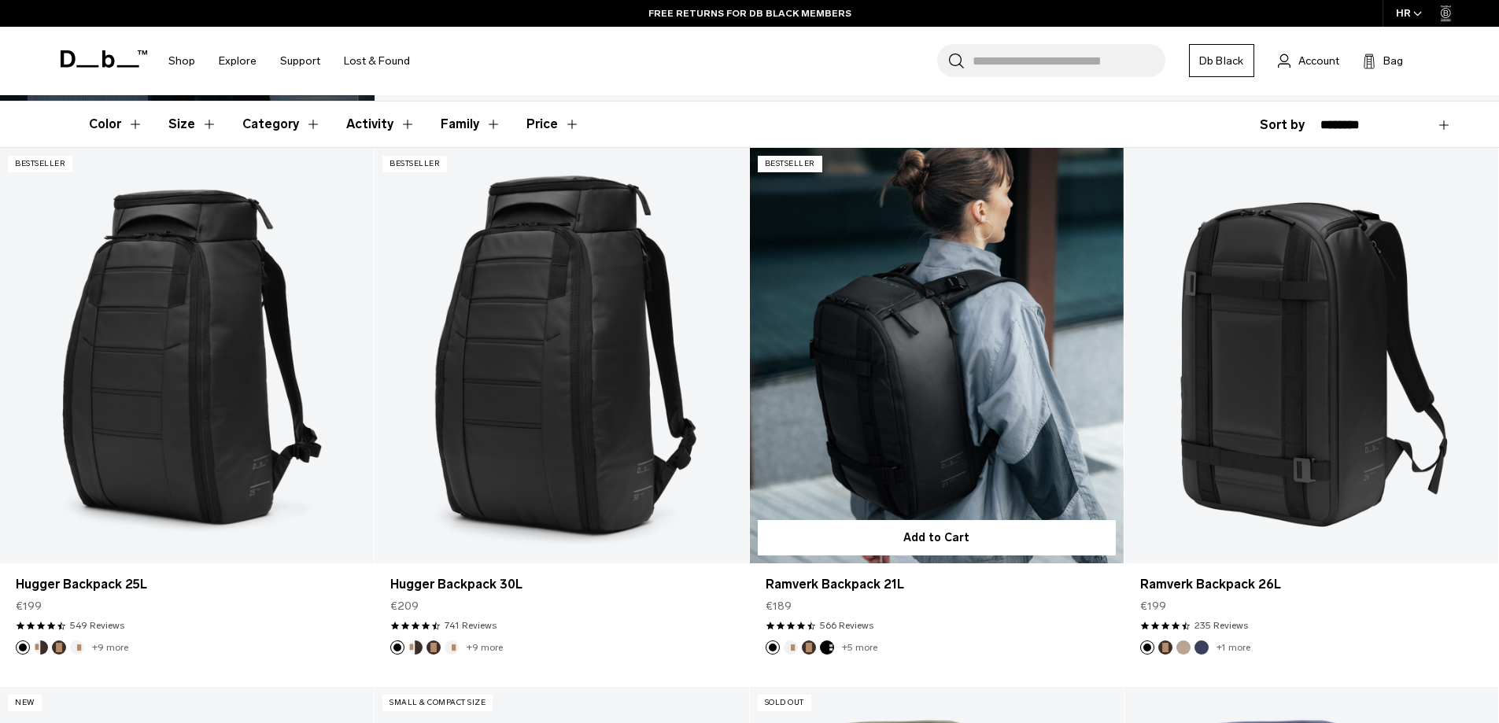
click at [945, 375] on link "Ramverk Backpack 21L" at bounding box center [937, 355] width 374 height 415
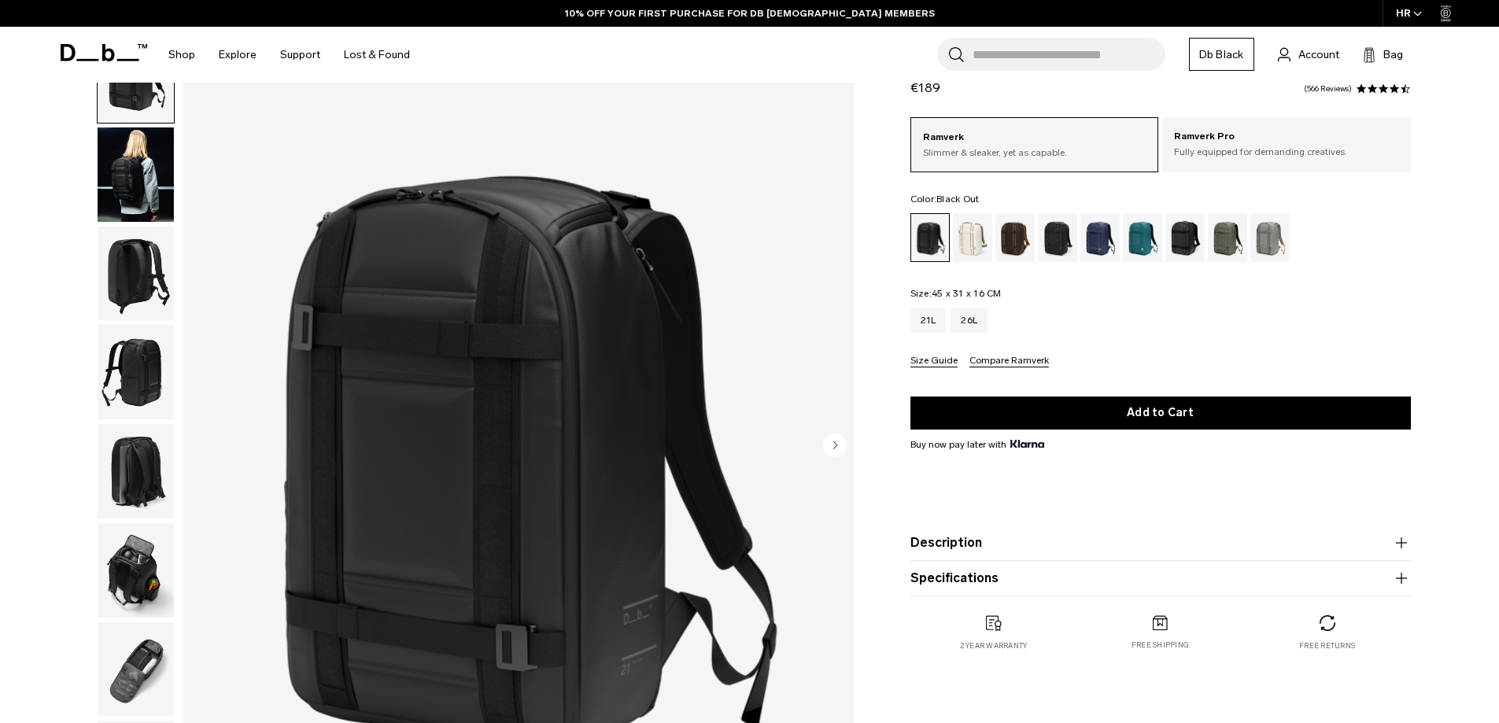
click at [830, 445] on circle "Next slide" at bounding box center [835, 445] width 24 height 24
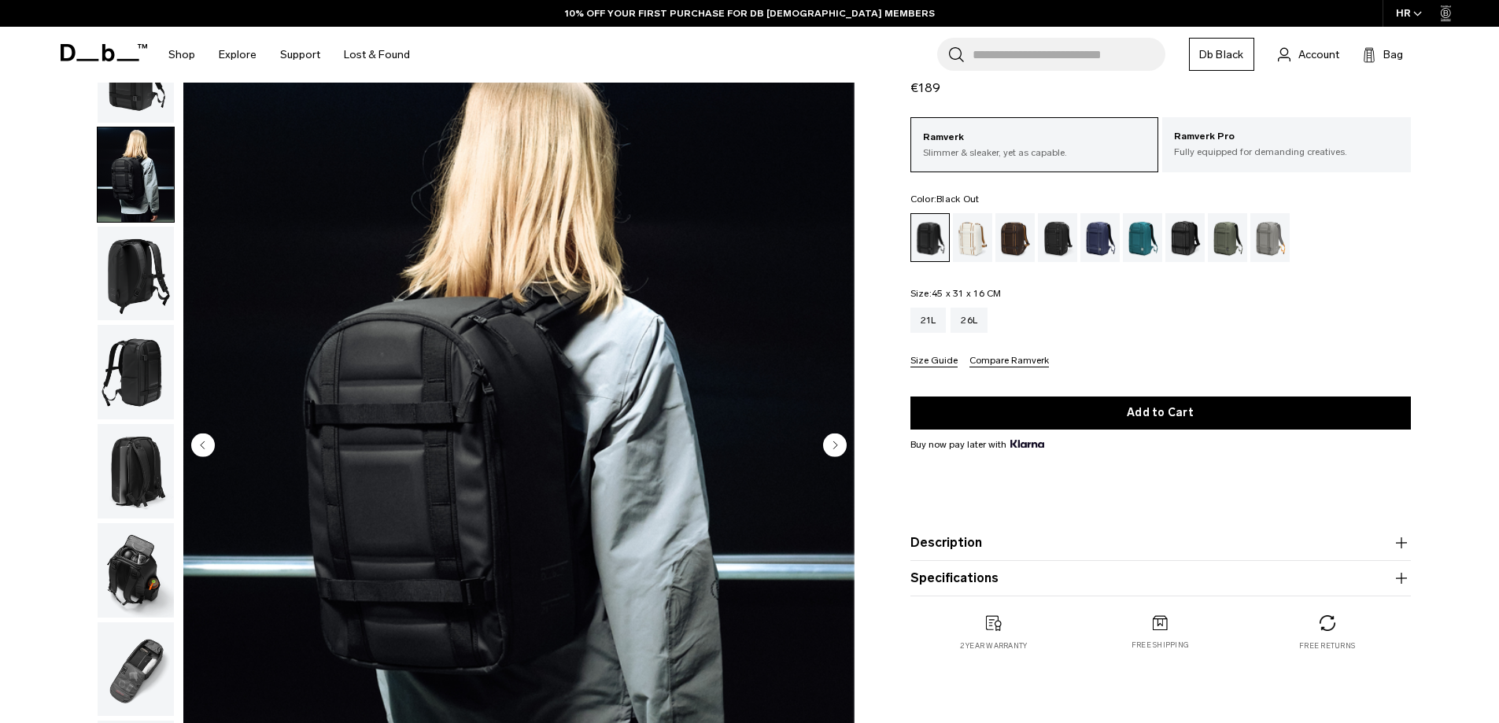
click at [830, 445] on circle "Next slide" at bounding box center [835, 445] width 24 height 24
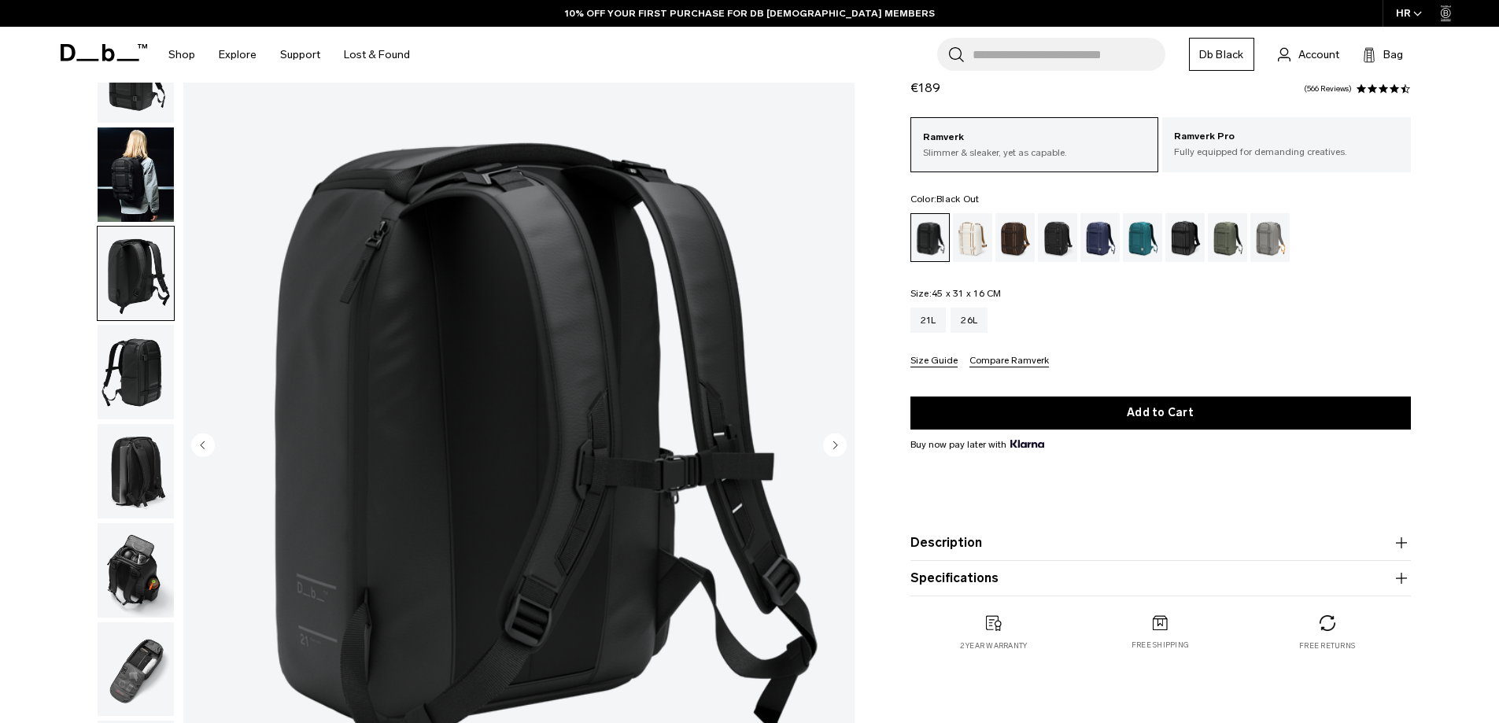
click at [830, 445] on circle "Next slide" at bounding box center [835, 445] width 24 height 24
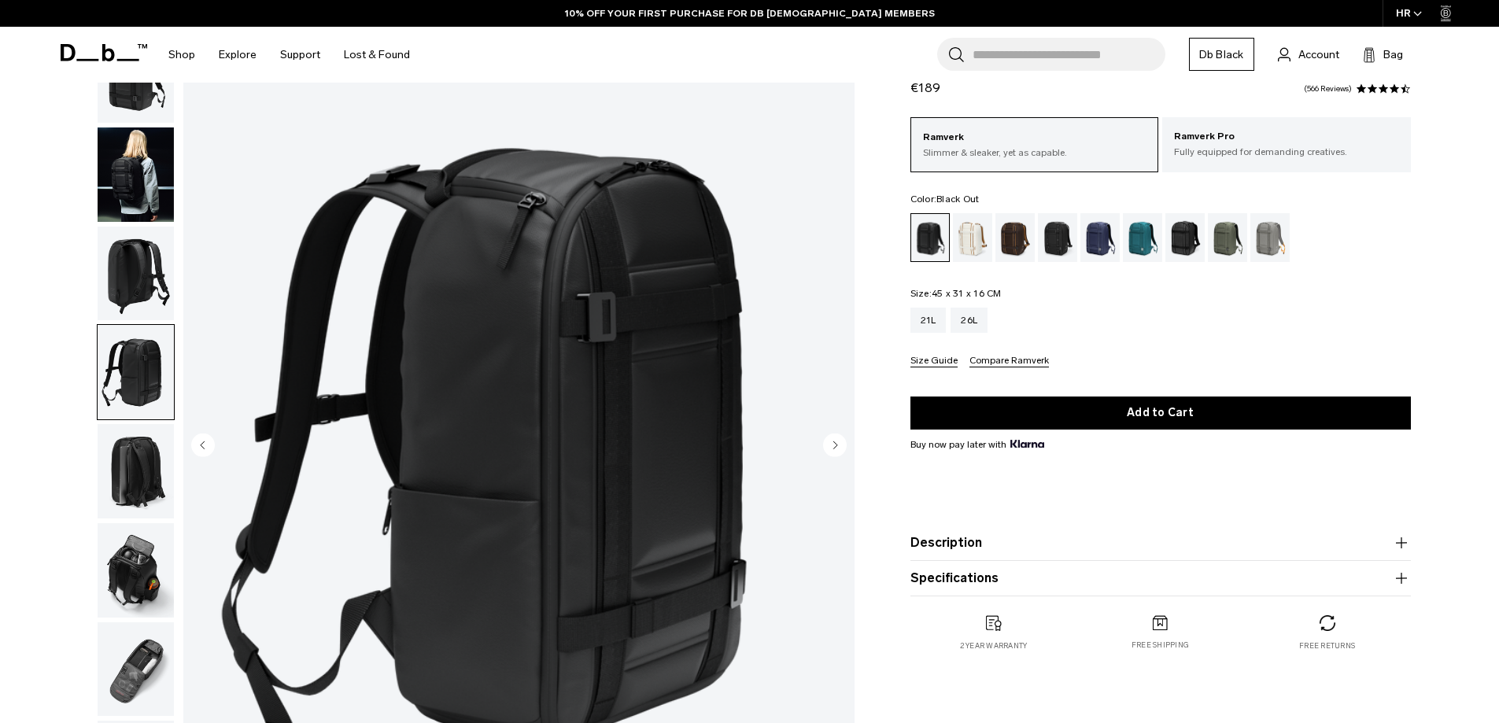
click at [830, 445] on circle "Next slide" at bounding box center [835, 445] width 24 height 24
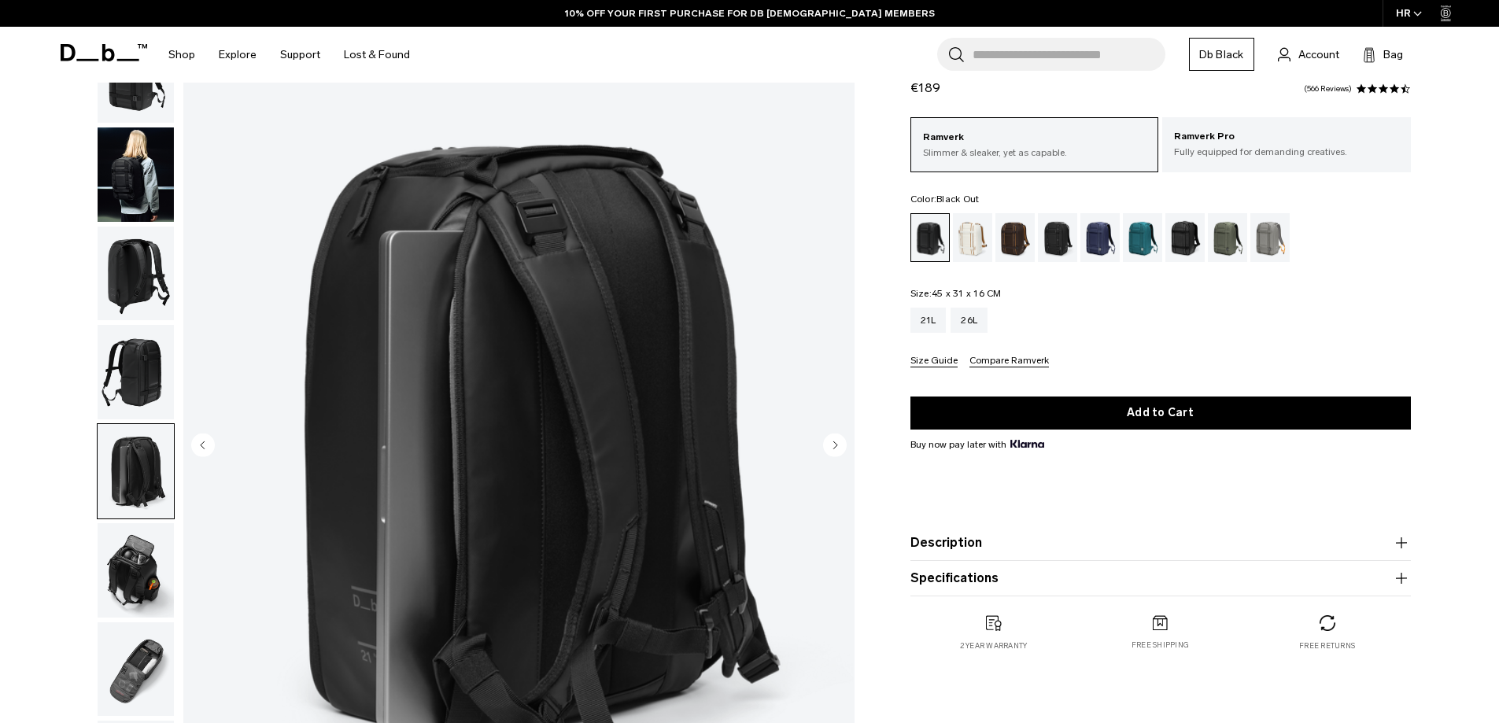
click at [830, 445] on circle "Next slide" at bounding box center [835, 445] width 24 height 24
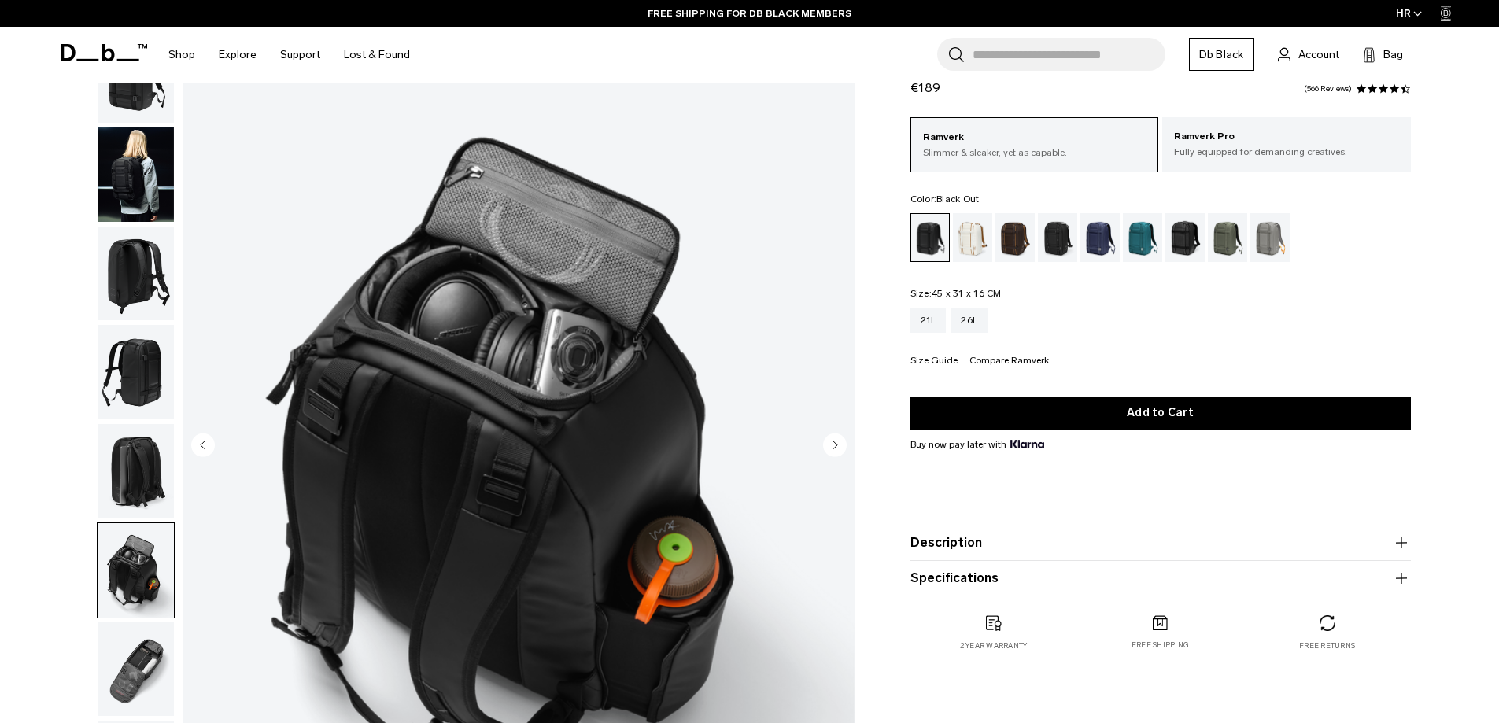
click at [199, 448] on circle "Previous slide" at bounding box center [203, 445] width 24 height 24
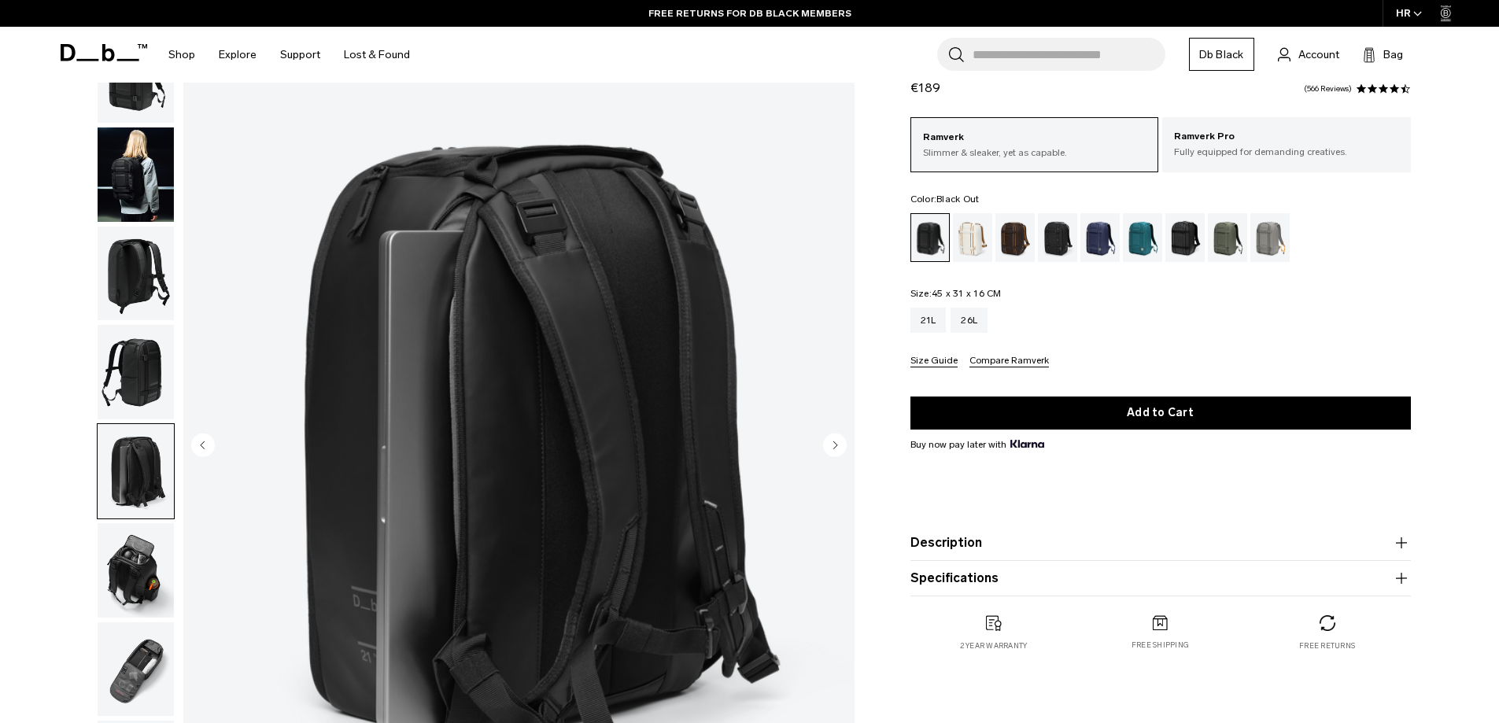
click at [836, 449] on circle "Next slide" at bounding box center [835, 445] width 24 height 24
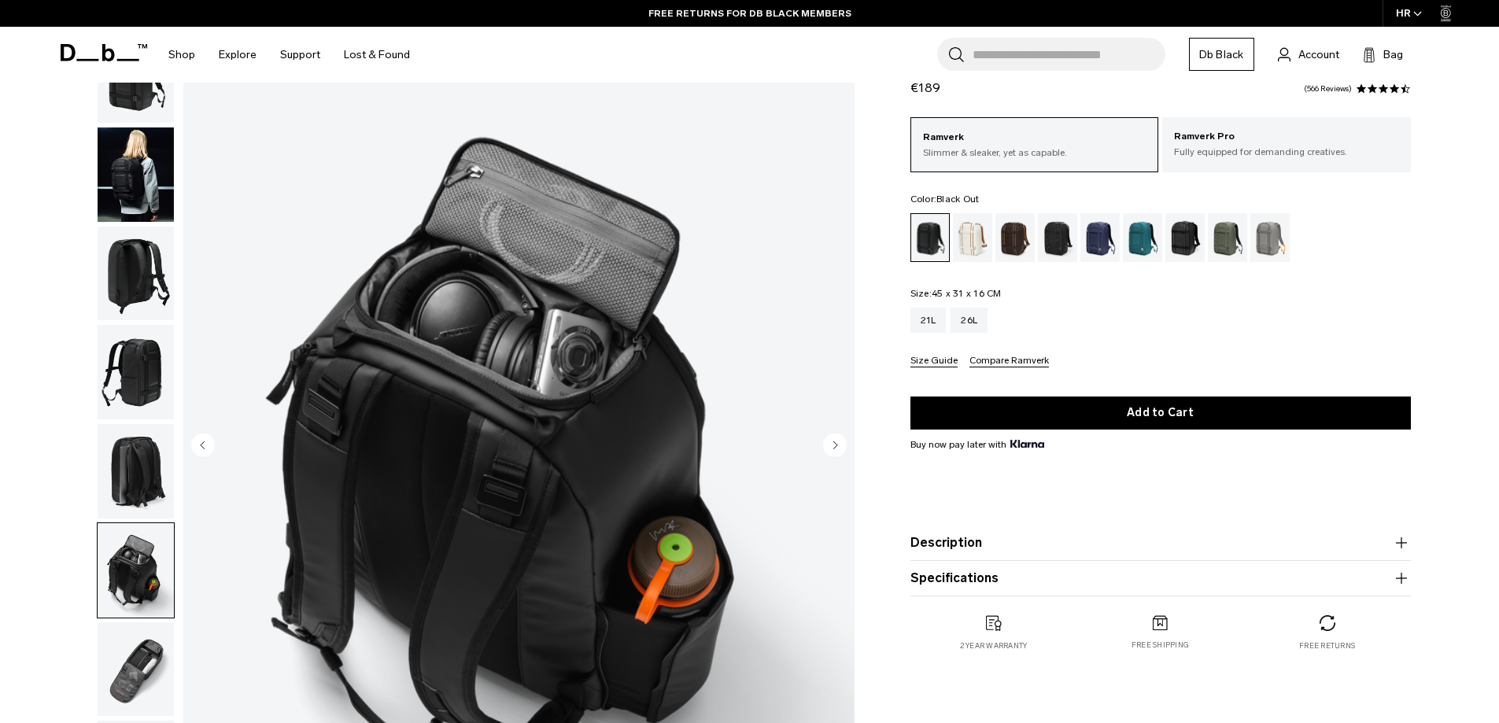
click at [836, 449] on circle "Next slide" at bounding box center [835, 445] width 24 height 24
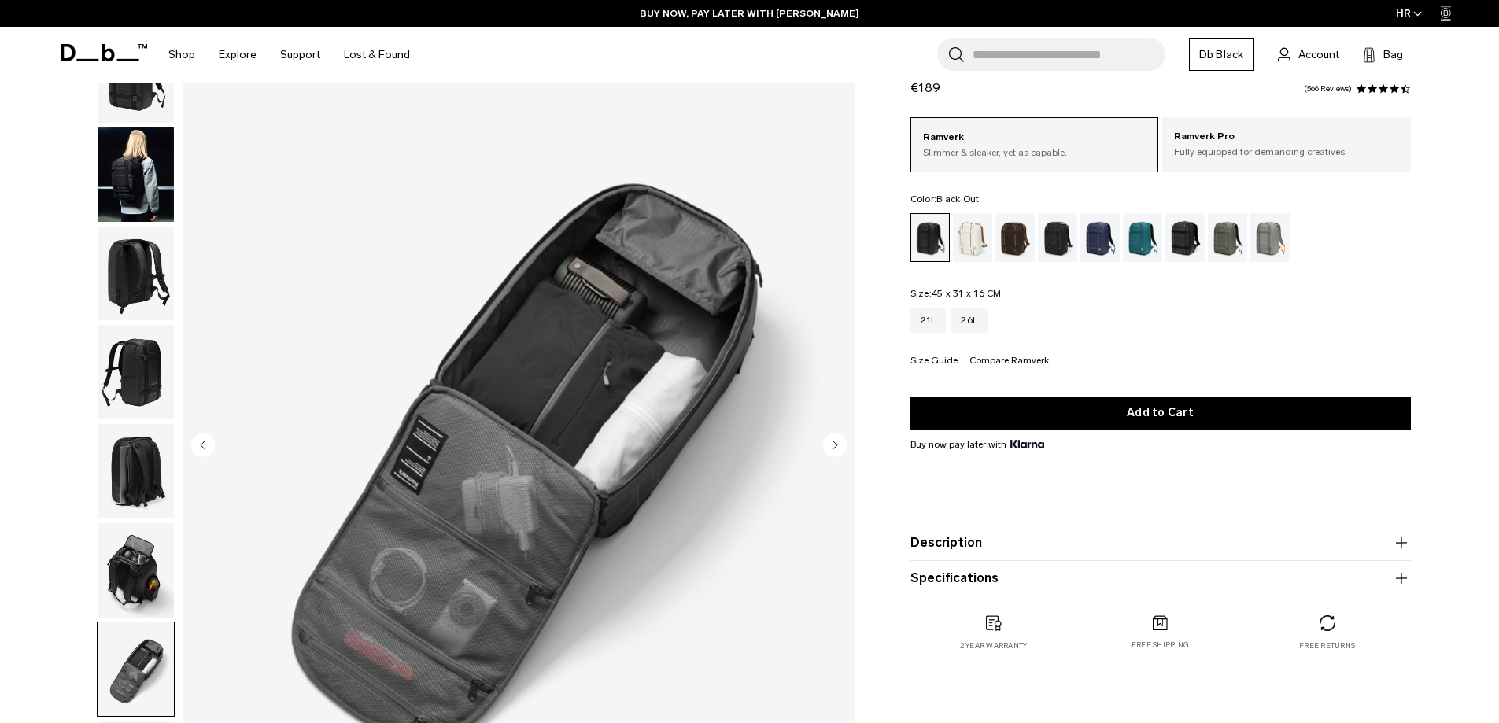
click at [836, 447] on circle "Next slide" at bounding box center [835, 445] width 24 height 24
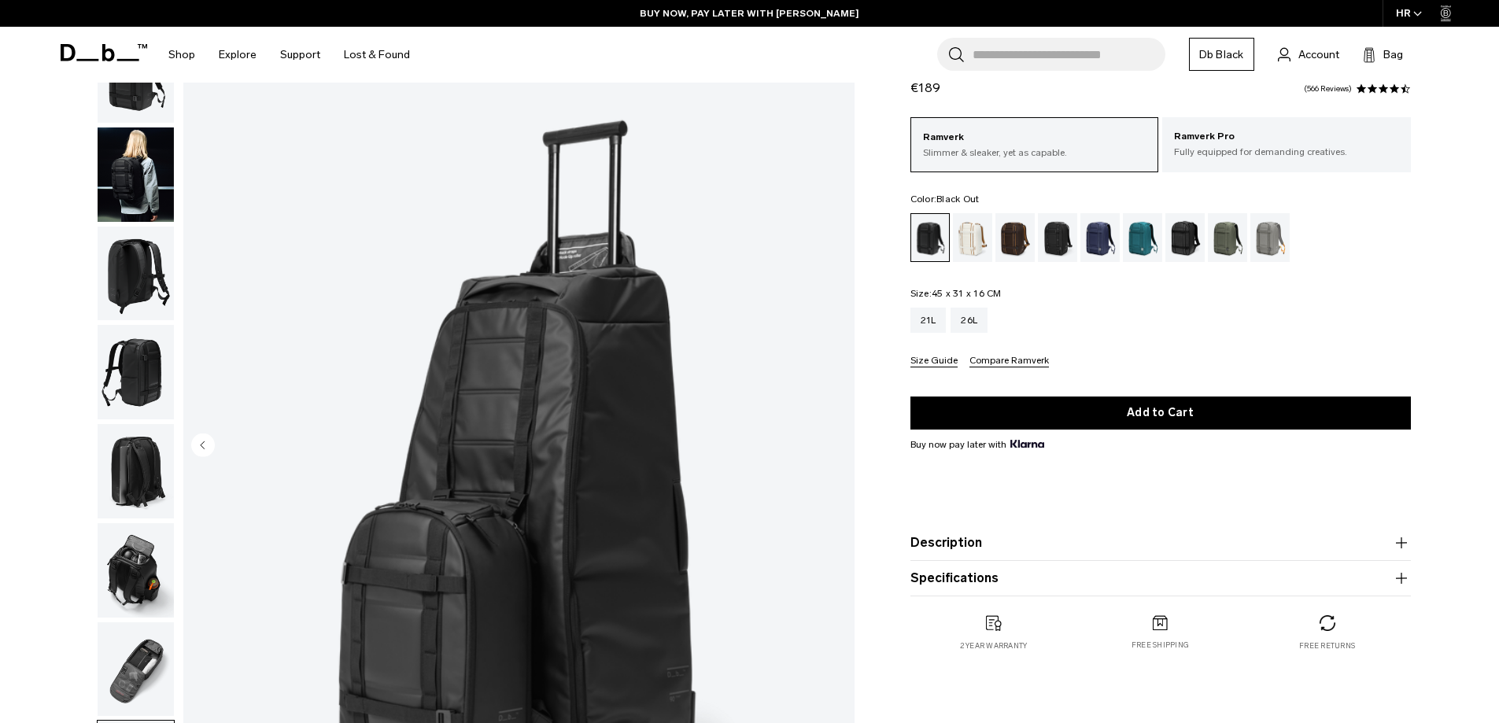
click at [836, 447] on img "8 / 8" at bounding box center [518, 447] width 671 height 838
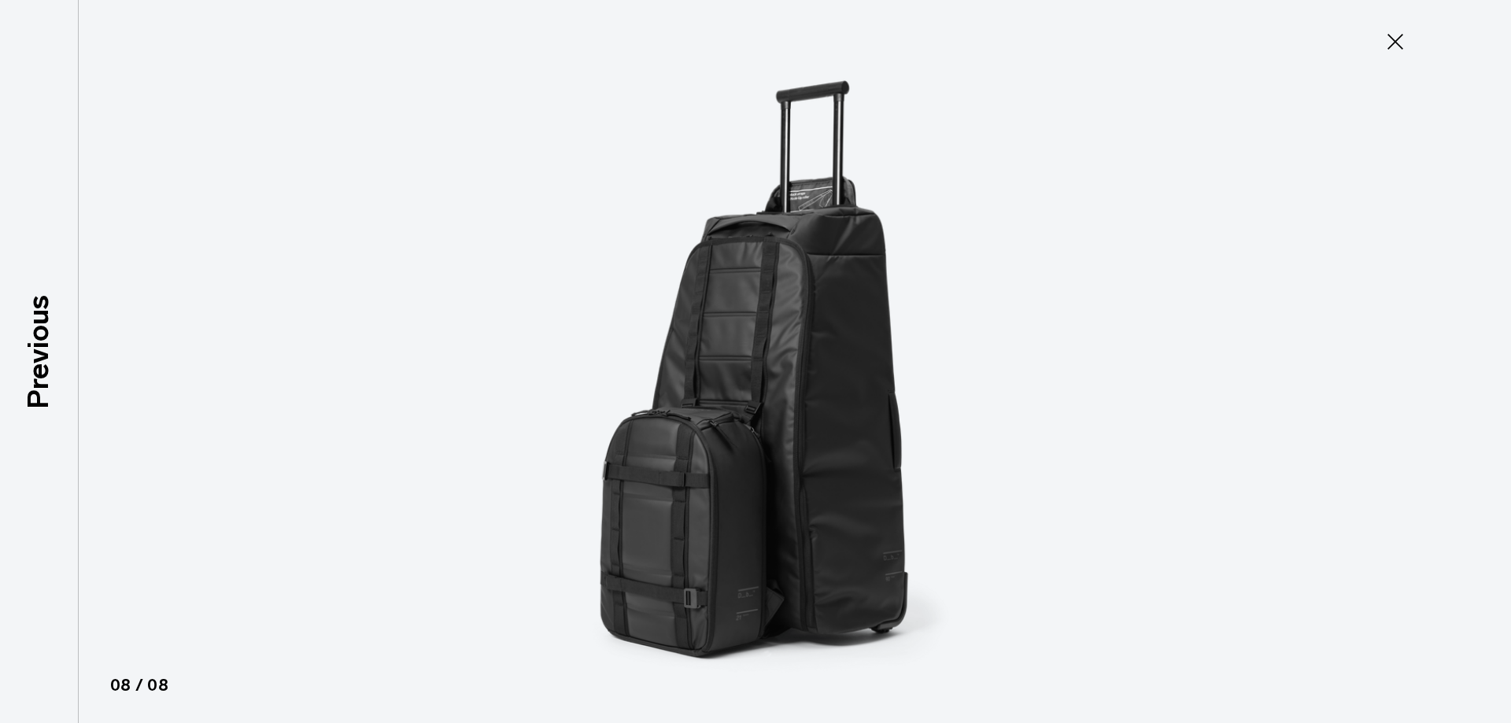
click at [836, 447] on img at bounding box center [755, 361] width 708 height 723
